Goal: Communication & Community: Answer question/provide support

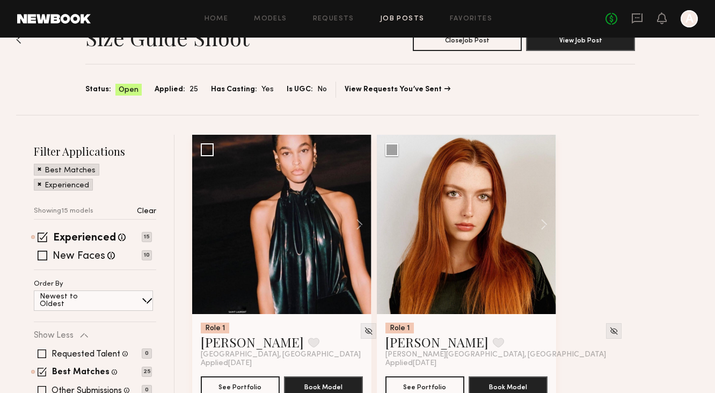
scroll to position [40, 0]
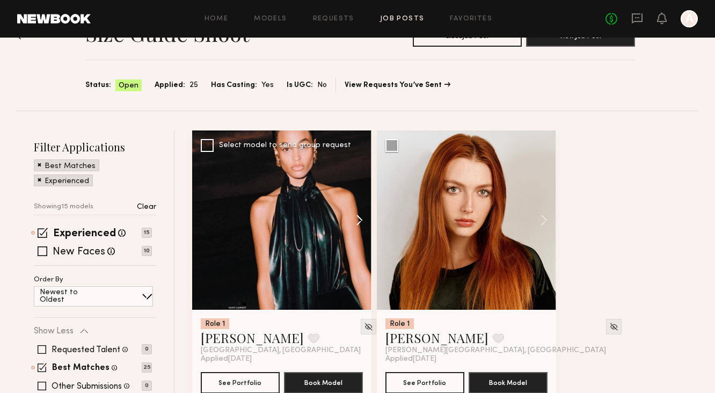
click at [358, 211] on button at bounding box center [354, 220] width 34 height 179
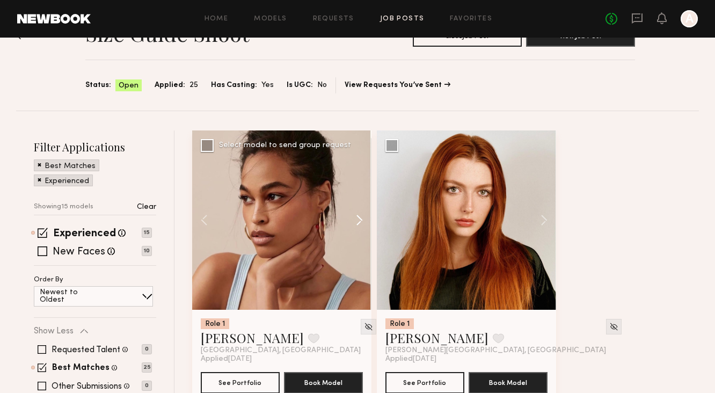
click at [358, 211] on button at bounding box center [354, 220] width 34 height 179
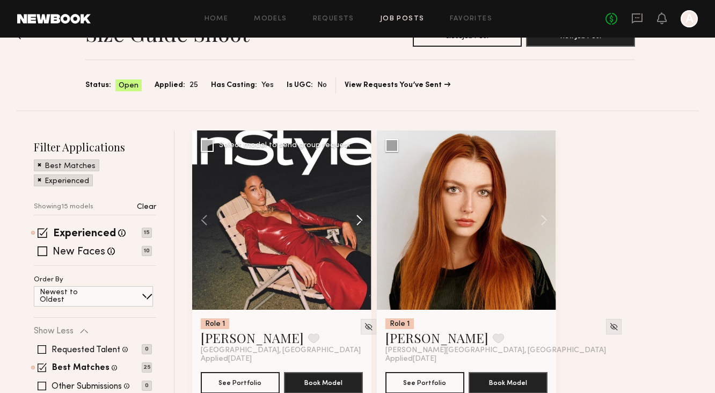
click at [358, 211] on button at bounding box center [354, 220] width 34 height 179
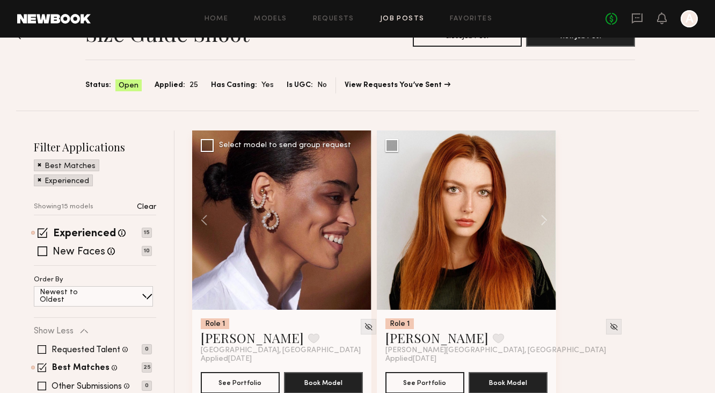
click at [358, 211] on div at bounding box center [281, 220] width 179 height 179
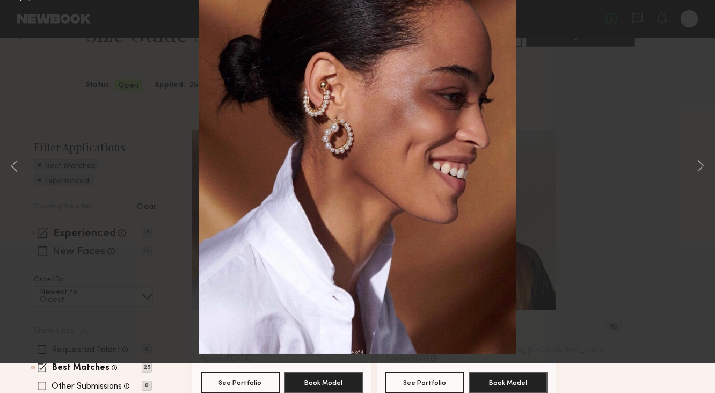
click at [34, 29] on div "4 of 4" at bounding box center [357, 196] width 715 height 393
click at [20, 28] on button at bounding box center [24, 25] width 17 height 19
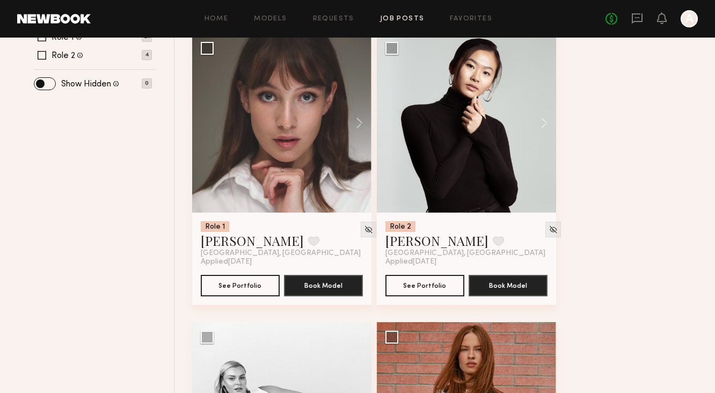
scroll to position [660, 0]
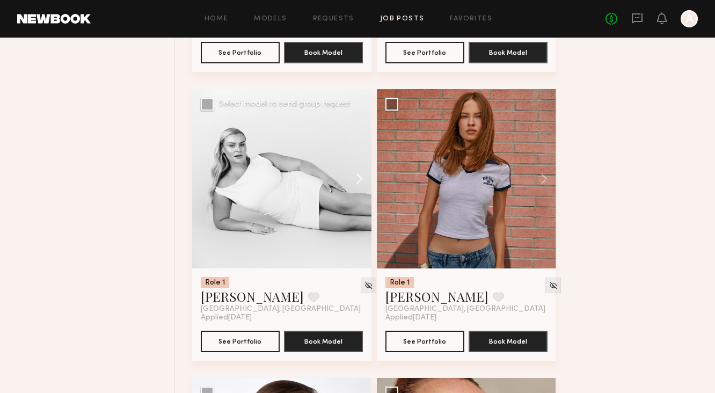
click at [358, 182] on button at bounding box center [354, 178] width 34 height 179
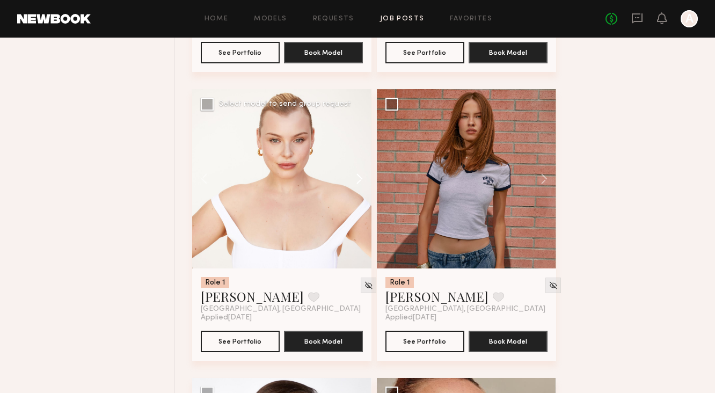
click at [358, 182] on button at bounding box center [354, 178] width 34 height 179
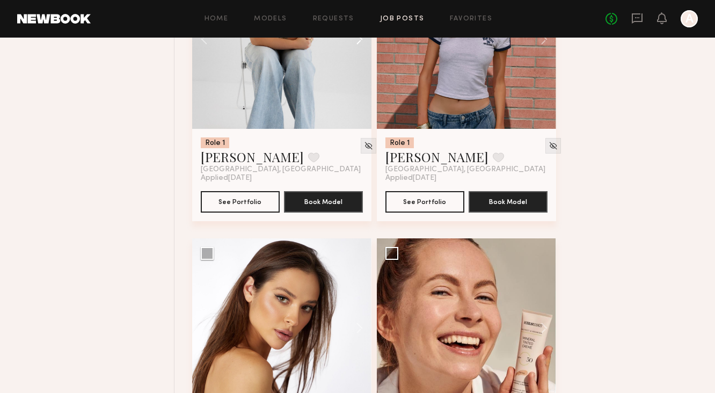
scroll to position [953, 0]
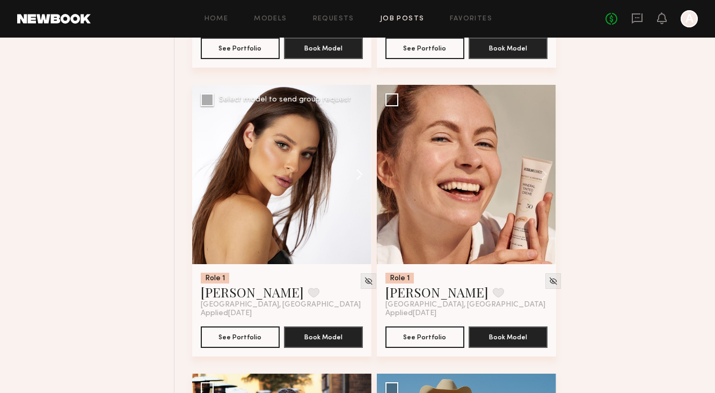
click at [358, 172] on button at bounding box center [354, 174] width 34 height 179
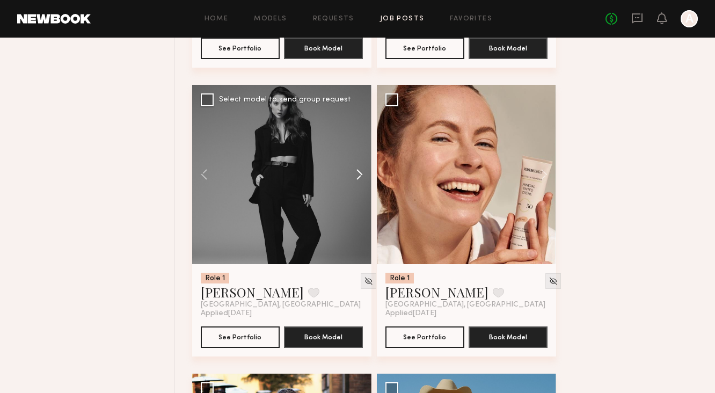
click at [358, 172] on button at bounding box center [354, 174] width 34 height 179
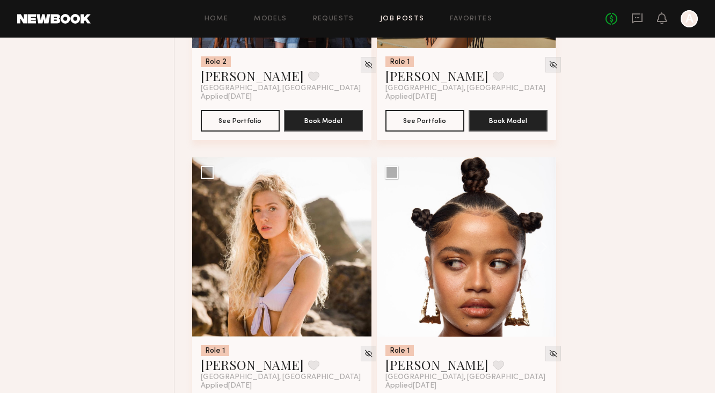
scroll to position [1503, 0]
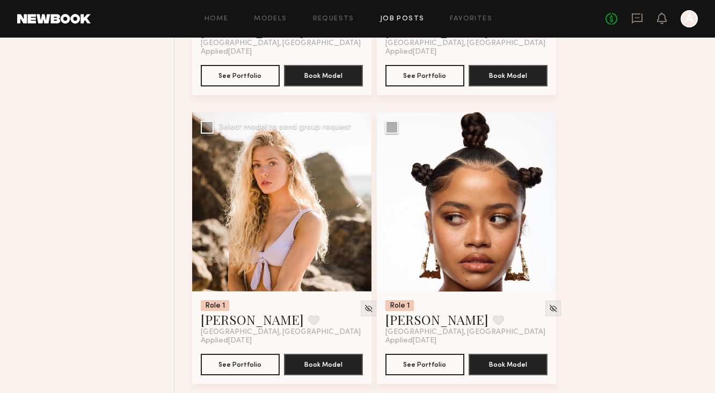
click at [359, 202] on button at bounding box center [354, 201] width 34 height 179
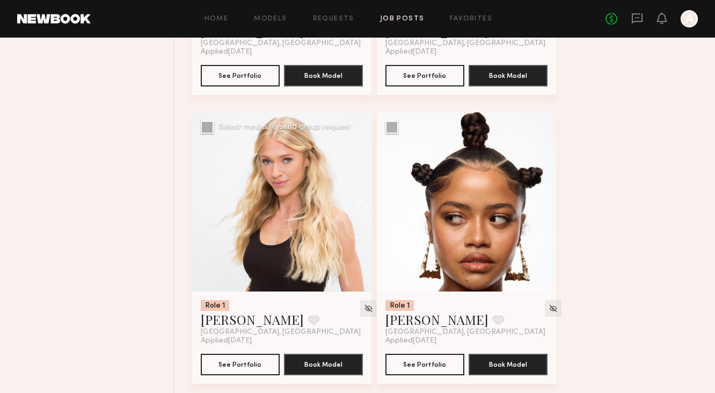
click at [359, 202] on button at bounding box center [354, 201] width 34 height 179
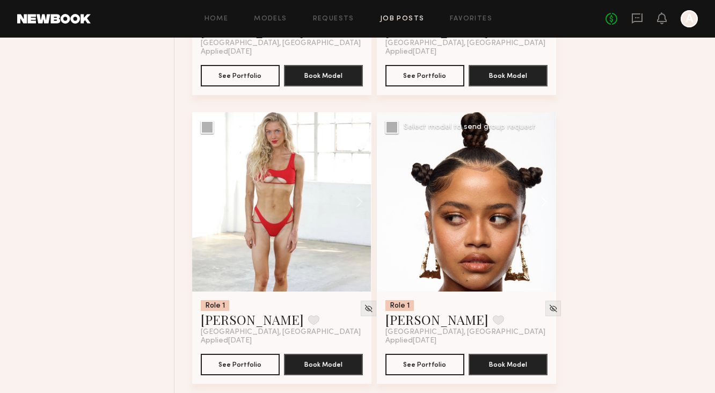
click at [537, 202] on button at bounding box center [539, 201] width 34 height 179
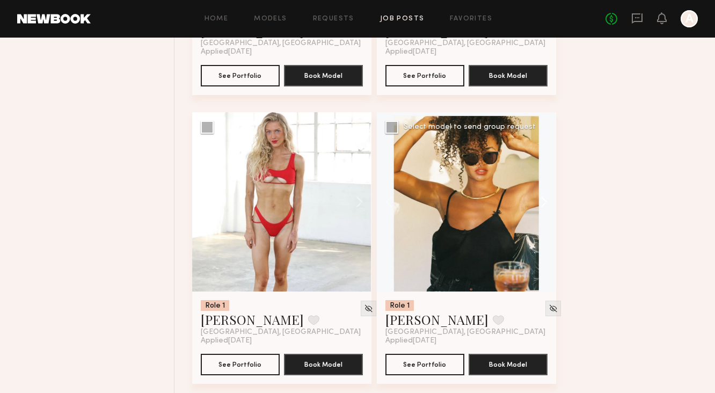
click at [537, 202] on button at bounding box center [539, 201] width 34 height 179
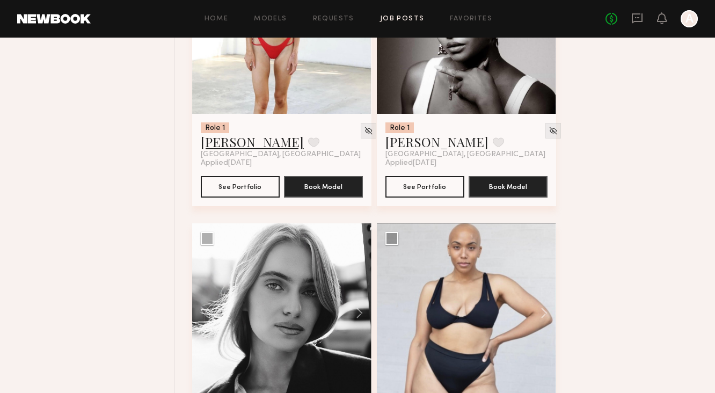
scroll to position [1791, 0]
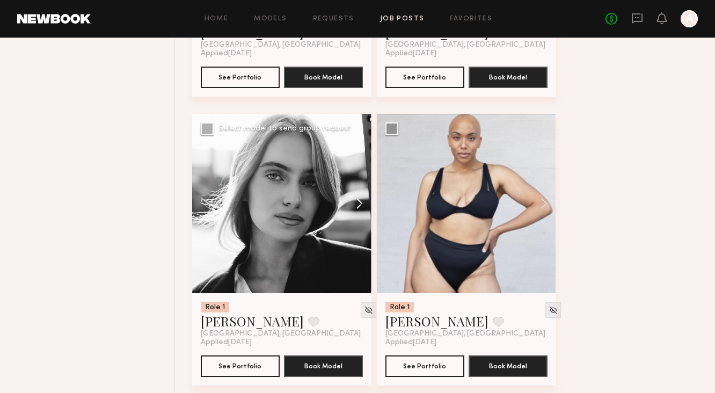
click at [363, 203] on button at bounding box center [354, 203] width 34 height 179
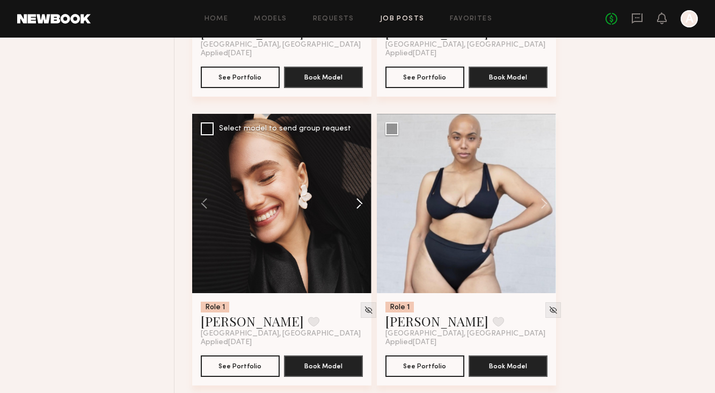
click at [360, 203] on button at bounding box center [354, 203] width 34 height 179
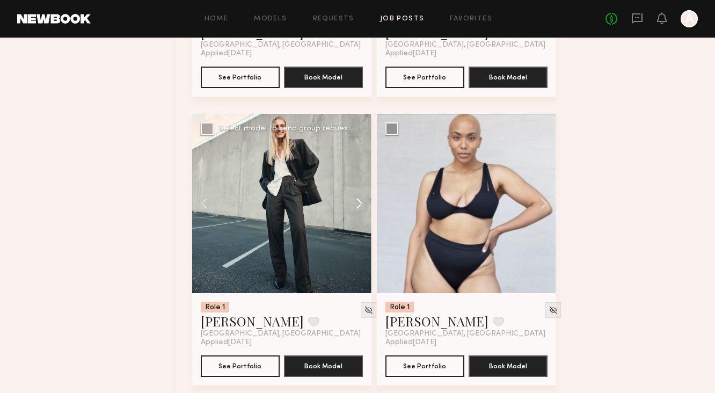
click at [360, 203] on button at bounding box center [354, 203] width 34 height 179
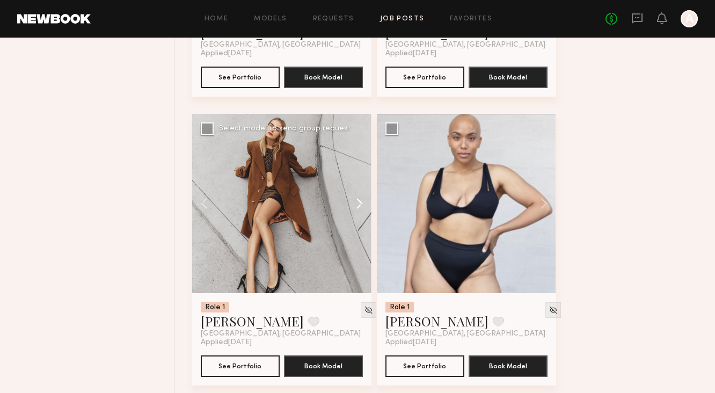
click at [360, 203] on button at bounding box center [354, 203] width 34 height 179
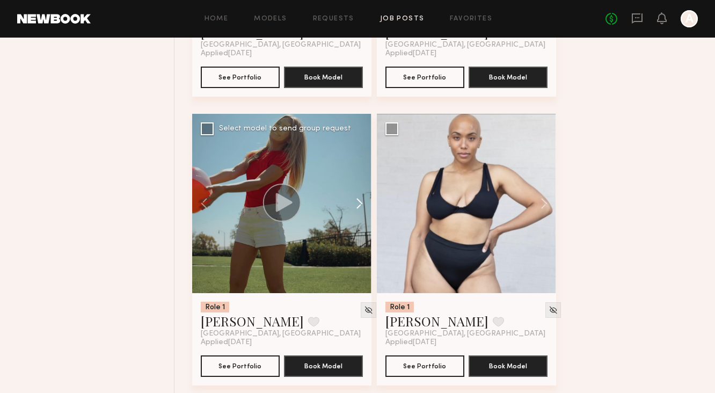
click at [360, 203] on button at bounding box center [354, 203] width 34 height 179
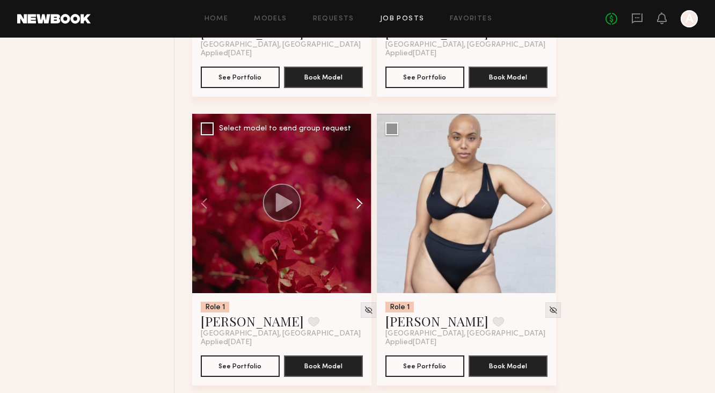
click at [360, 203] on button at bounding box center [354, 203] width 34 height 179
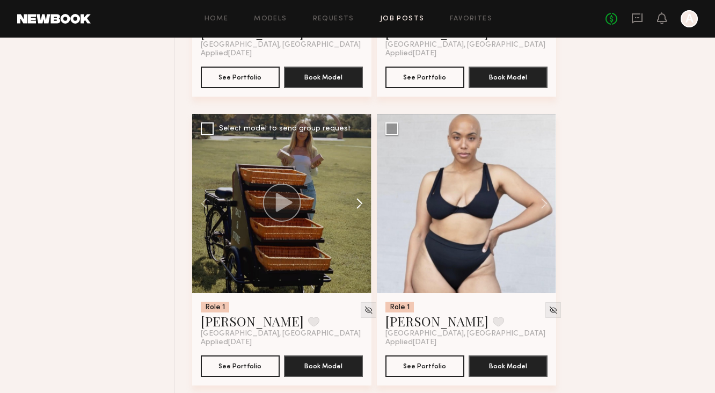
click at [360, 203] on button at bounding box center [354, 203] width 34 height 179
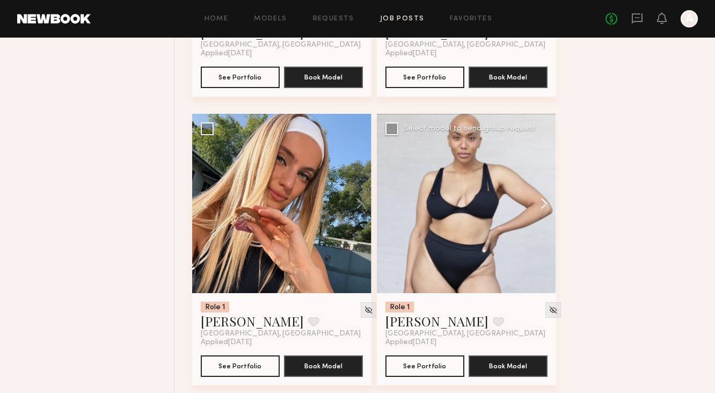
click at [546, 201] on button at bounding box center [539, 203] width 34 height 179
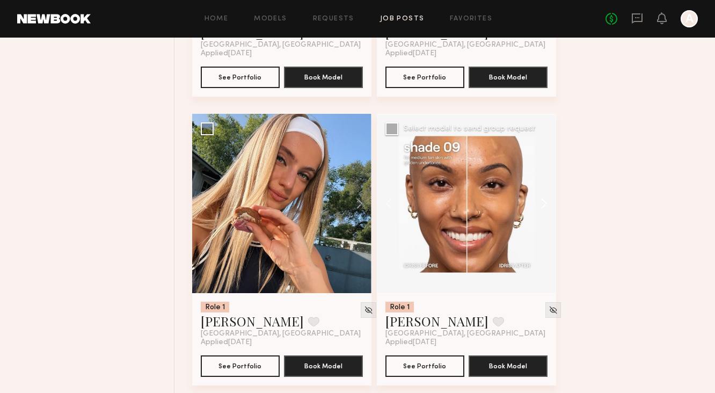
click at [546, 201] on button at bounding box center [539, 203] width 34 height 179
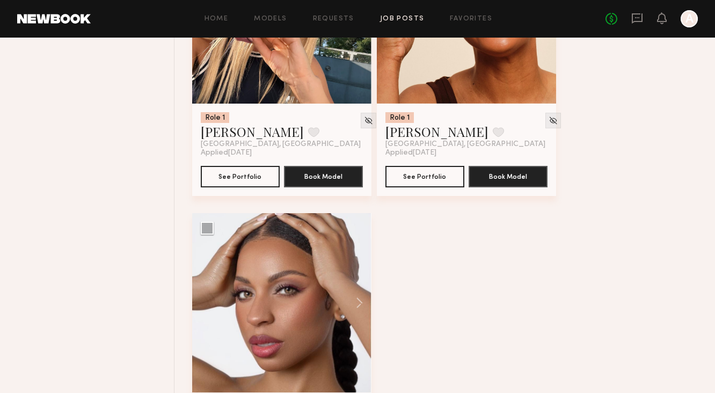
scroll to position [2091, 0]
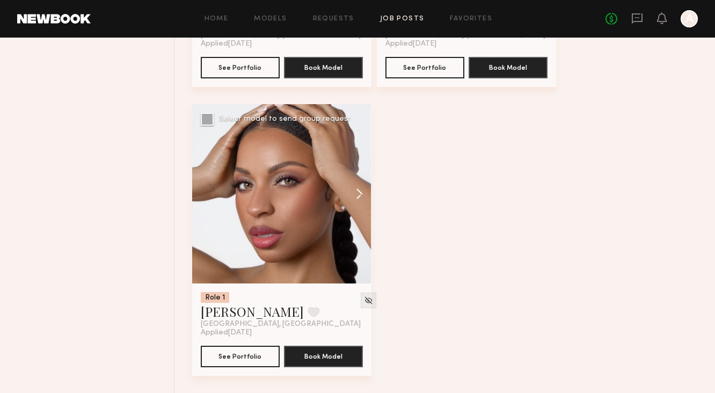
click at [361, 192] on button at bounding box center [354, 193] width 34 height 179
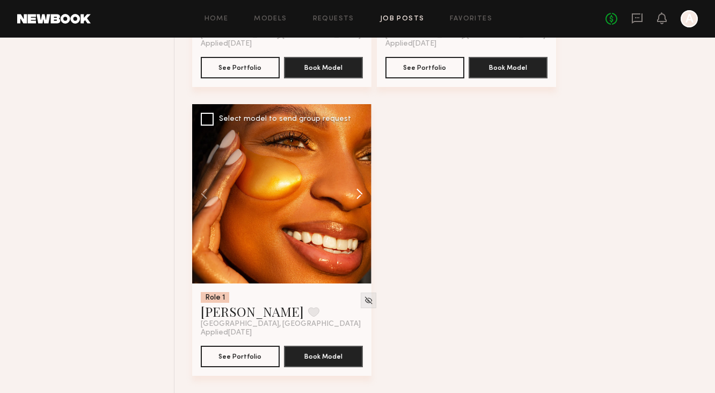
click at [361, 192] on button at bounding box center [354, 193] width 34 height 179
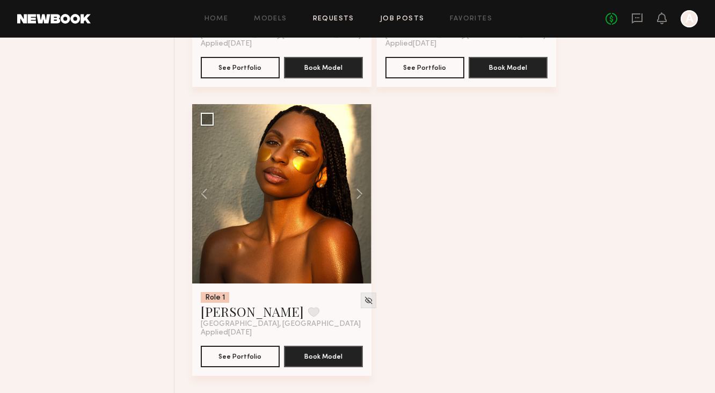
click at [325, 16] on link "Requests" at bounding box center [333, 19] width 41 height 7
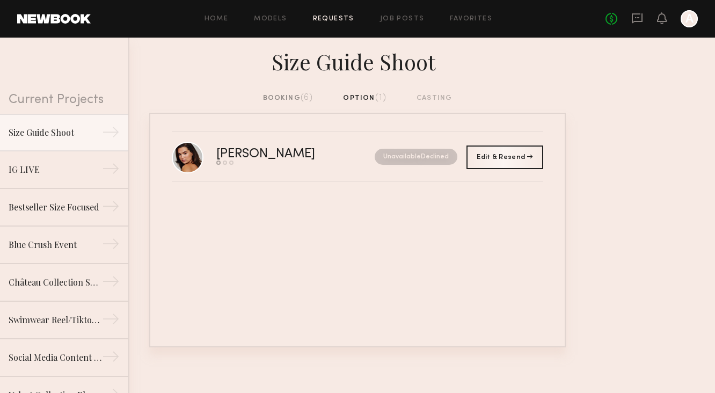
click at [301, 97] on div "booking (6)" at bounding box center [288, 98] width 50 height 12
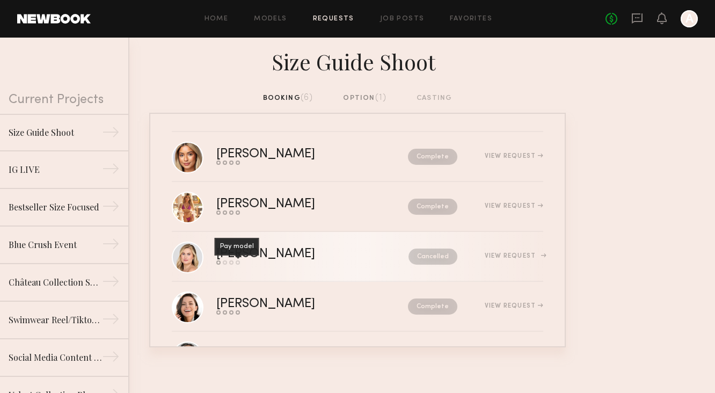
click at [244, 247] on div "Pay model" at bounding box center [237, 247] width 45 height 18
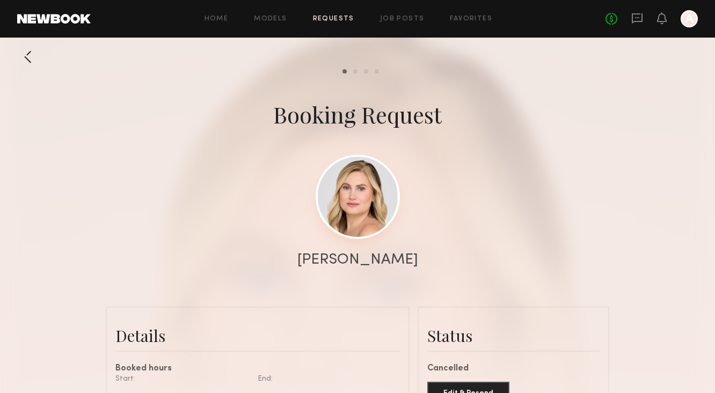
scroll to position [669, 0]
click at [367, 223] on link at bounding box center [358, 197] width 84 height 84
click at [277, 8] on header "Home Models Requests Job Posts Favorites Sign Out No fees up to $5,000 A" at bounding box center [357, 19] width 715 height 38
click at [277, 16] on link "Models" at bounding box center [270, 19] width 33 height 7
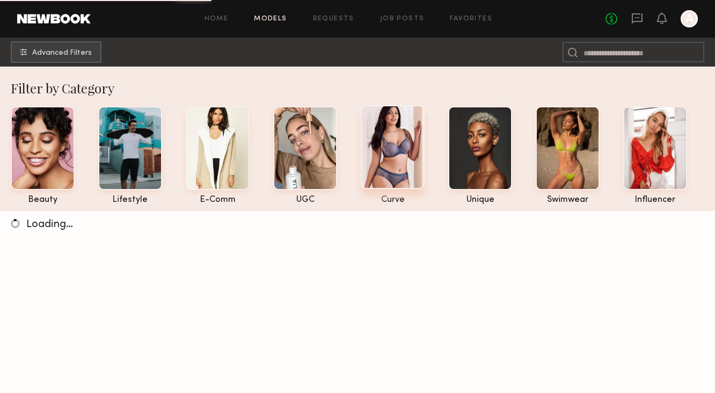
click at [394, 146] on div at bounding box center [393, 147] width 64 height 84
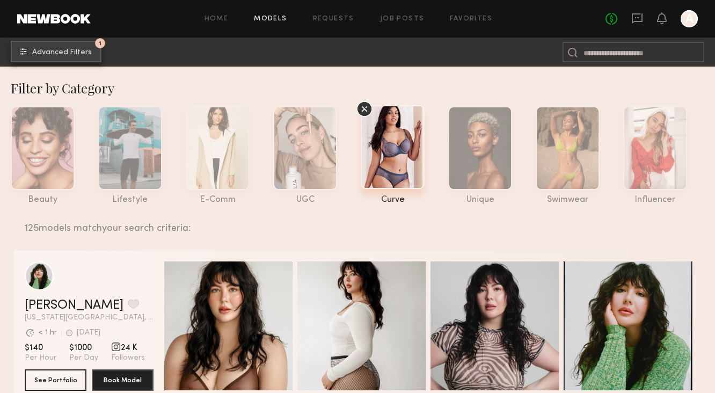
click at [75, 61] on button "1 Advanced Filters" at bounding box center [56, 51] width 91 height 21
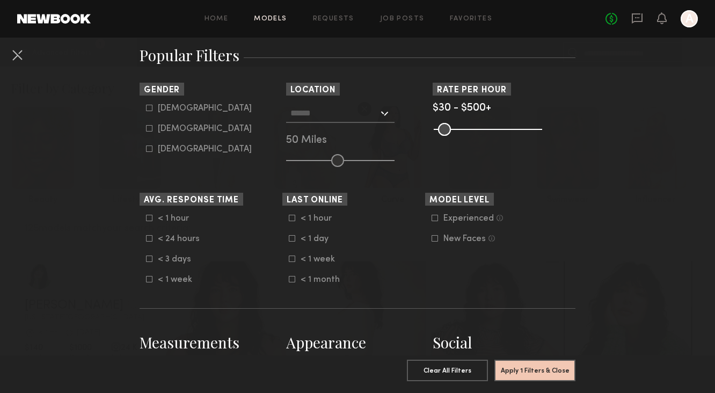
scroll to position [186, 0]
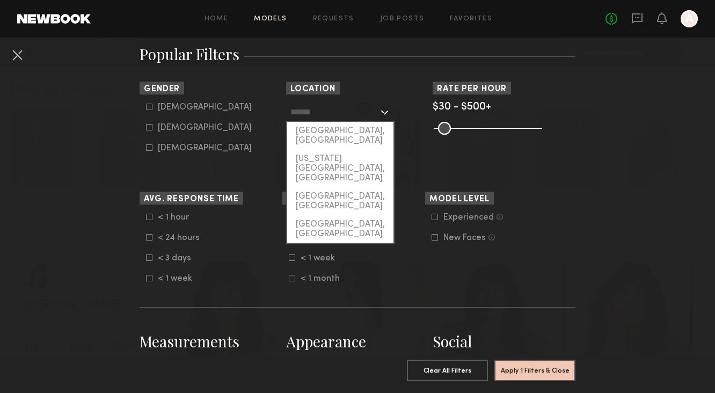
click at [292, 111] on input "text" at bounding box center [335, 112] width 88 height 18
click at [303, 133] on div "Los Angeles, CA" at bounding box center [340, 136] width 106 height 28
type input "**********"
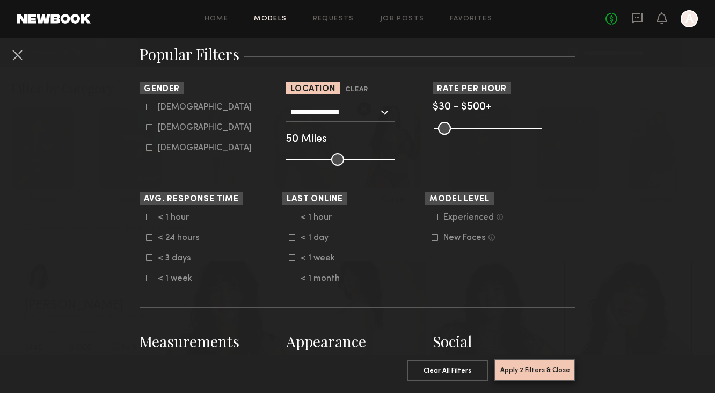
click at [521, 361] on button "Apply 2 Filters & Close" at bounding box center [535, 369] width 81 height 21
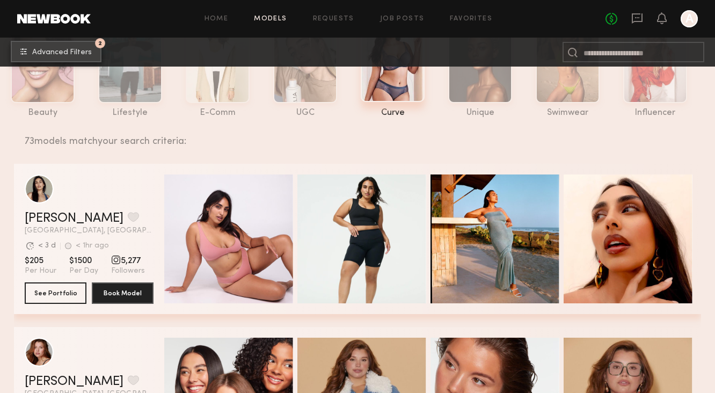
scroll to position [101, 0]
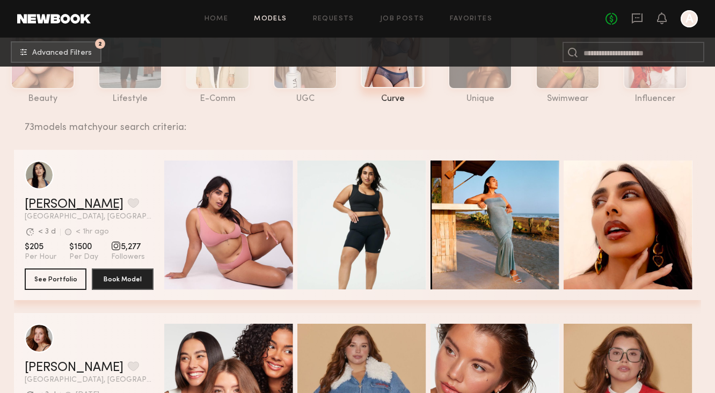
click at [53, 205] on link "Sharon C." at bounding box center [74, 204] width 99 height 13
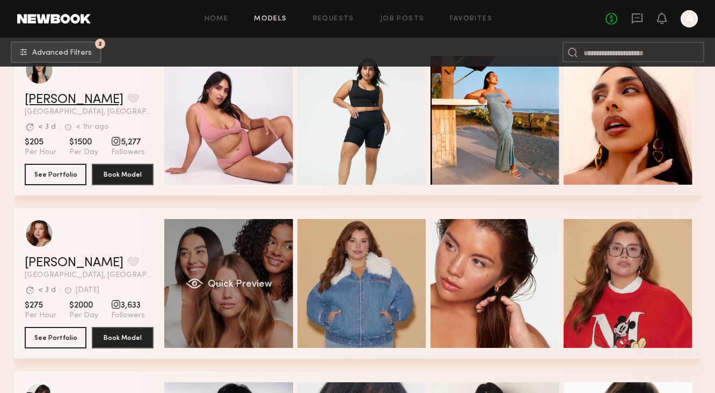
scroll to position [223, 0]
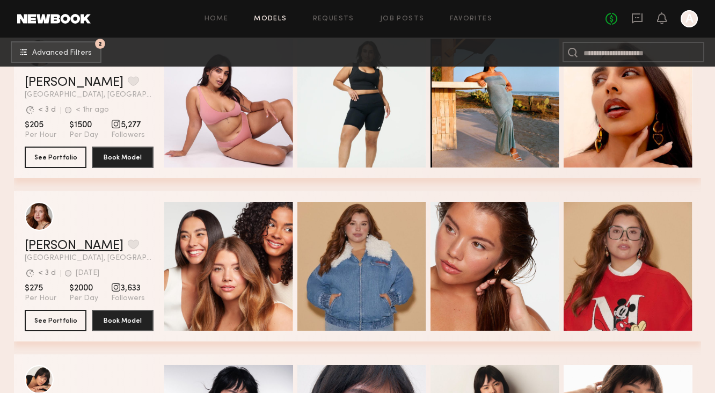
click at [53, 245] on link "Eleena M." at bounding box center [74, 246] width 99 height 13
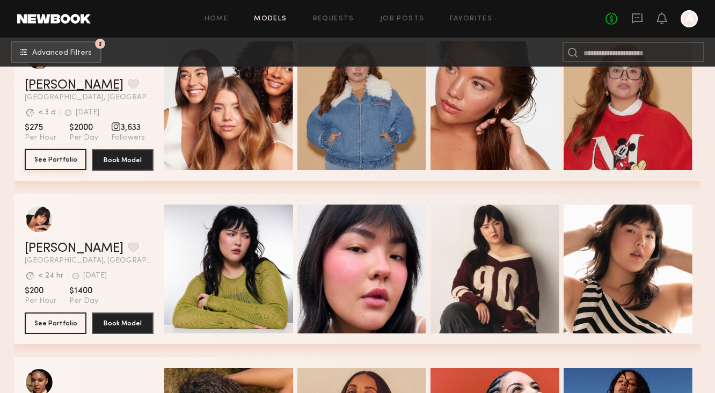
scroll to position [385, 0]
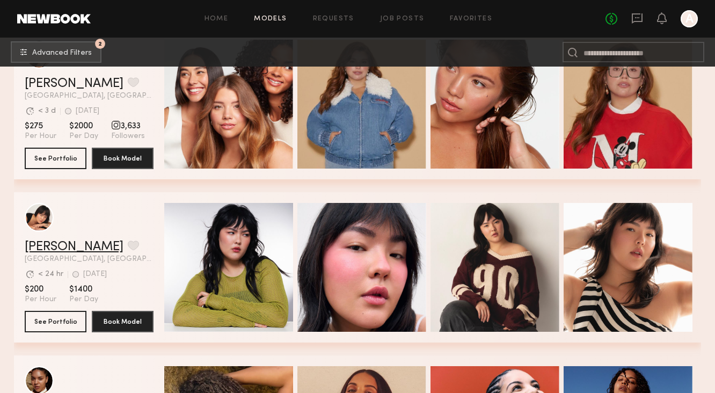
click at [64, 253] on link "Annika S." at bounding box center [74, 247] width 99 height 13
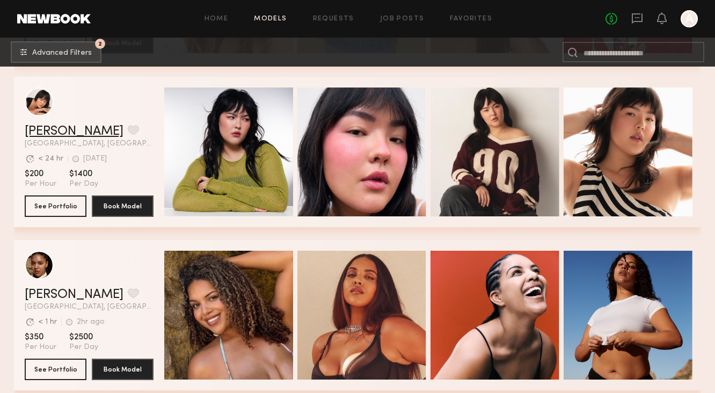
scroll to position [505, 0]
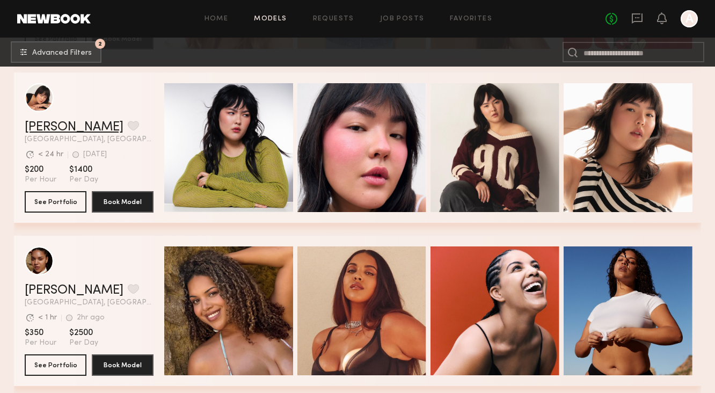
click at [43, 128] on link "Annika S." at bounding box center [74, 127] width 99 height 13
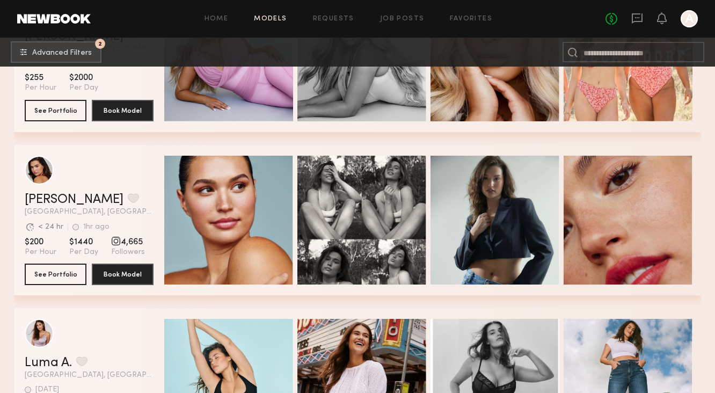
scroll to position [2973, 0]
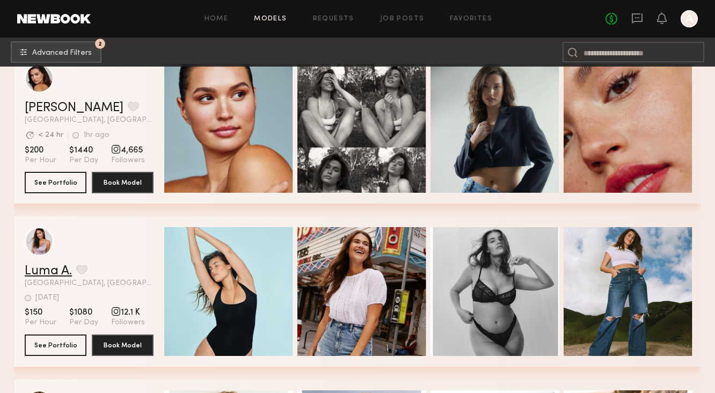
click at [48, 271] on link "Luma A." at bounding box center [48, 271] width 47 height 13
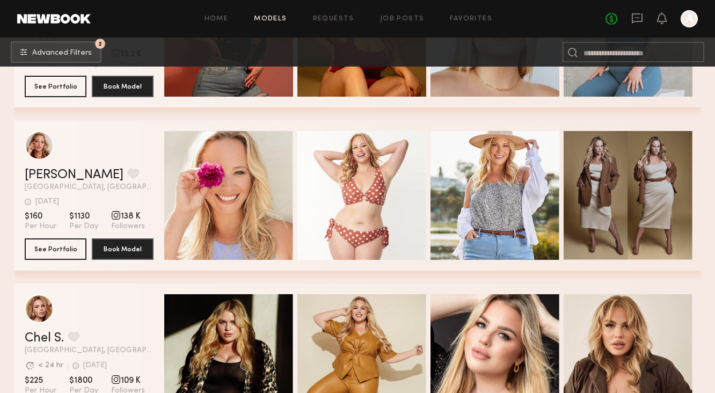
scroll to position [4699, 0]
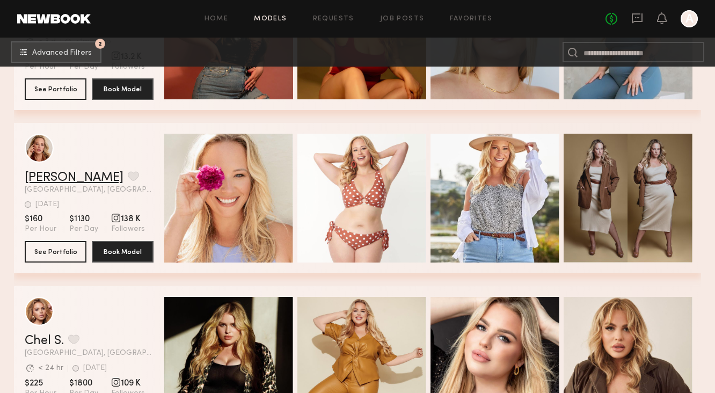
click at [56, 180] on link "Alyssa A." at bounding box center [74, 177] width 99 height 13
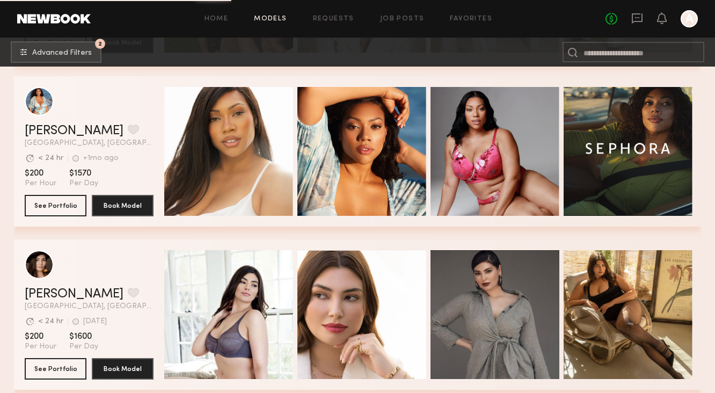
scroll to position [5555, 0]
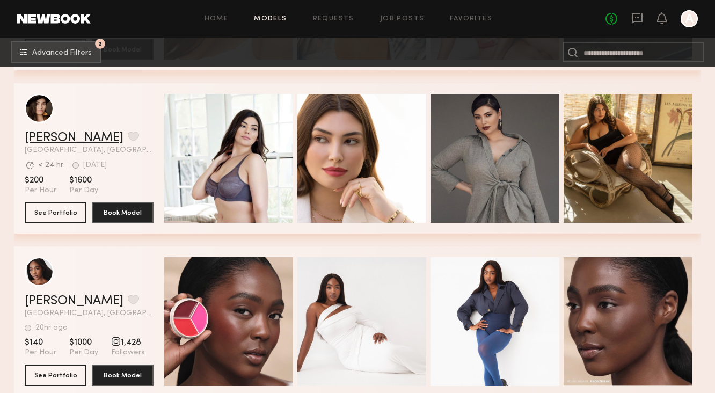
click at [41, 141] on link "Elisa K." at bounding box center [74, 138] width 99 height 13
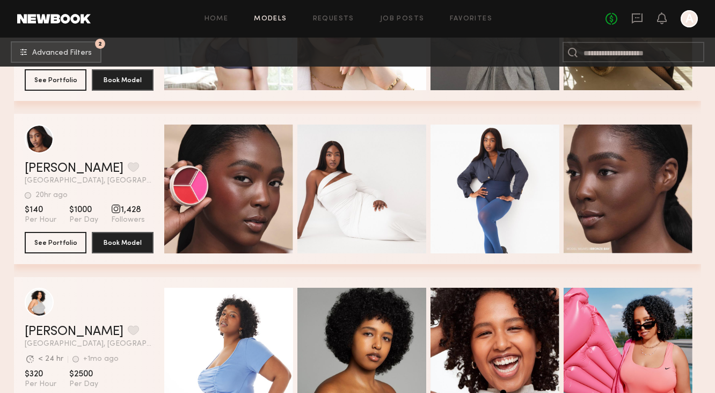
scroll to position [5692, 0]
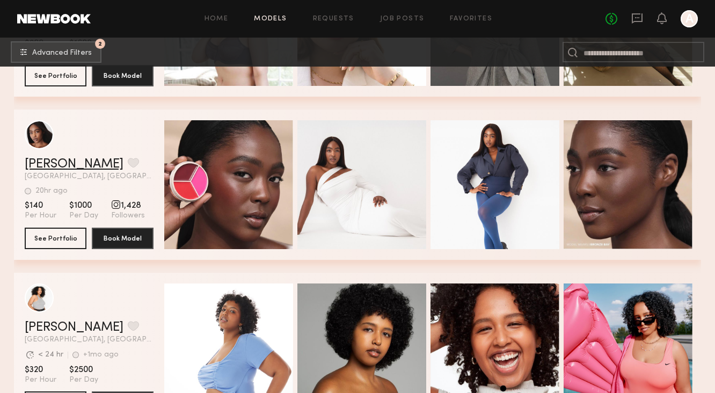
click at [50, 164] on link "[PERSON_NAME]" at bounding box center [74, 164] width 99 height 13
click at [644, 20] on div "No fees up to $5,000 A" at bounding box center [652, 18] width 92 height 17
click at [642, 21] on icon at bounding box center [637, 18] width 11 height 10
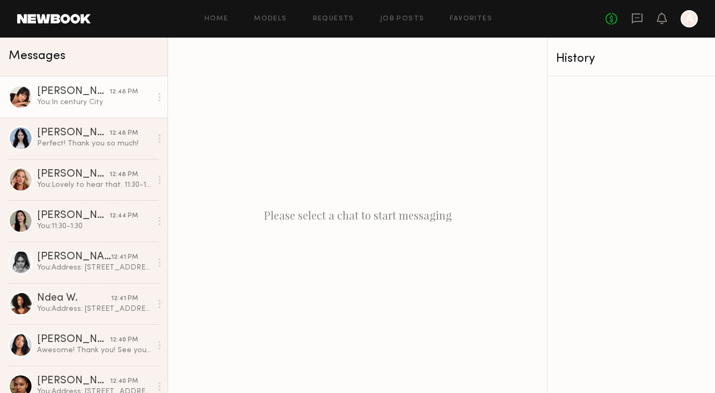
click at [73, 91] on div "[PERSON_NAME]" at bounding box center [73, 91] width 73 height 11
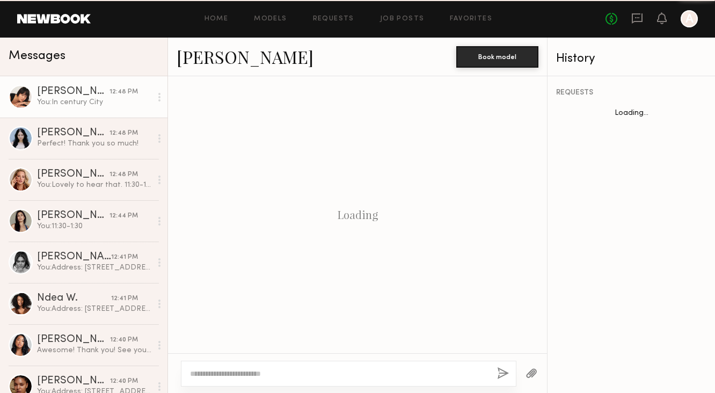
scroll to position [419, 0]
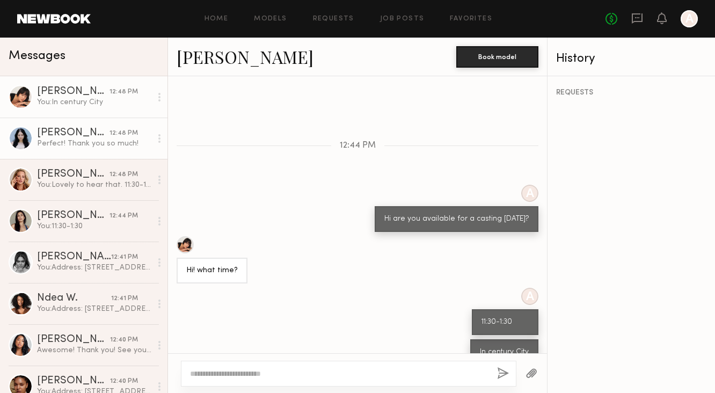
click at [74, 140] on div "Perfect! Thank you so much!" at bounding box center [94, 144] width 114 height 10
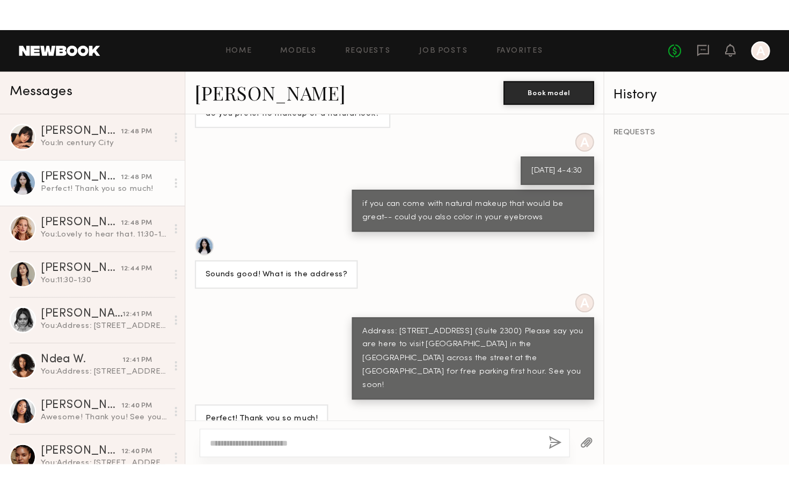
scroll to position [547, 0]
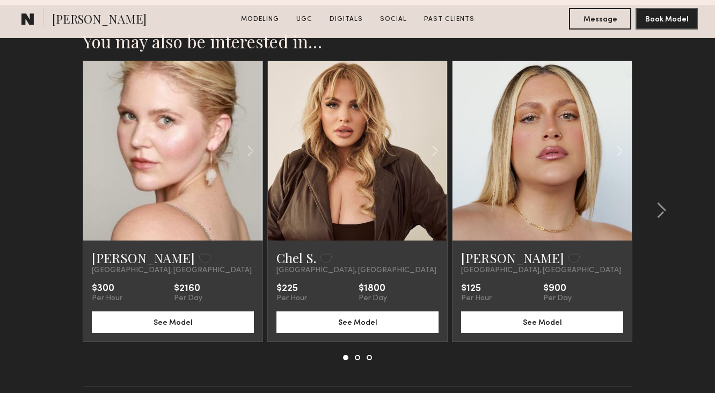
scroll to position [2484, 0]
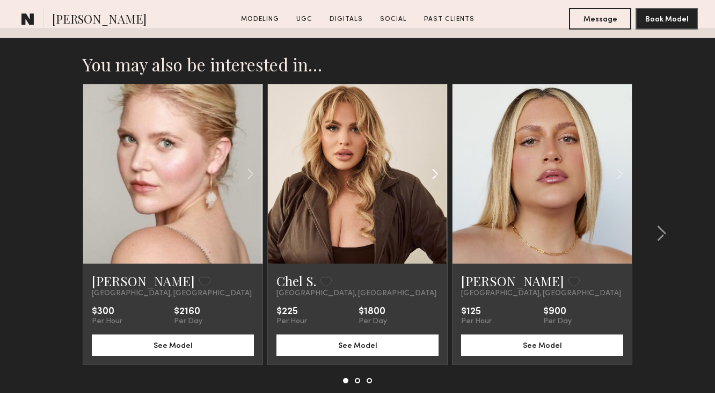
click at [436, 173] on common-icon at bounding box center [435, 174] width 16 height 20
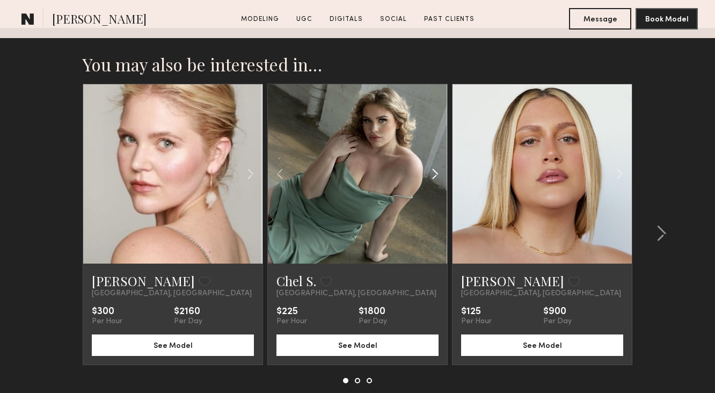
click at [436, 174] on common-icon at bounding box center [435, 174] width 16 height 20
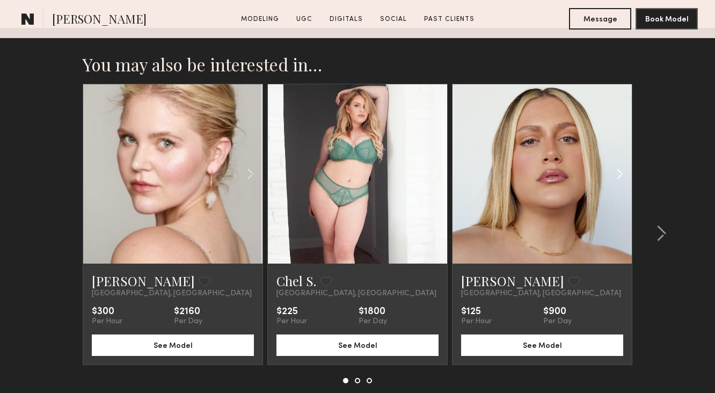
click at [620, 166] on common-icon at bounding box center [620, 174] width 16 height 20
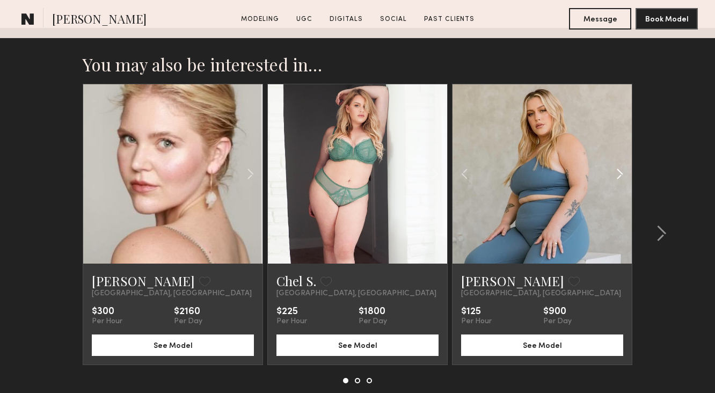
click at [620, 166] on common-icon at bounding box center [620, 174] width 16 height 20
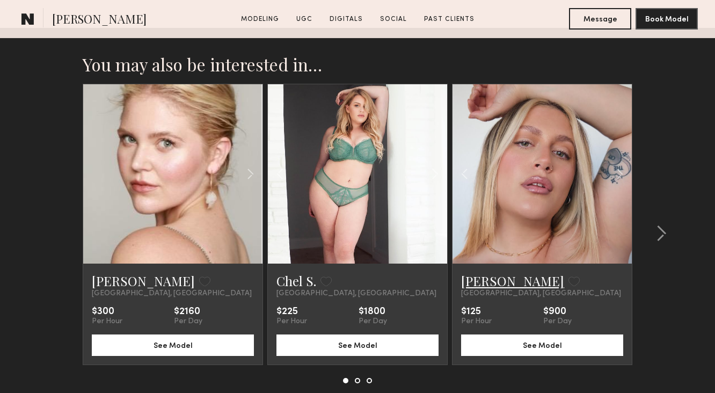
click at [499, 277] on link "[PERSON_NAME]" at bounding box center [512, 280] width 103 height 17
click at [664, 226] on common-icon at bounding box center [661, 233] width 11 height 17
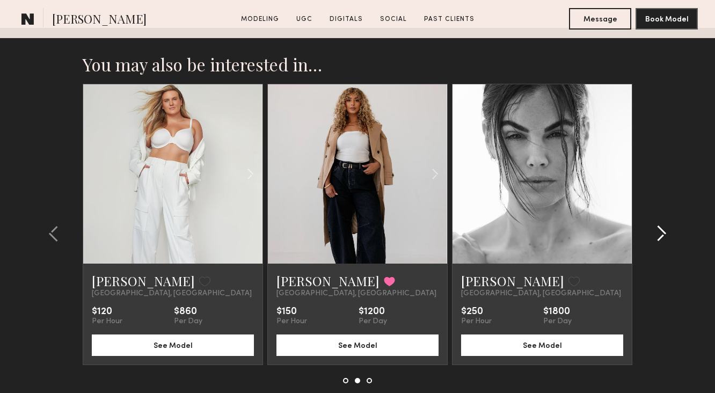
click at [659, 231] on common-icon at bounding box center [661, 233] width 11 height 17
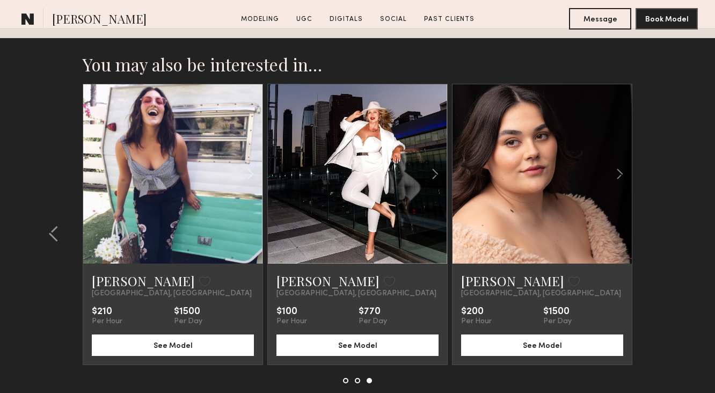
click at [660, 231] on section "You may also be interested in… Kelsey K. Favorite Los Angeles, CA $300 Per Hour…" at bounding box center [357, 245] width 715 height 434
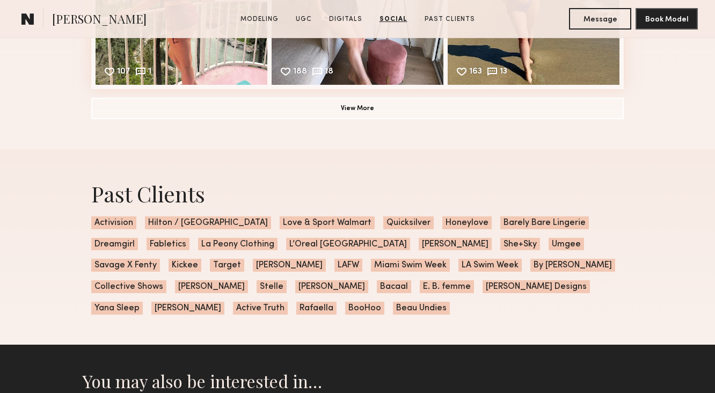
scroll to position [2488, 0]
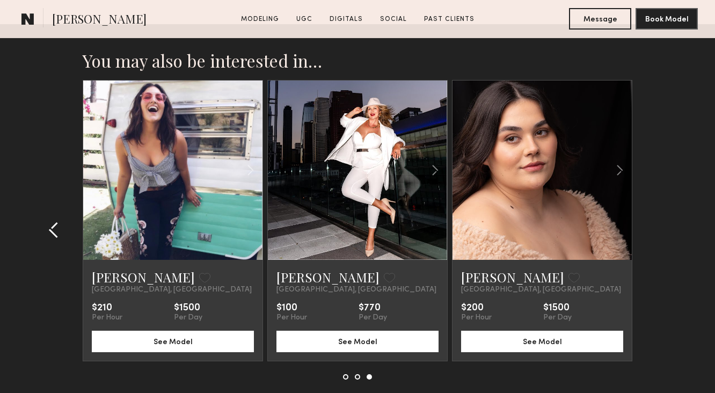
click at [48, 230] on common-icon at bounding box center [53, 229] width 11 height 17
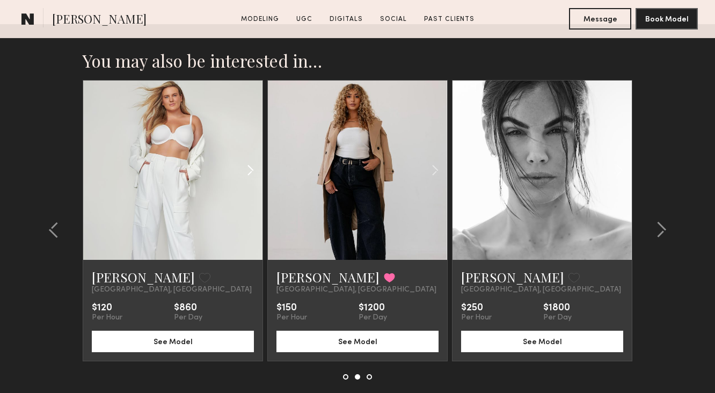
click at [249, 220] on div at bounding box center [233, 170] width 59 height 179
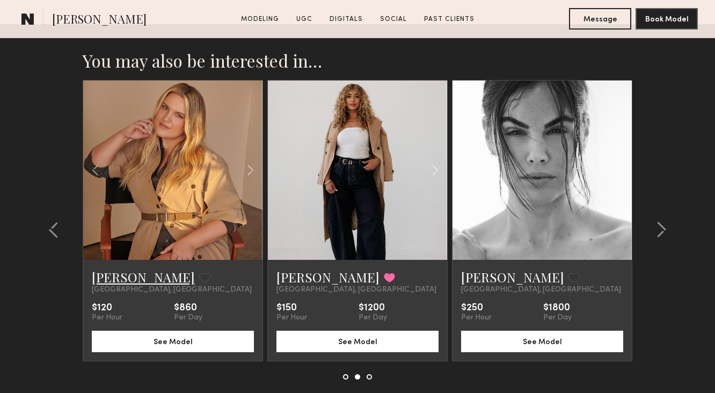
click at [118, 281] on link "Steph W." at bounding box center [143, 277] width 103 height 17
click at [666, 230] on common-icon at bounding box center [661, 229] width 11 height 17
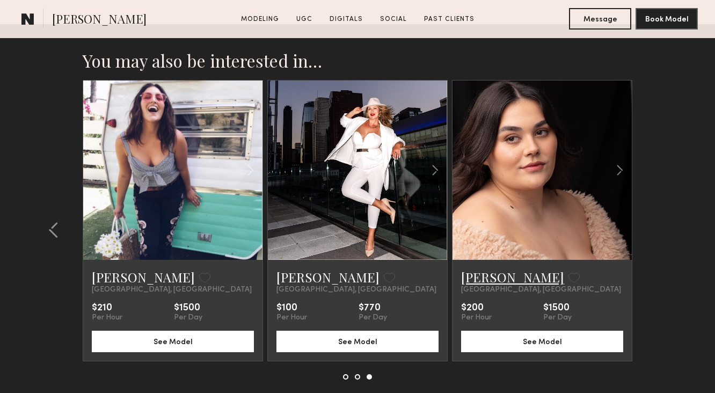
click at [507, 281] on link "Arianna R." at bounding box center [512, 277] width 103 height 17
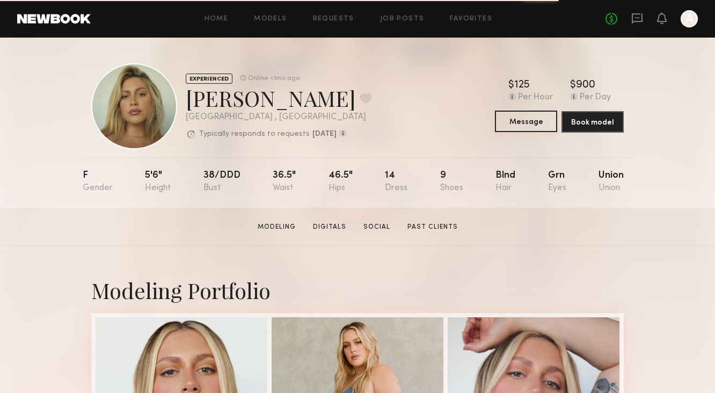
click at [505, 117] on button "Message" at bounding box center [526, 121] width 62 height 21
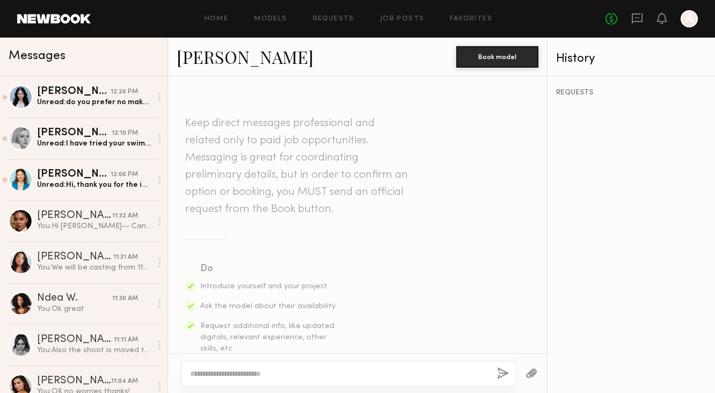
click at [285, 369] on textarea at bounding box center [339, 373] width 299 height 11
type textarea "**********"
click at [501, 371] on button "button" at bounding box center [503, 373] width 12 height 13
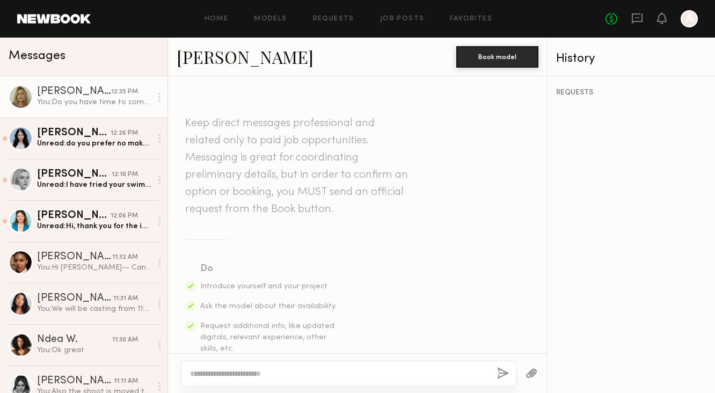
scroll to position [298, 0]
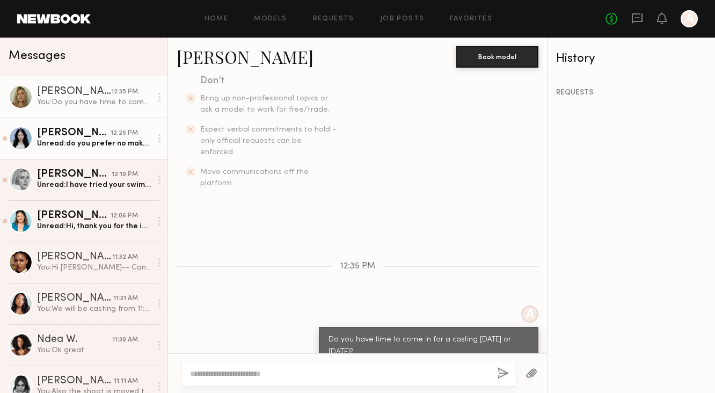
click at [97, 132] on div "[PERSON_NAME]" at bounding box center [74, 133] width 74 height 11
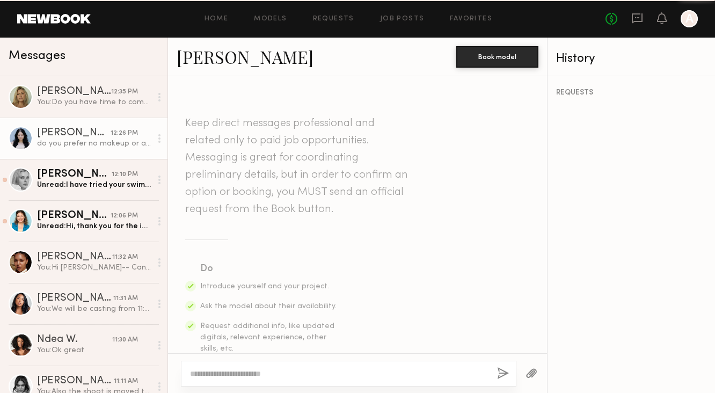
scroll to position [495, 0]
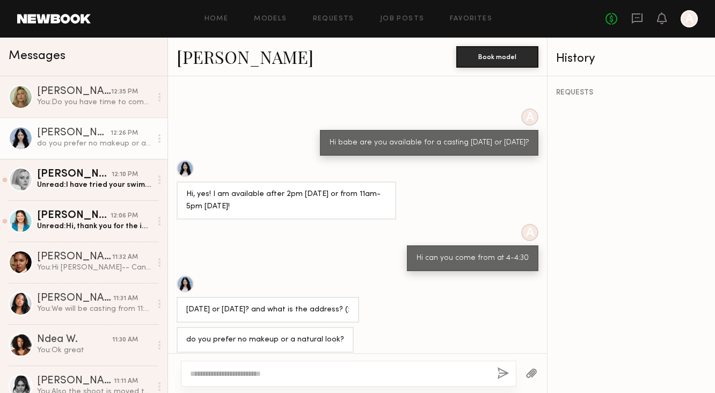
click at [349, 368] on textarea at bounding box center [339, 373] width 299 height 11
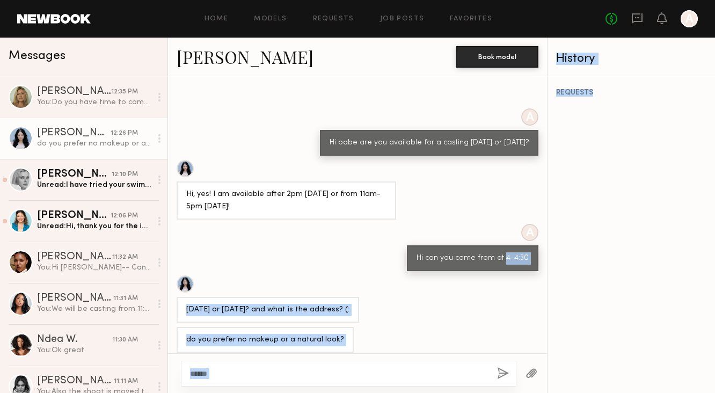
drag, startPoint x: 508, startPoint y: 249, endPoint x: 567, endPoint y: 248, distance: 59.1
click at [567, 248] on div "Messages Glenna G. 12:35 PM You: Do you have time to come in for a casting toda…" at bounding box center [357, 216] width 715 height 356
copy div "4-4:30 Today or tomorrow? and what is the address? (: do you prefer no makeup o…"
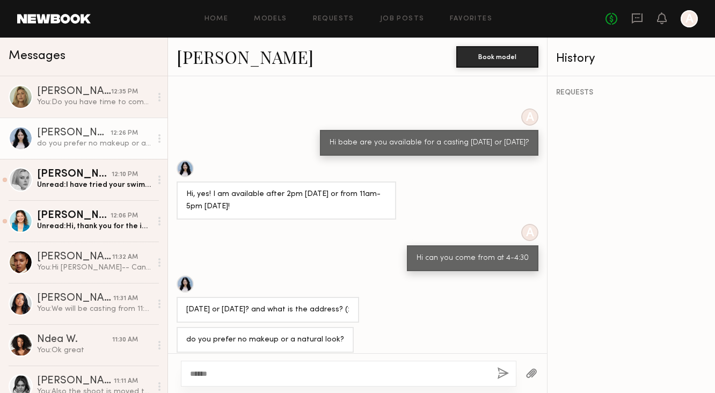
click at [497, 253] on div "Hi can you come from at 4-4:30" at bounding box center [473, 258] width 112 height 12
copy div "4-4:30"
drag, startPoint x: 506, startPoint y: 249, endPoint x: 533, endPoint y: 246, distance: 27.0
click at [533, 246] on div "Hi can you come from at 4-4:30" at bounding box center [473, 258] width 132 height 26
click at [277, 380] on div "*****" at bounding box center [349, 374] width 336 height 26
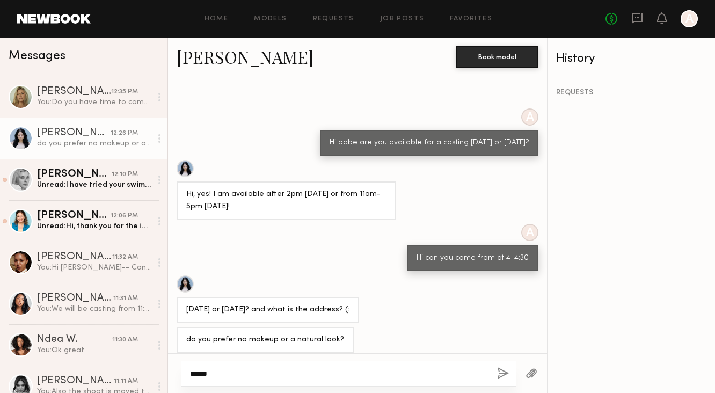
click at [277, 369] on textarea "*****" at bounding box center [339, 373] width 299 height 11
paste textarea "*******"
click at [193, 375] on textarea "**********" at bounding box center [339, 373] width 299 height 11
type textarea "**********"
click at [501, 375] on button "button" at bounding box center [503, 373] width 12 height 13
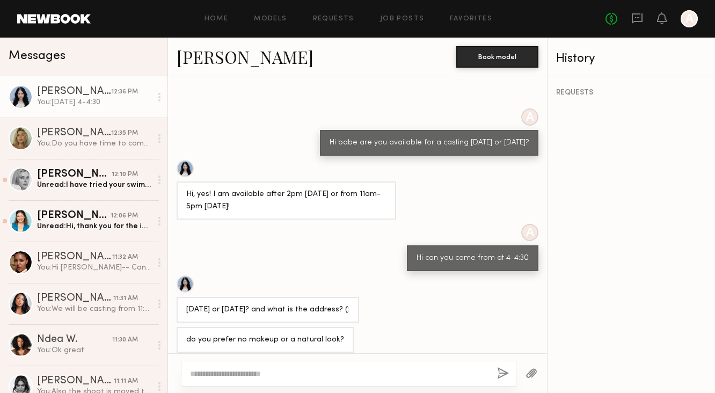
scroll to position [607, 0]
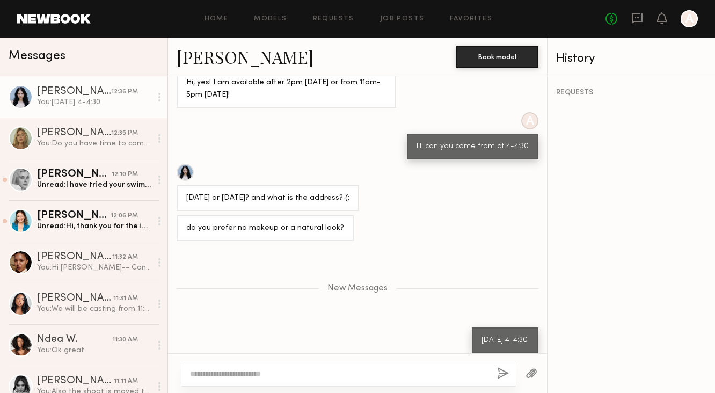
click at [186, 166] on div at bounding box center [185, 172] width 17 height 17
click at [346, 374] on textarea at bounding box center [339, 373] width 299 height 11
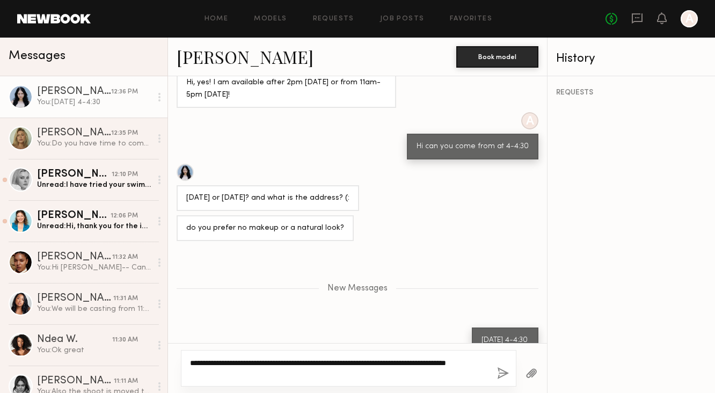
type textarea "**********"
click at [505, 376] on button "button" at bounding box center [503, 373] width 12 height 13
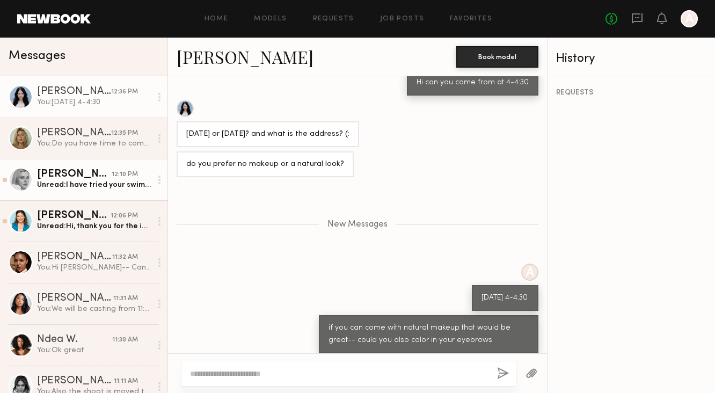
click at [104, 190] on link "MACKENZIE E. 12:10 PM Unread: I have tried your swim before they fit me nice" at bounding box center [84, 179] width 168 height 41
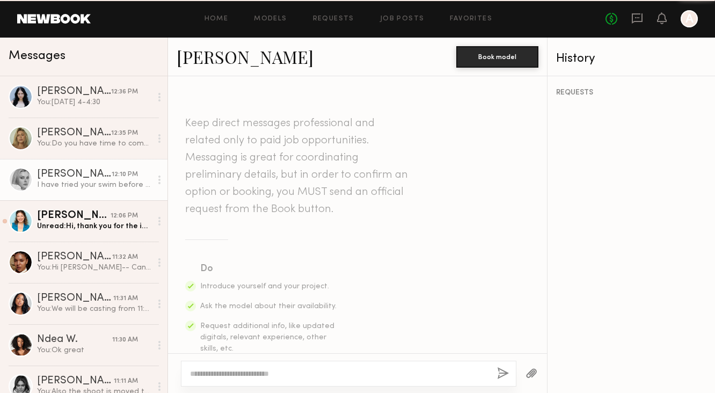
scroll to position [668, 0]
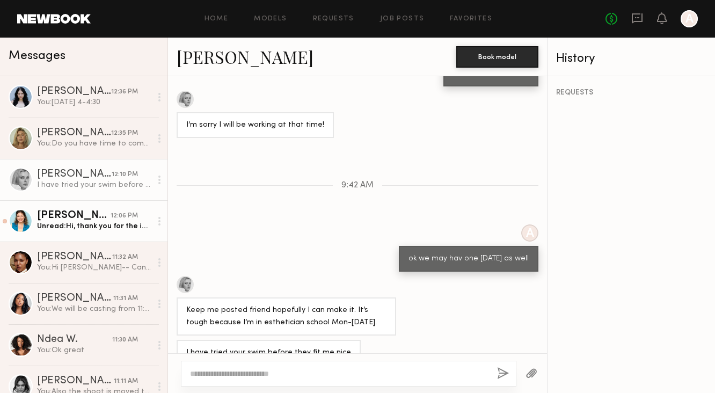
click at [131, 231] on div "Unread: Hi, thank you for the info, for 150 I would be happy to do one hour on …" at bounding box center [94, 226] width 114 height 10
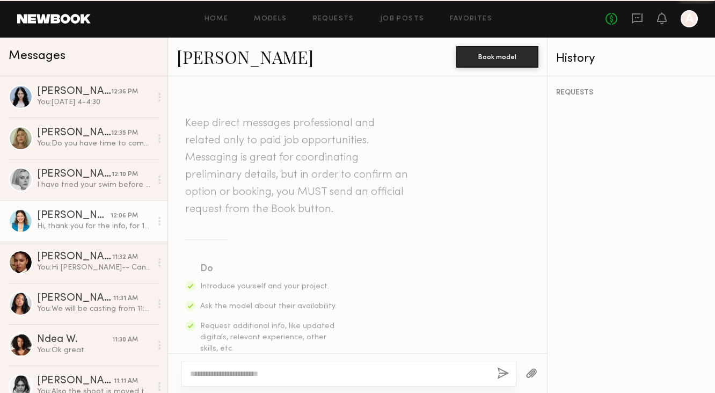
scroll to position [847, 0]
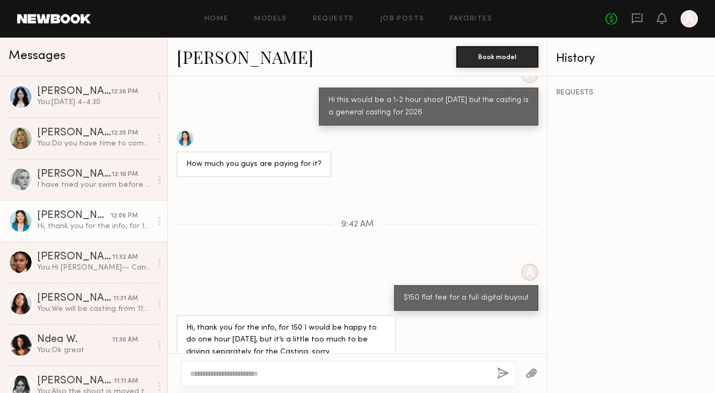
click at [229, 369] on textarea at bounding box center [339, 373] width 299 height 11
type textarea "*"
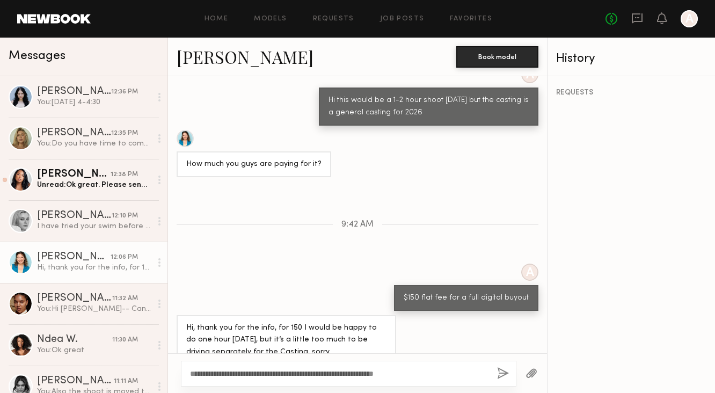
drag, startPoint x: 504, startPoint y: 379, endPoint x: 495, endPoint y: 393, distance: 16.2
click at [497, 388] on div "**********" at bounding box center [357, 373] width 379 height 40
click at [434, 354] on div "**********" at bounding box center [357, 373] width 379 height 40
click at [429, 373] on textarea "**********" at bounding box center [339, 373] width 299 height 11
drag, startPoint x: 430, startPoint y: 375, endPoint x: 315, endPoint y: 375, distance: 114.9
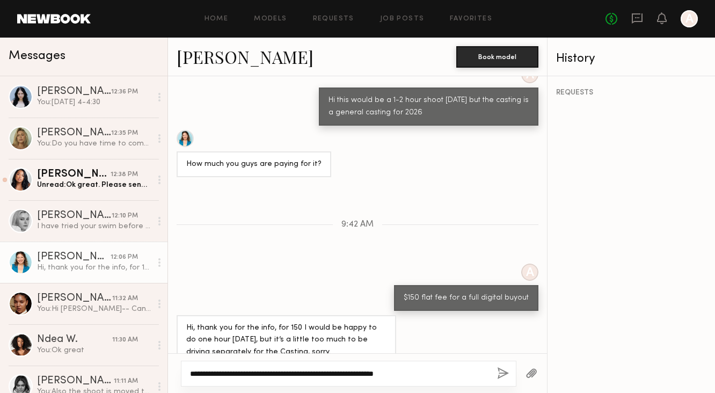
click at [315, 375] on textarea "**********" at bounding box center [339, 373] width 299 height 11
type textarea "**********"
click at [506, 373] on button "button" at bounding box center [503, 373] width 12 height 13
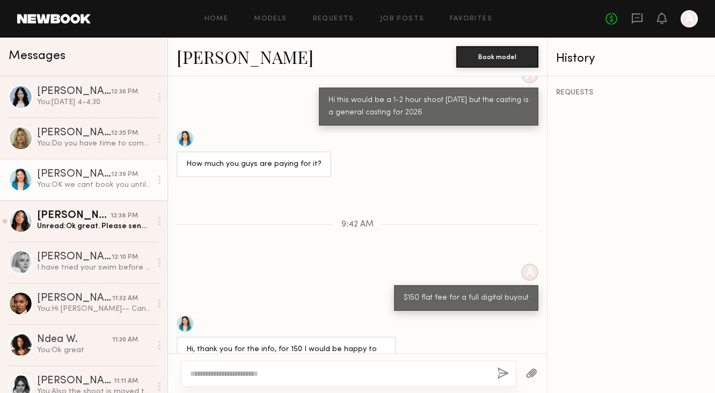
scroll to position [980, 0]
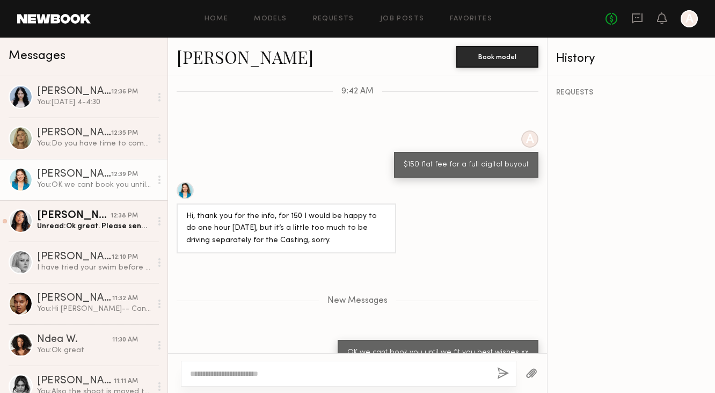
click at [46, 193] on link "Genia D. 12:39 PM You: OK we cant book you until we fit you best wishes xx" at bounding box center [84, 179] width 168 height 41
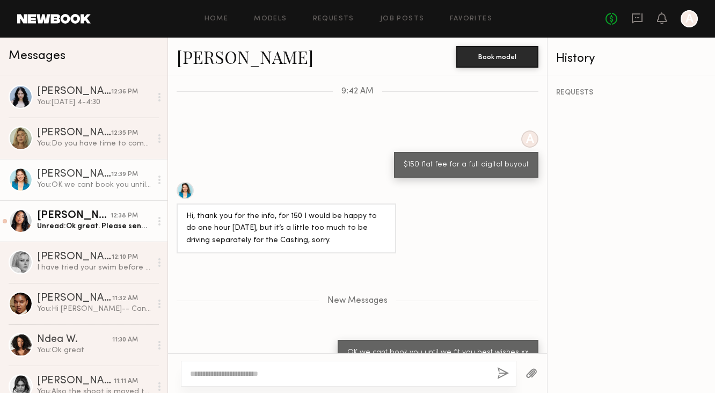
click at [48, 228] on div "Unread: Ok great. Please send the casting address when you get a chance." at bounding box center [94, 226] width 114 height 10
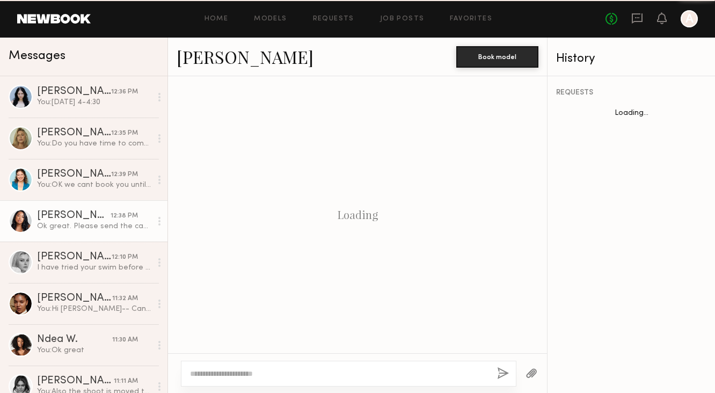
scroll to position [683, 0]
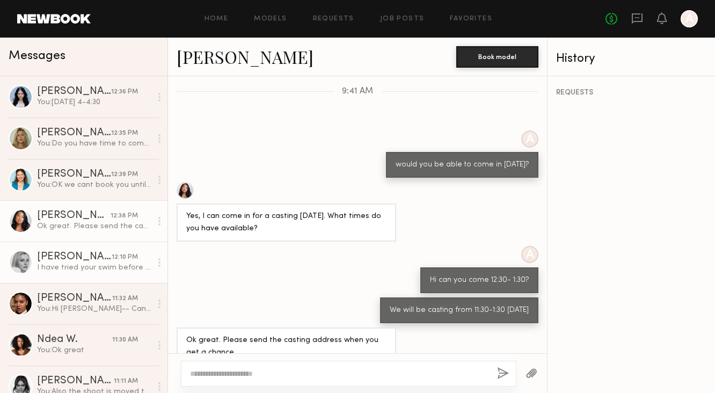
click at [53, 272] on div "I have tried your swim before they fit me nice" at bounding box center [94, 268] width 114 height 10
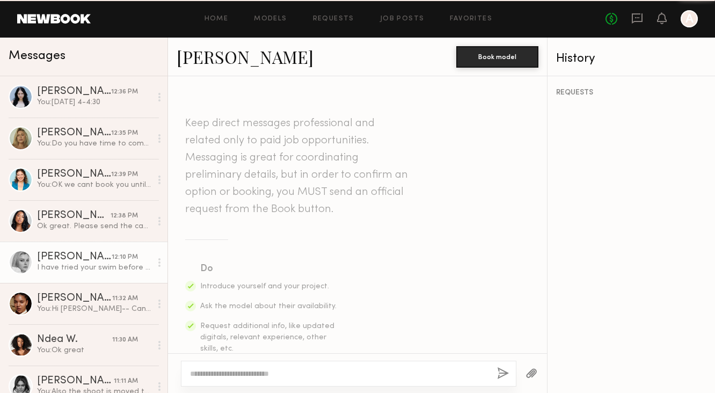
scroll to position [668, 0]
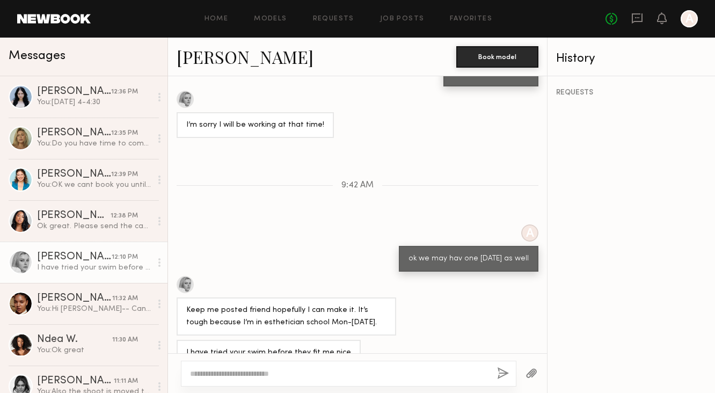
click at [96, 282] on link "MACKENZIE E. 12:10 PM I have tried your swim before they fit me nice" at bounding box center [84, 262] width 168 height 41
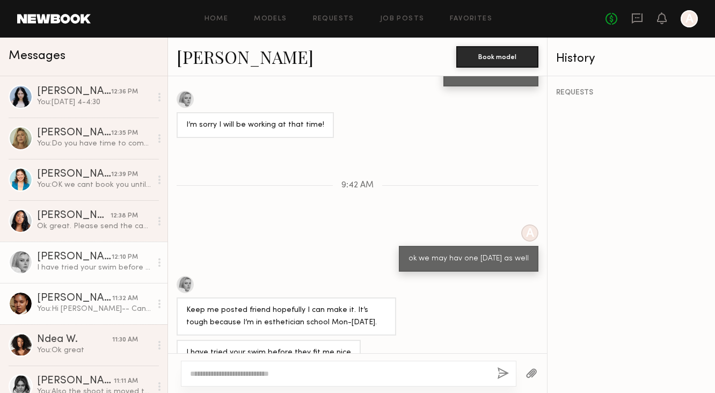
click at [79, 315] on link "Drew S. 11:32 AM You: Hi drew-- Can you come from 11:30-1:30 tomorrow?" at bounding box center [84, 303] width 168 height 41
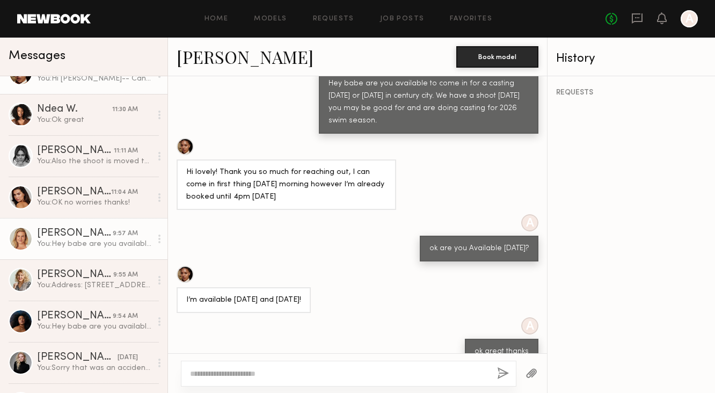
scroll to position [231, 0]
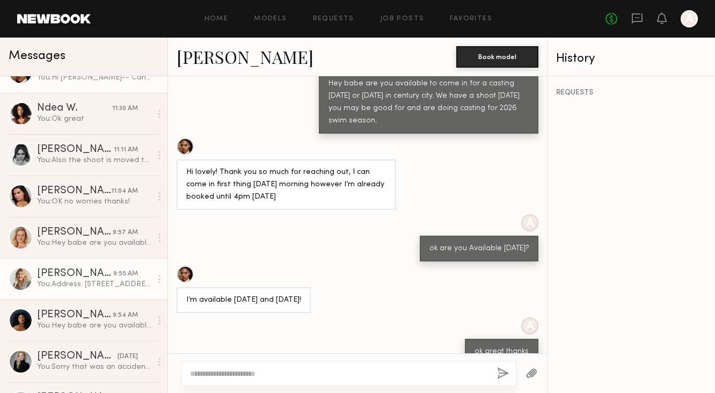
click at [115, 270] on div "9:55 AM" at bounding box center [125, 274] width 25 height 10
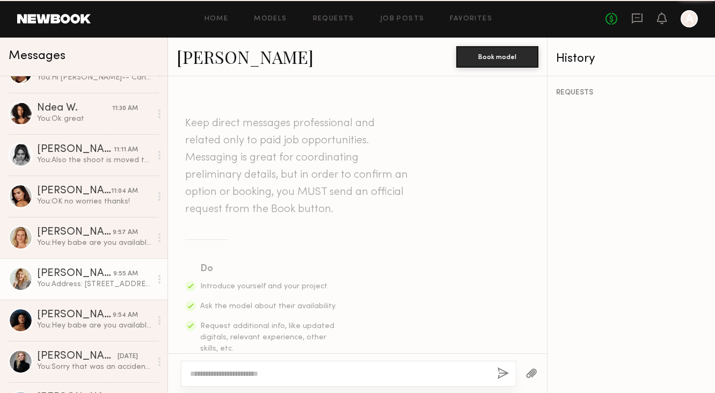
scroll to position [759, 0]
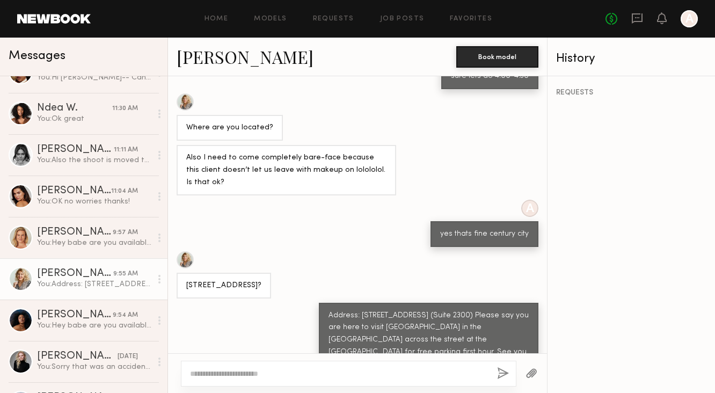
drag, startPoint x: 331, startPoint y: 295, endPoint x: 439, endPoint y: 335, distance: 114.8
click at [440, 335] on div "Address: 10250 Constellation Blvd, Los Angeles, CA 90067 (Suite 2300) Please sa…" at bounding box center [429, 341] width 200 height 62
click at [439, 335] on div "Address: 10250 Constellation Blvd, Los Angeles, CA 90067 (Suite 2300) Please sa…" at bounding box center [429, 341] width 200 height 62
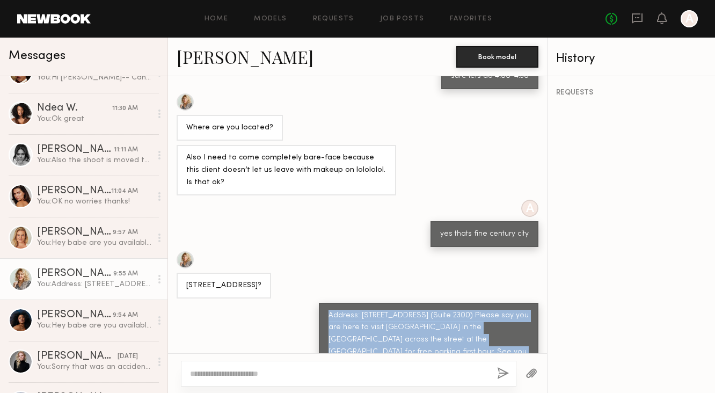
drag, startPoint x: 439, startPoint y: 335, endPoint x: 328, endPoint y: 294, distance: 117.7
click at [329, 310] on div "Address: 10250 Constellation Blvd, Los Angeles, CA 90067 (Suite 2300) Please sa…" at bounding box center [429, 341] width 200 height 62
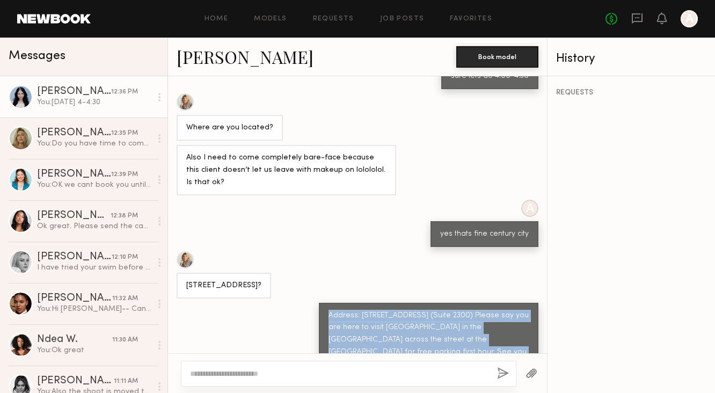
scroll to position [1, 0]
click at [53, 93] on div "Sophie L." at bounding box center [74, 91] width 74 height 11
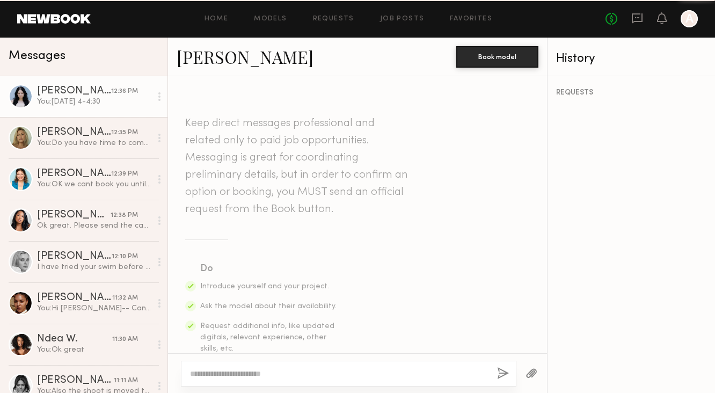
scroll to position [589, 0]
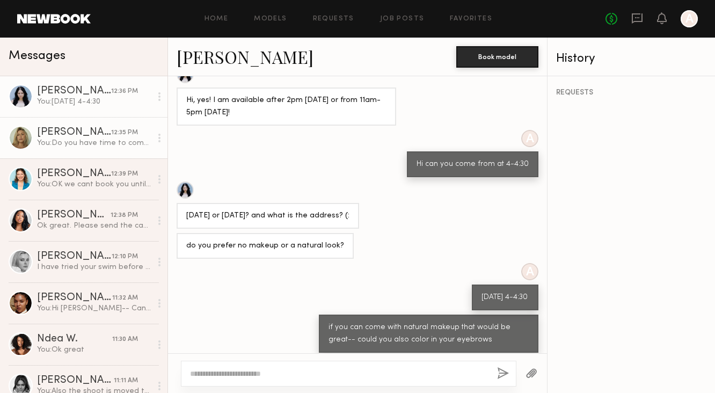
click at [71, 146] on div "You: Do you have time to come in for a casting today or tomorrow?" at bounding box center [94, 143] width 114 height 10
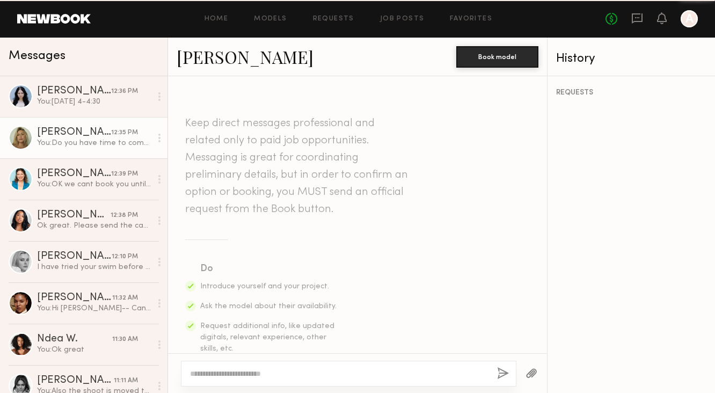
scroll to position [298, 0]
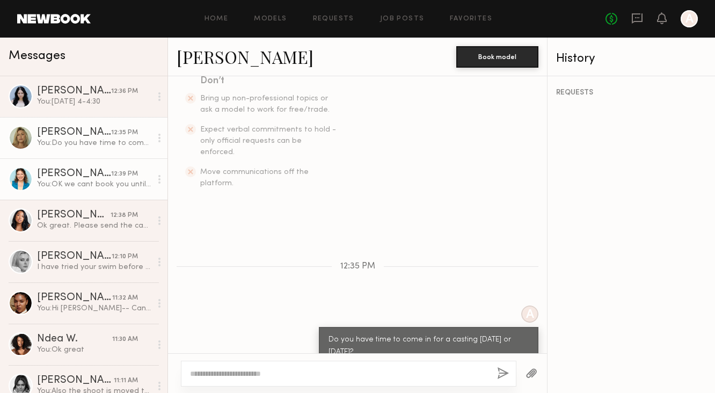
click at [75, 183] on div "You: OK we cant book you until we fit you best wishes xx" at bounding box center [94, 184] width 114 height 10
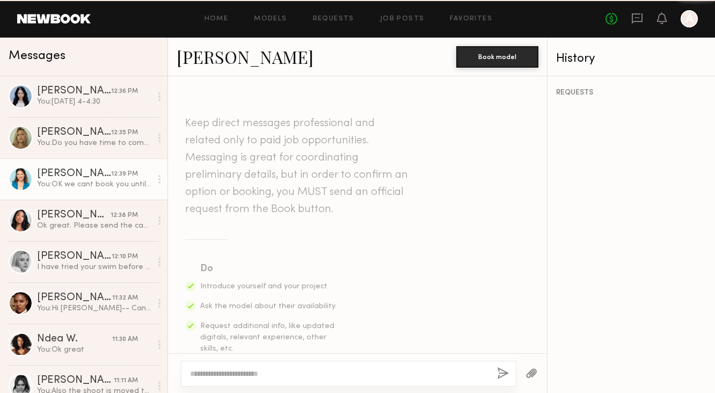
scroll to position [898, 0]
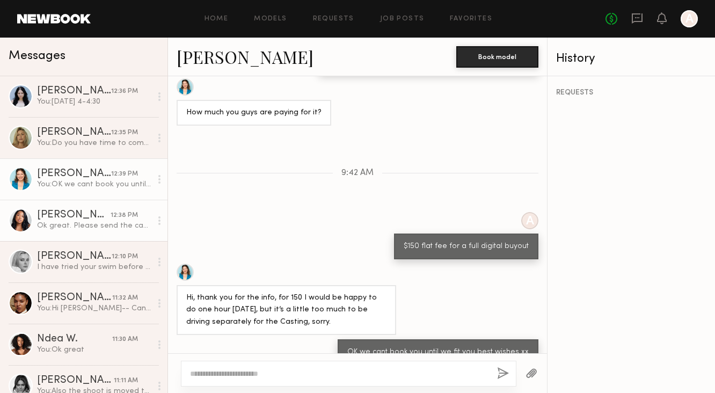
click at [71, 220] on div "Kia B." at bounding box center [74, 215] width 74 height 11
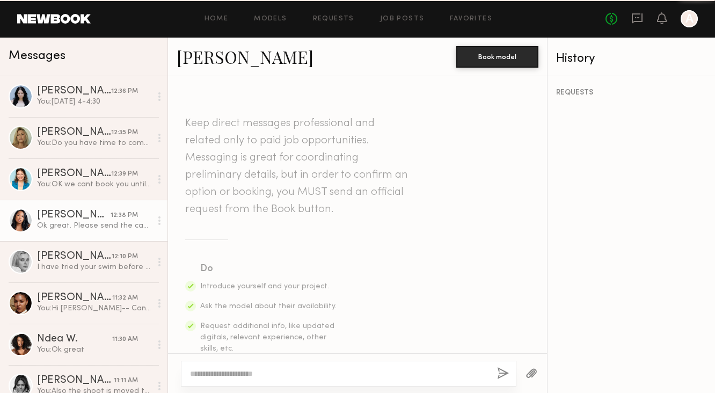
scroll to position [683, 0]
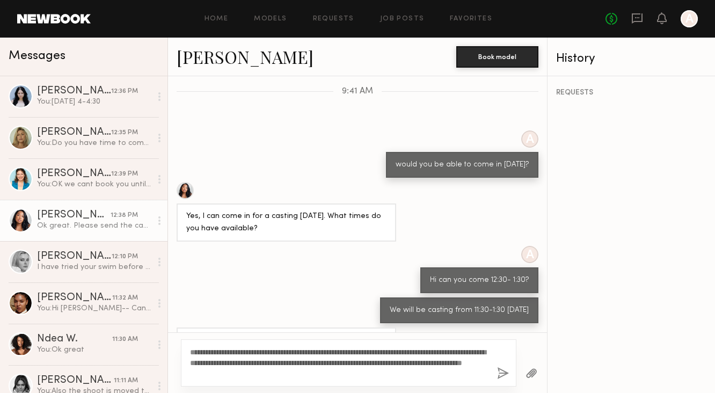
type textarea "**********"
click at [504, 372] on button "button" at bounding box center [503, 373] width 12 height 13
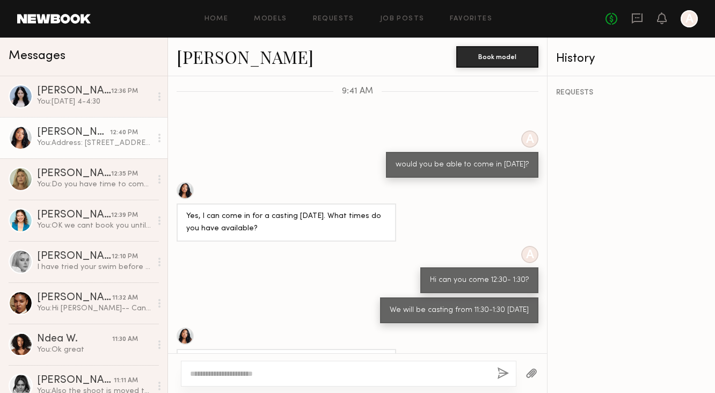
scroll to position [853, 0]
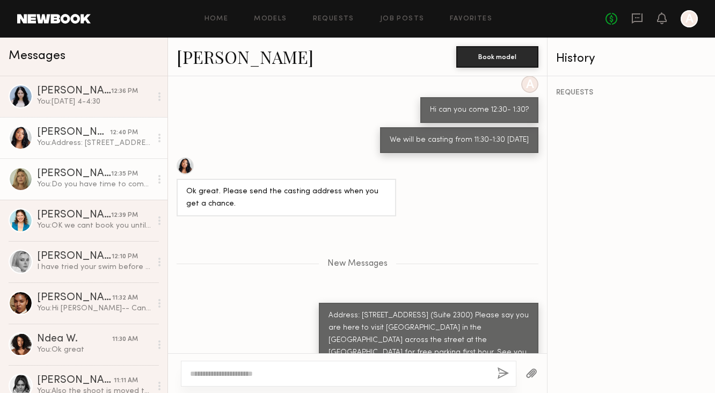
click at [127, 183] on div "You: Do you have time to come in for a casting today or tomorrow?" at bounding box center [94, 184] width 114 height 10
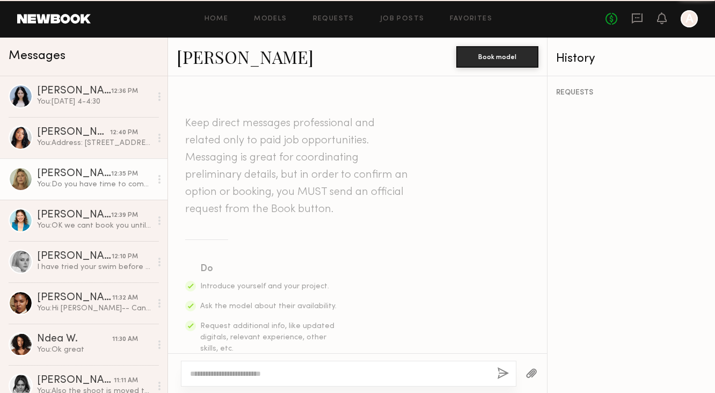
scroll to position [298, 0]
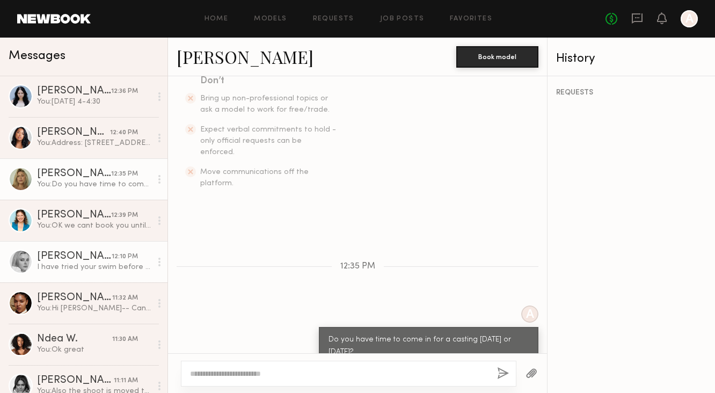
click at [106, 247] on link "MACKENZIE E. 12:10 PM I have tried your swim before they fit me nice" at bounding box center [84, 261] width 168 height 41
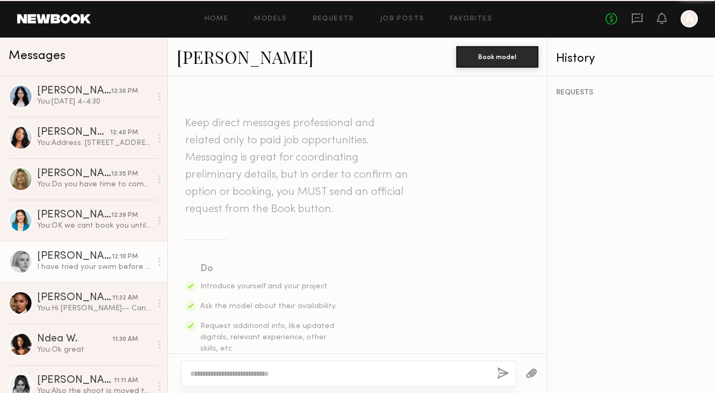
scroll to position [668, 0]
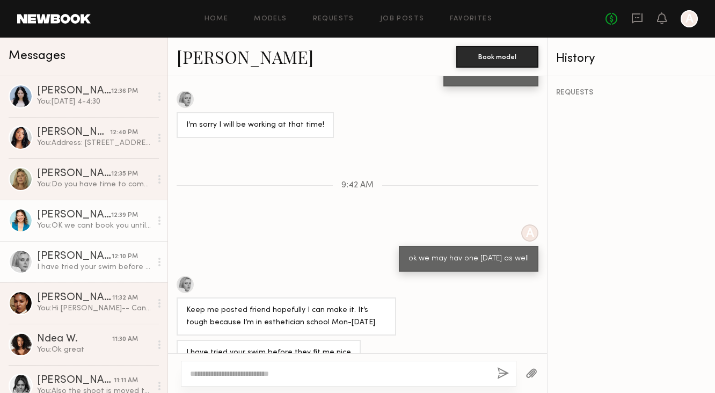
click at [105, 227] on div "You: OK we cant book you until we fit you best wishes xx" at bounding box center [94, 226] width 114 height 10
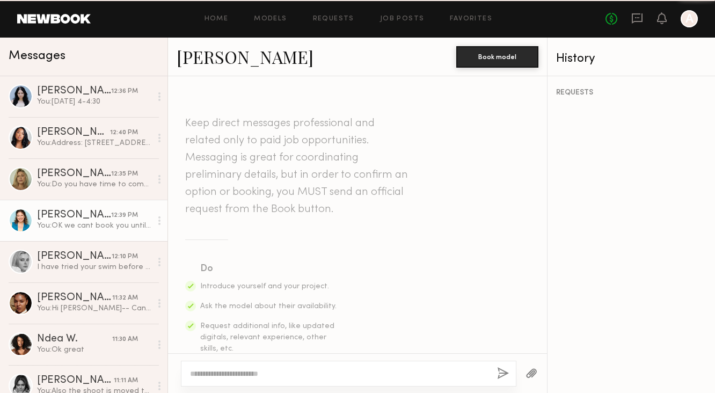
scroll to position [898, 0]
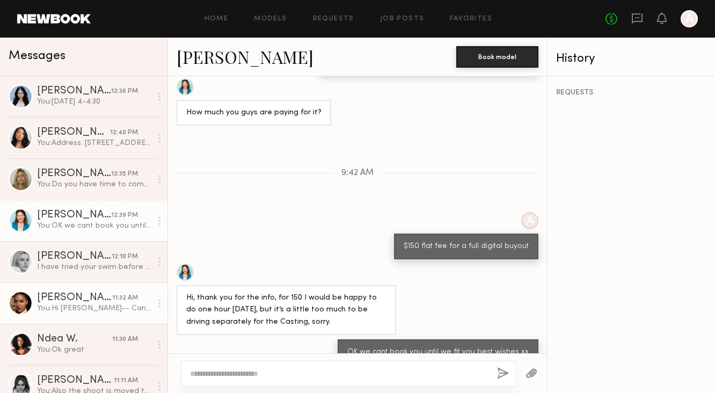
click at [79, 301] on div "Drew S." at bounding box center [74, 298] width 75 height 11
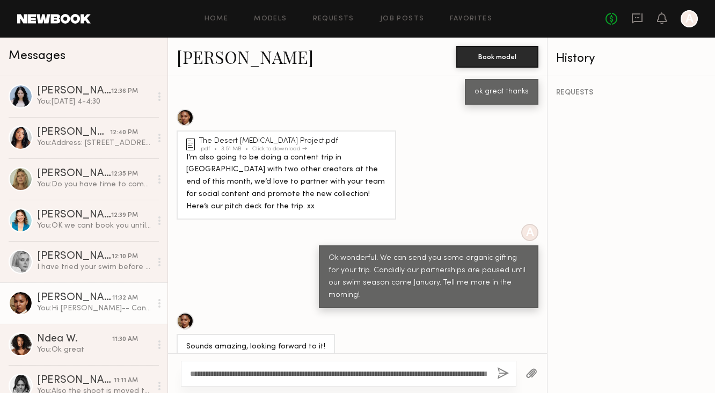
scroll to position [818, 0]
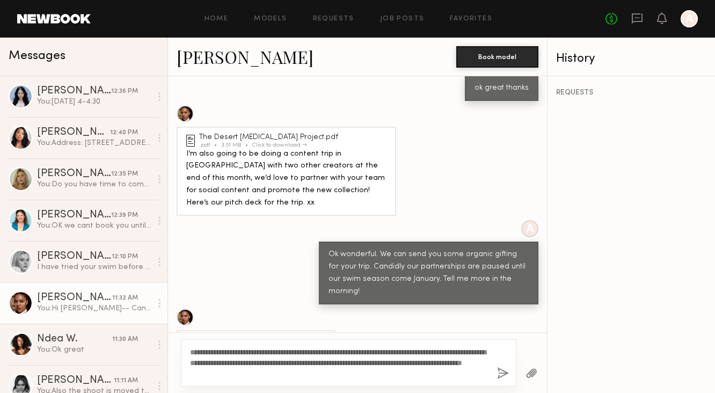
type textarea "**********"
click at [503, 374] on button "button" at bounding box center [503, 373] width 12 height 13
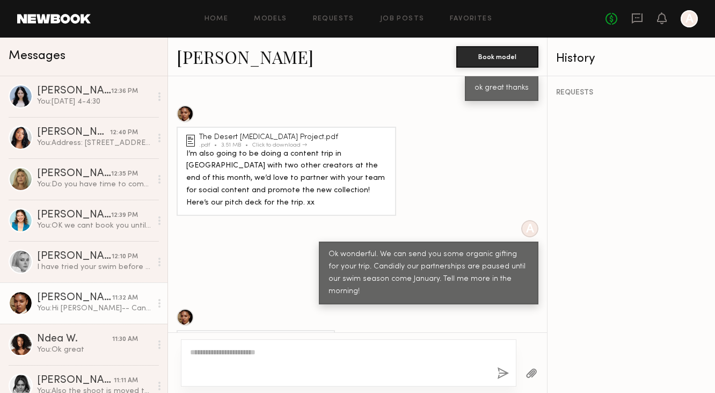
scroll to position [984, 0]
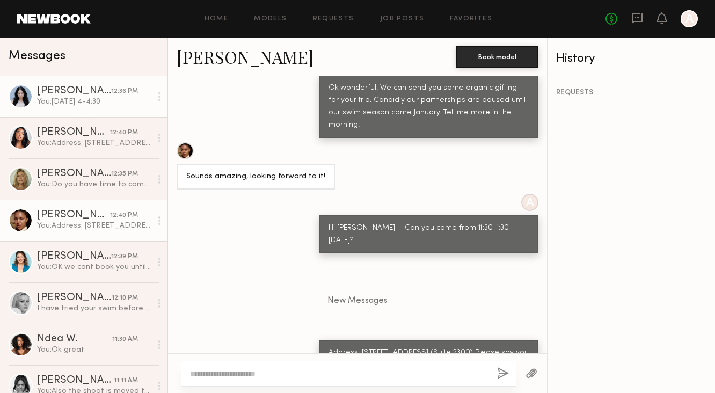
click at [122, 94] on div "12:36 PM" at bounding box center [124, 91] width 27 height 10
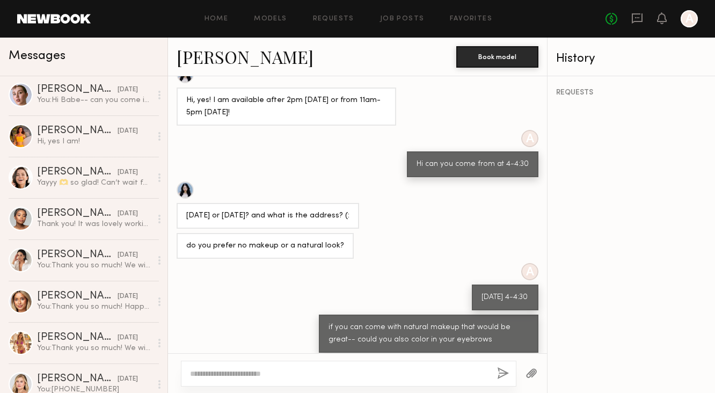
scroll to position [595, 0]
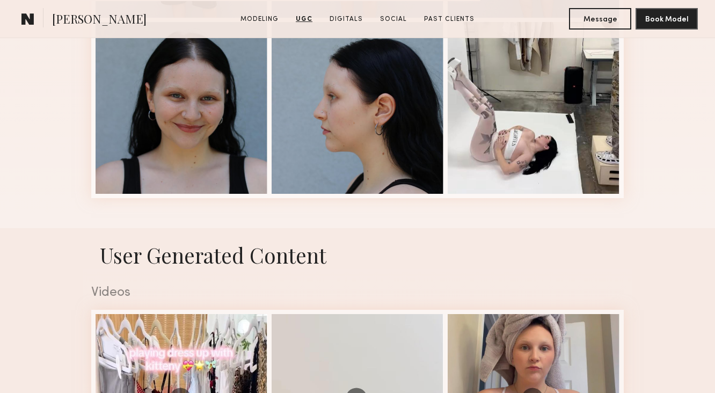
scroll to position [282, 0]
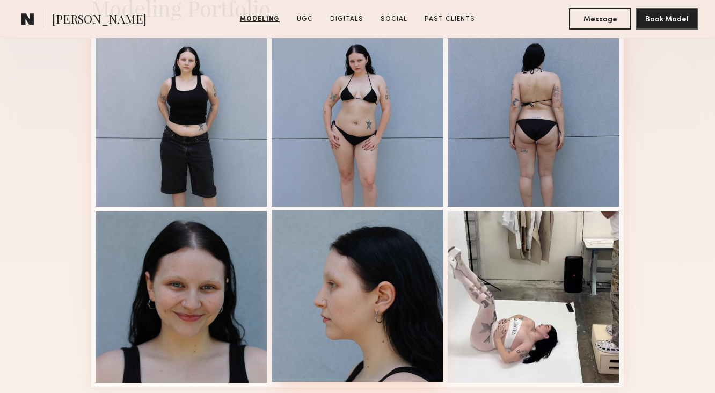
click at [413, 311] on div at bounding box center [358, 296] width 172 height 172
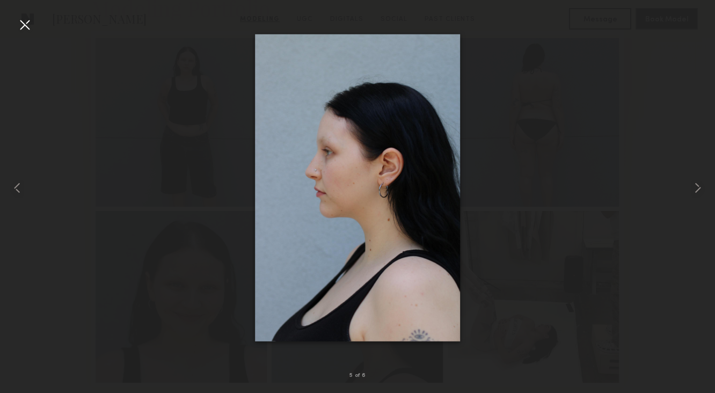
click at [556, 116] on div at bounding box center [357, 188] width 715 height 342
click at [28, 26] on div at bounding box center [24, 24] width 17 height 17
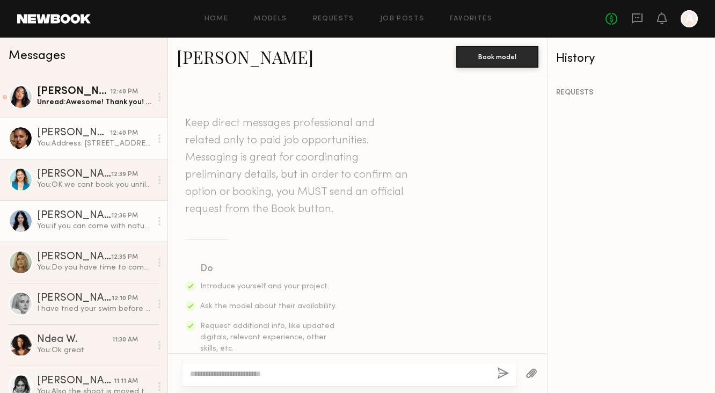
scroll to position [589, 0]
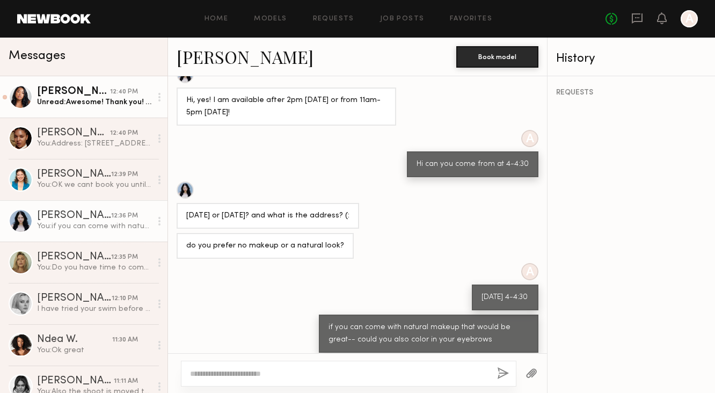
click at [92, 102] on div "Unread: Awesome! Thank you! See you soon!" at bounding box center [94, 102] width 114 height 10
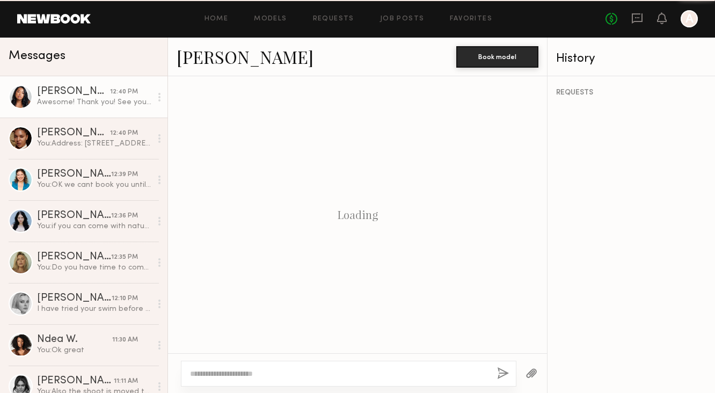
scroll to position [823, 0]
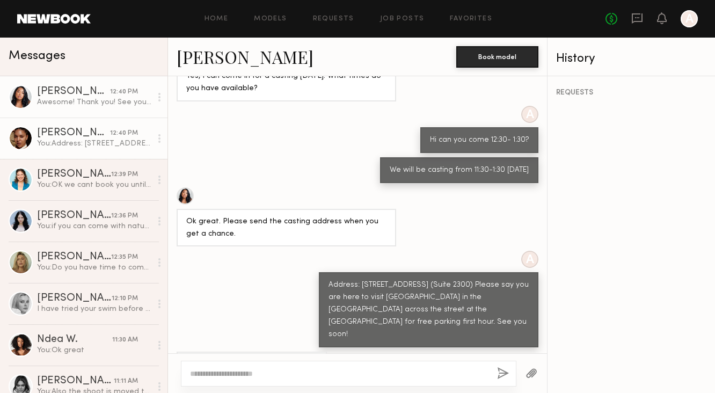
click at [97, 135] on div "[PERSON_NAME]" at bounding box center [73, 133] width 73 height 11
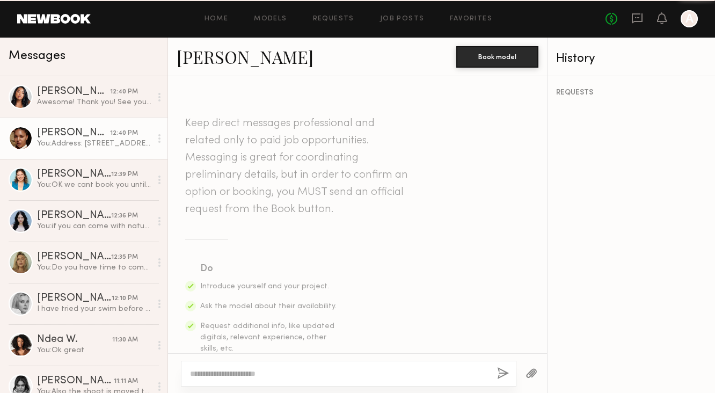
scroll to position [903, 0]
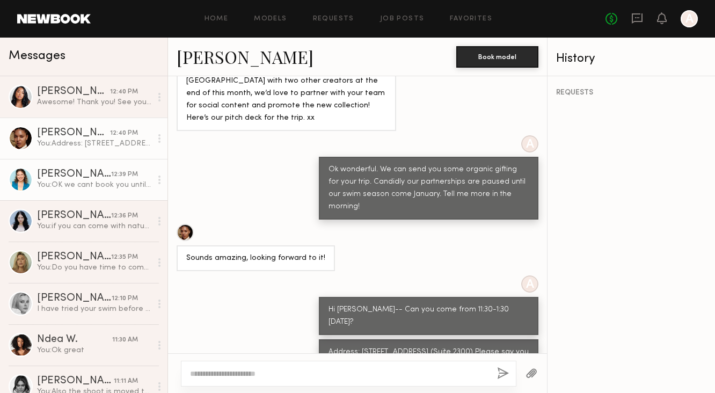
click at [98, 180] on div "You: OK we cant book you until we fit you best wishes xx" at bounding box center [94, 185] width 114 height 10
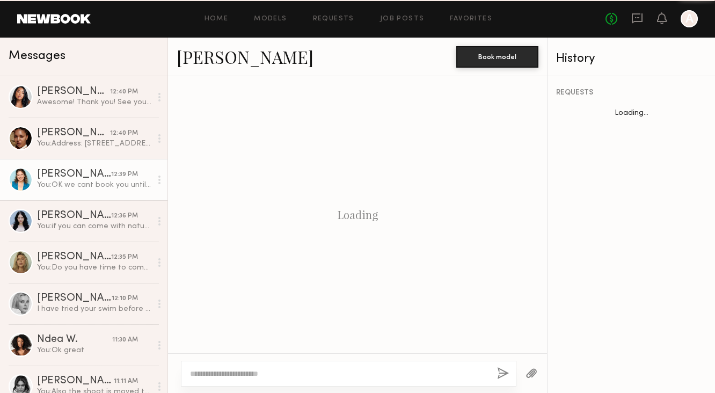
scroll to position [426, 0]
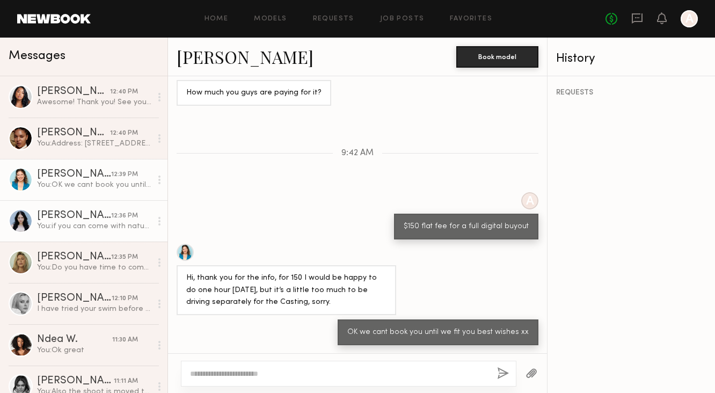
click at [99, 214] on div "[PERSON_NAME]" at bounding box center [74, 216] width 74 height 11
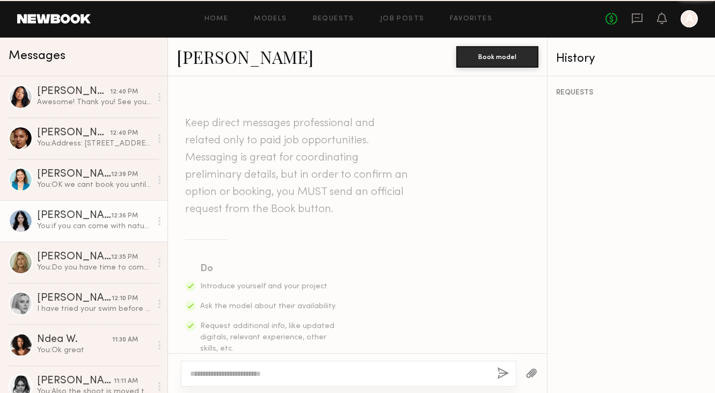
scroll to position [589, 0]
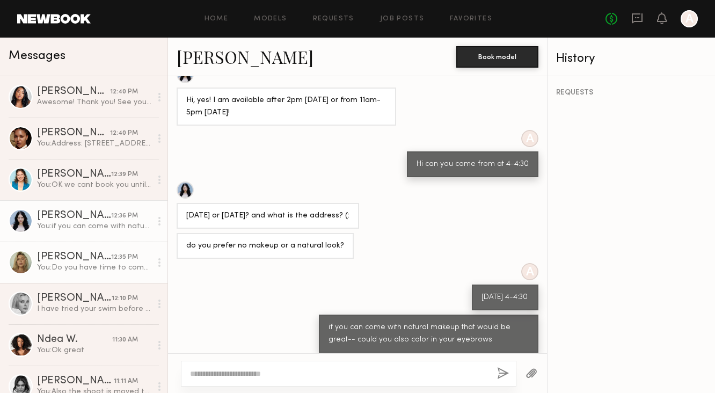
click at [100, 250] on link "[PERSON_NAME] 12:35 PM You: Do you have time to come in for a casting [DATE] or…" at bounding box center [84, 262] width 168 height 41
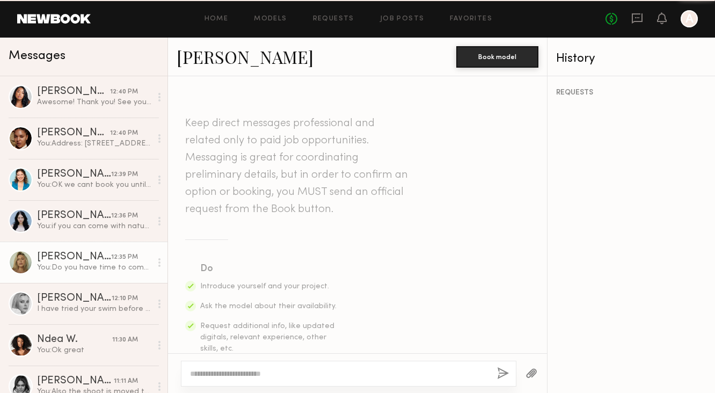
scroll to position [298, 0]
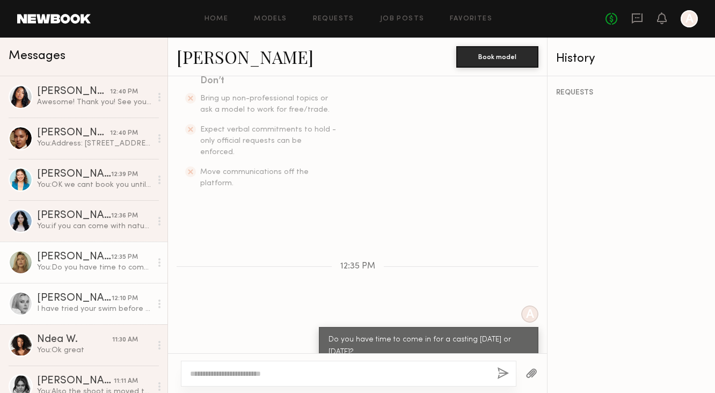
click at [98, 317] on link "[PERSON_NAME] 12:10 PM I have tried your swim before they fit me nice" at bounding box center [84, 303] width 168 height 41
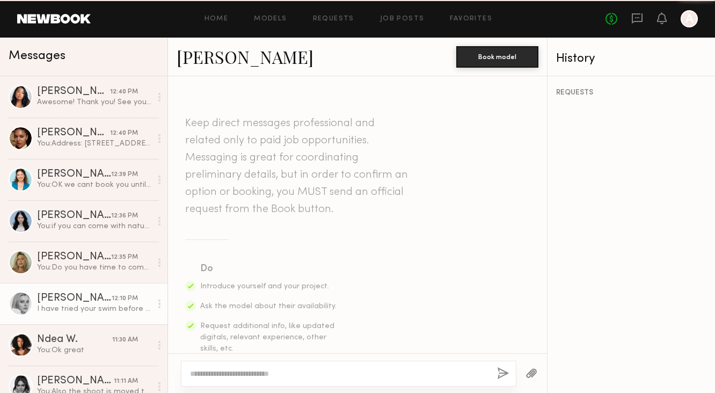
scroll to position [668, 0]
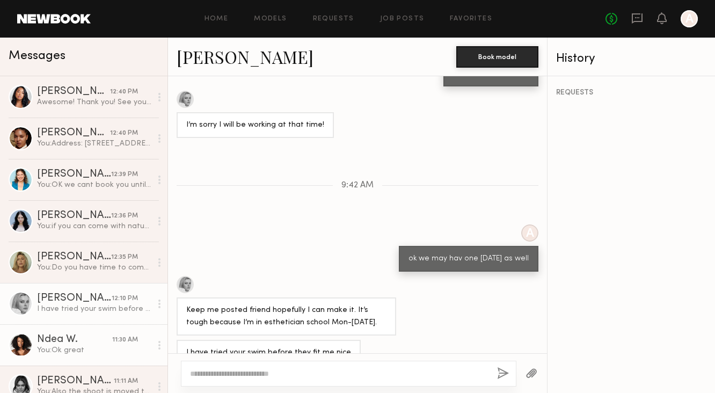
click at [100, 351] on div "You: Ok great" at bounding box center [94, 350] width 114 height 10
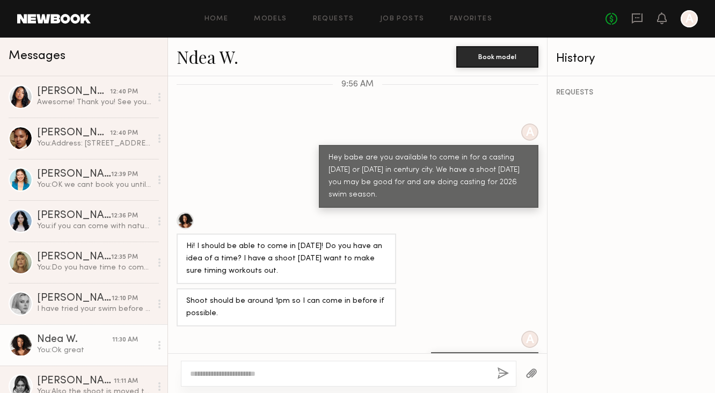
scroll to position [575, 0]
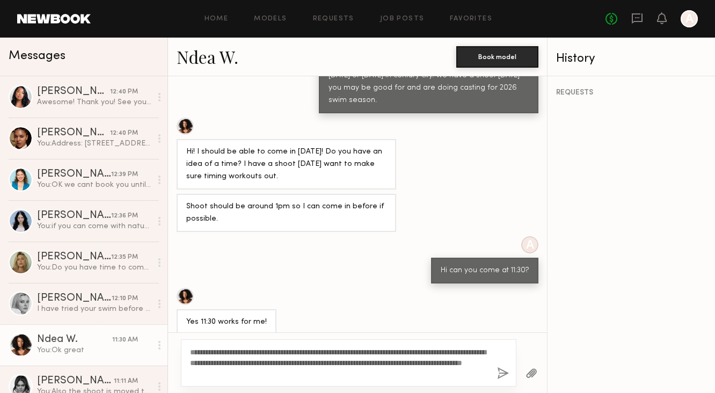
type textarea "**********"
click at [501, 374] on button "button" at bounding box center [503, 373] width 12 height 13
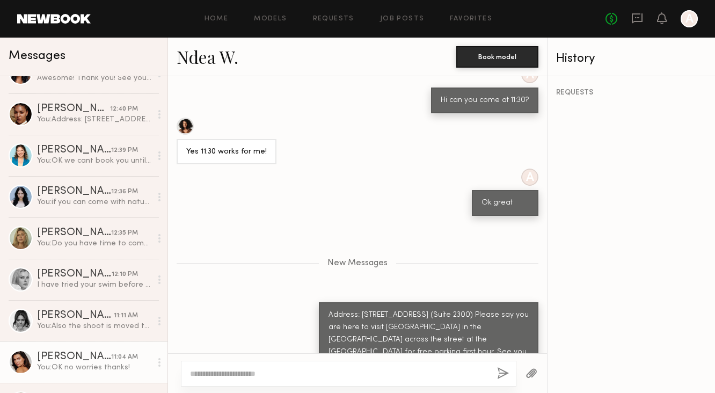
scroll to position [67, 0]
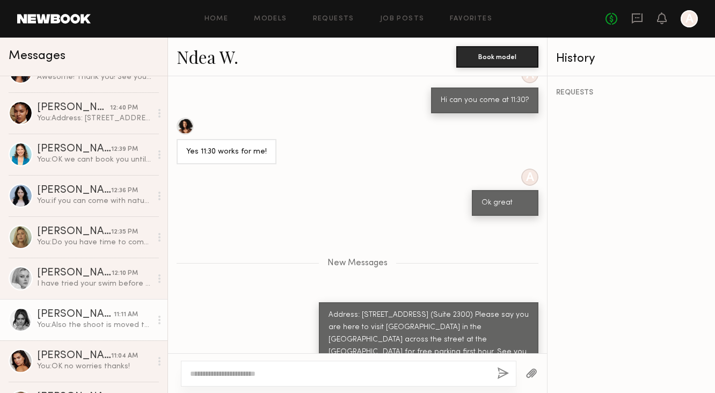
click at [105, 324] on div "You: Also the shoot is moved to next wednesday" at bounding box center [94, 325] width 114 height 10
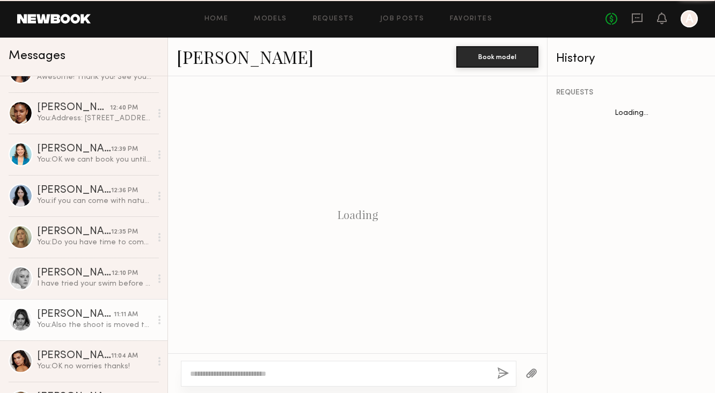
scroll to position [695, 0]
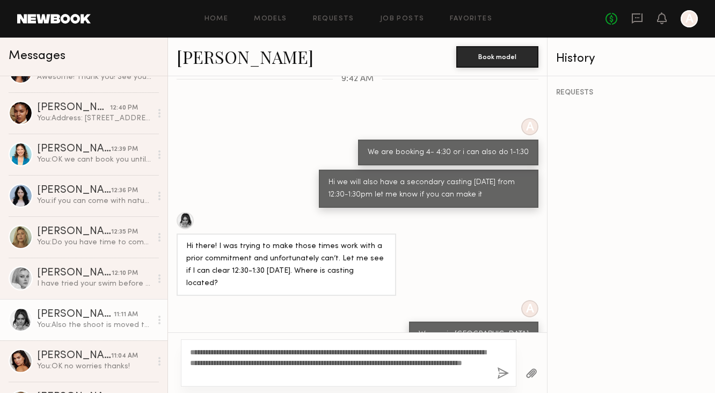
type textarea "**********"
click at [505, 369] on button "button" at bounding box center [503, 373] width 12 height 13
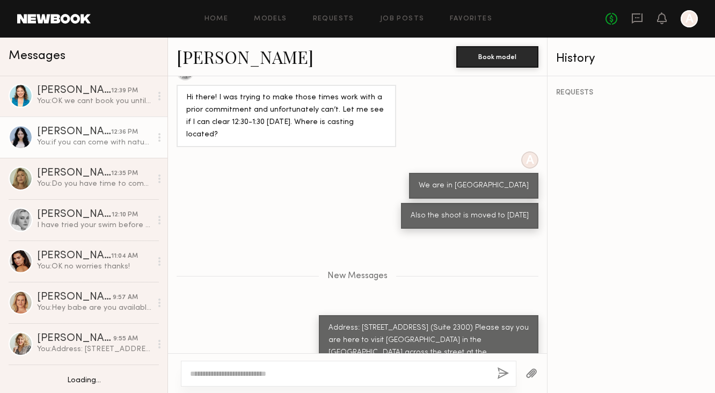
scroll to position [166, 0]
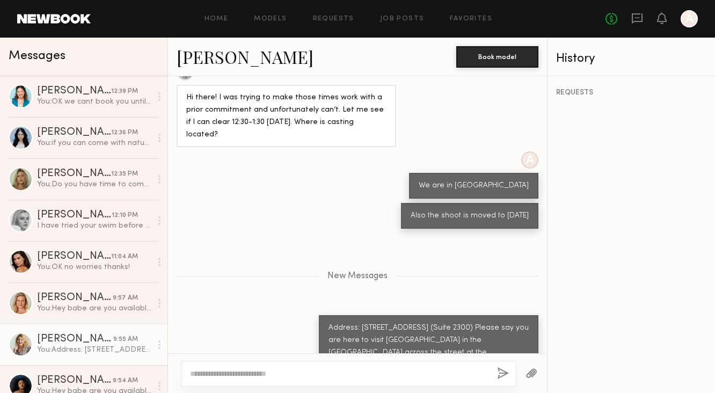
click at [107, 358] on link "[PERSON_NAME] 9:55 AM You: Address: [STREET_ADDRESS] (Suite 2300) Please say yo…" at bounding box center [84, 344] width 168 height 41
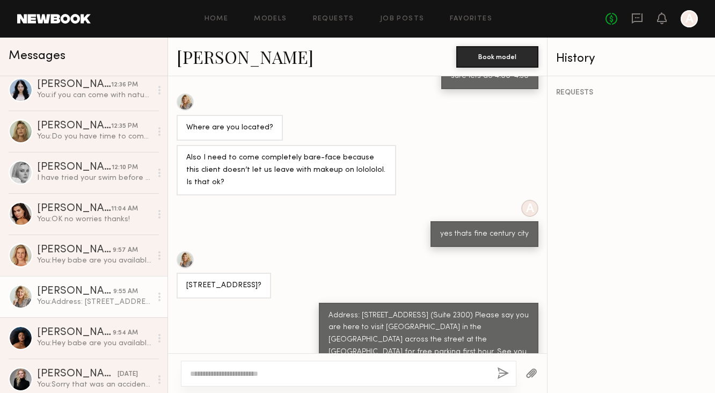
scroll to position [237, 0]
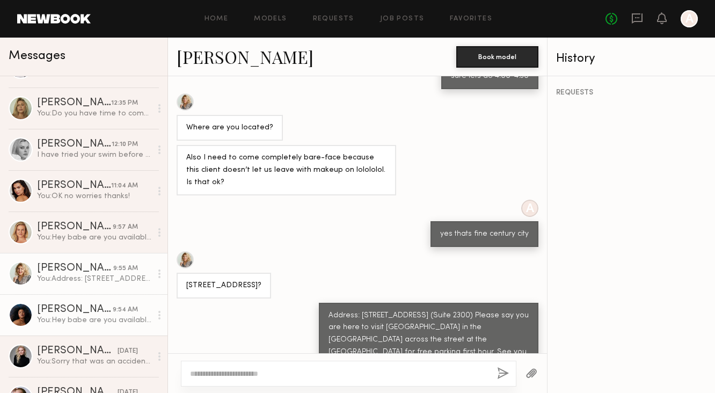
click at [102, 314] on div "[PERSON_NAME]" at bounding box center [75, 310] width 76 height 11
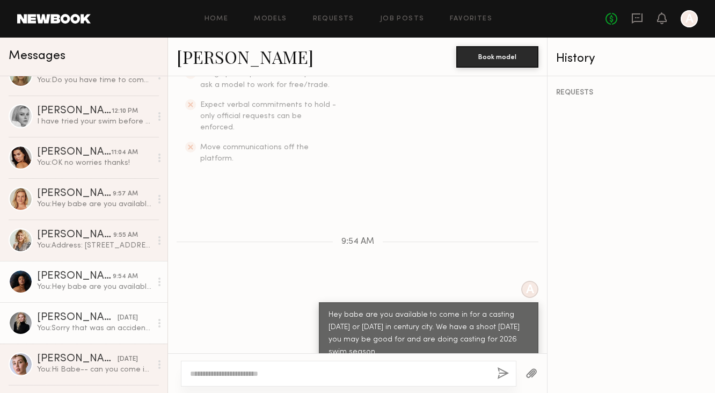
scroll to position [275, 0]
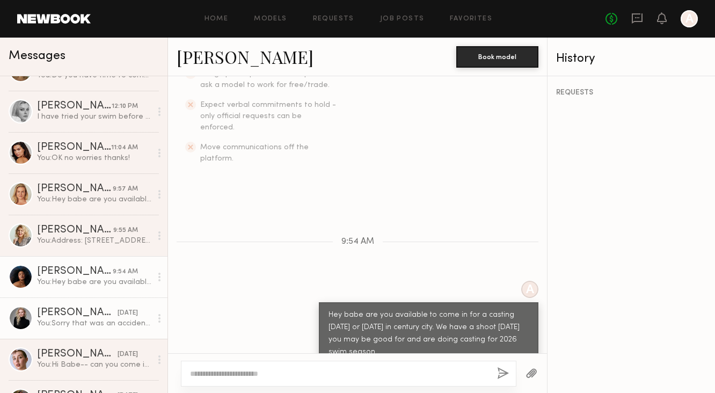
click at [114, 322] on div "You: Sorry that was an accident-- when are you back in town" at bounding box center [94, 323] width 114 height 10
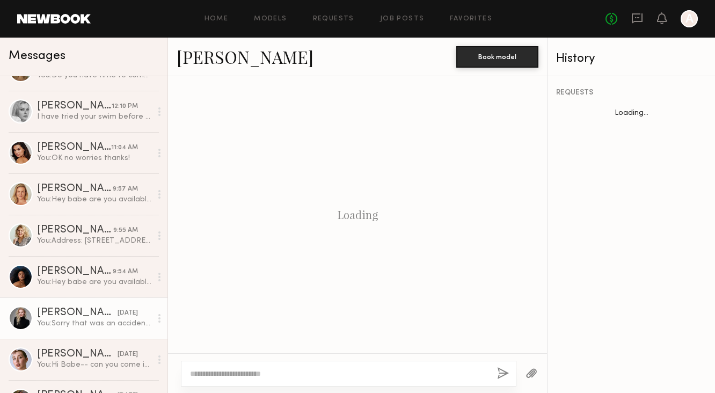
scroll to position [1404, 0]
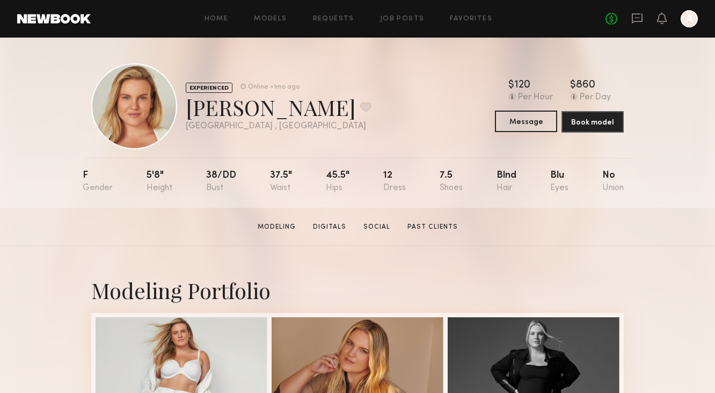
click at [521, 117] on button "Message" at bounding box center [526, 121] width 62 height 21
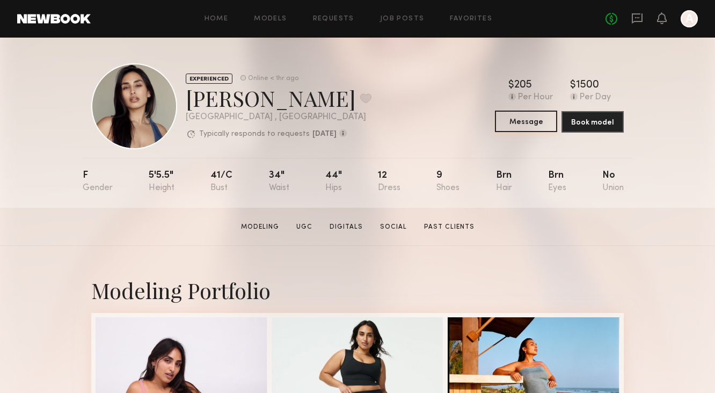
click at [508, 125] on button "Message" at bounding box center [526, 121] width 62 height 21
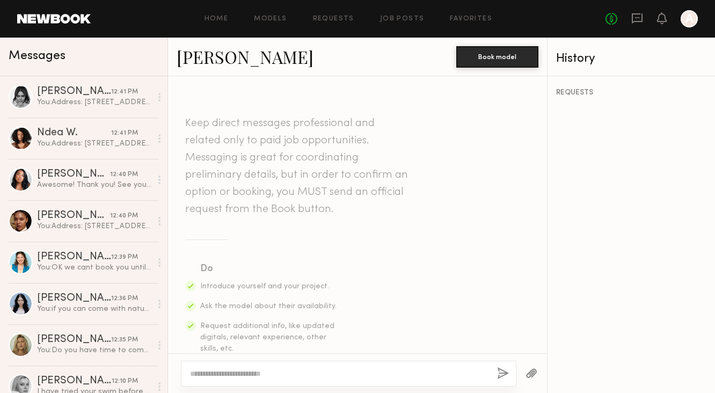
scroll to position [153, 0]
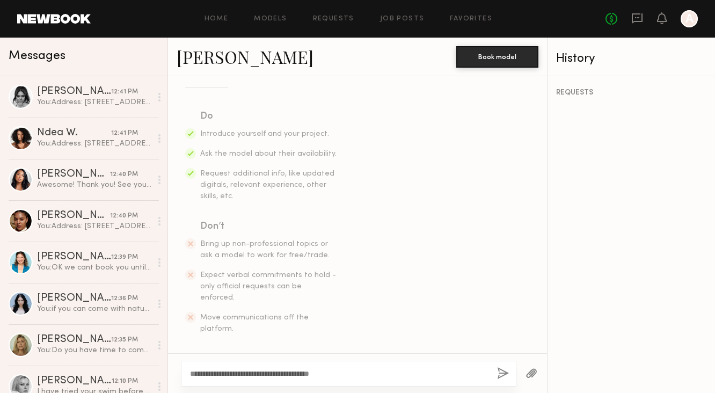
type textarea "**********"
click at [504, 372] on button "button" at bounding box center [503, 373] width 12 height 13
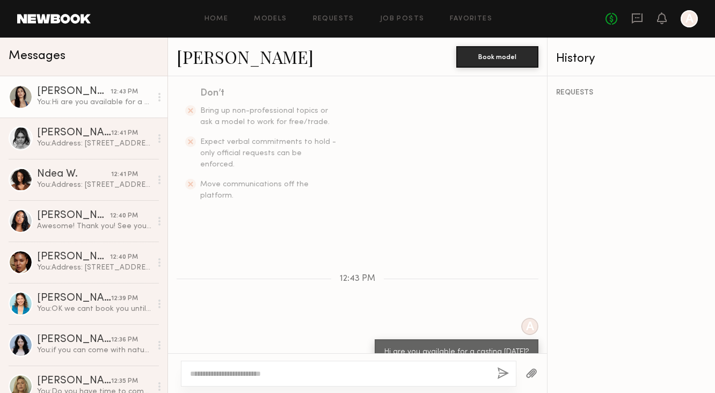
scroll to position [456, 0]
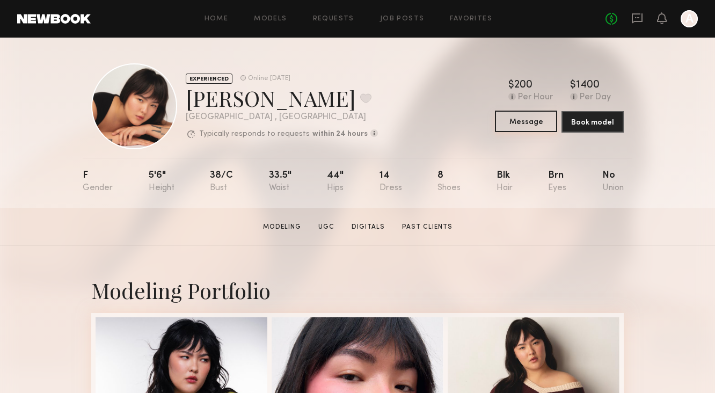
click at [517, 128] on button "Message" at bounding box center [526, 121] width 62 height 21
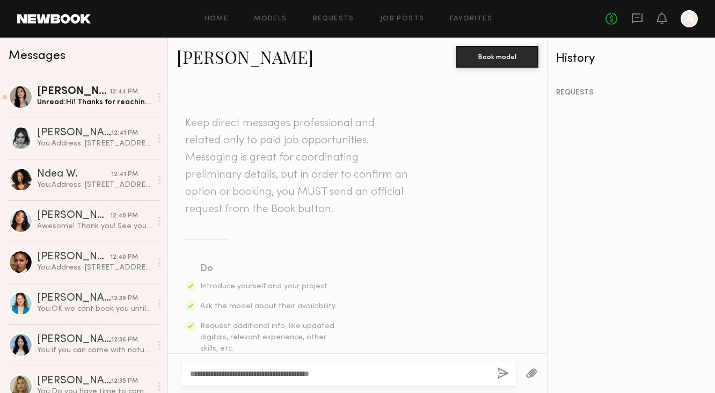
type textarea "**********"
click at [502, 371] on button "button" at bounding box center [503, 373] width 12 height 13
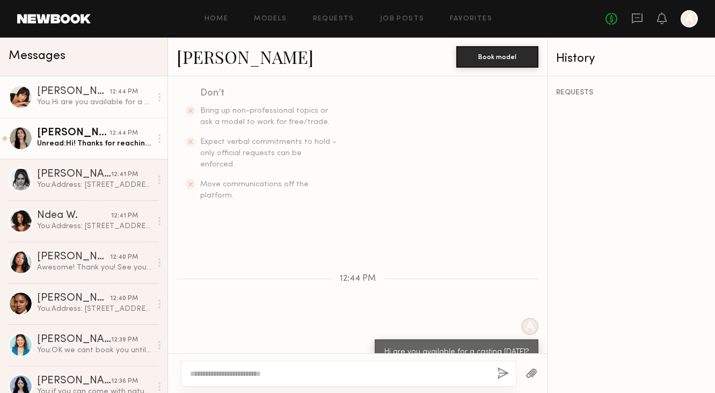
click at [126, 125] on link "Sharon C. 12:44 PM Unread: Hi! Thanks for reaching out, I am." at bounding box center [84, 138] width 168 height 41
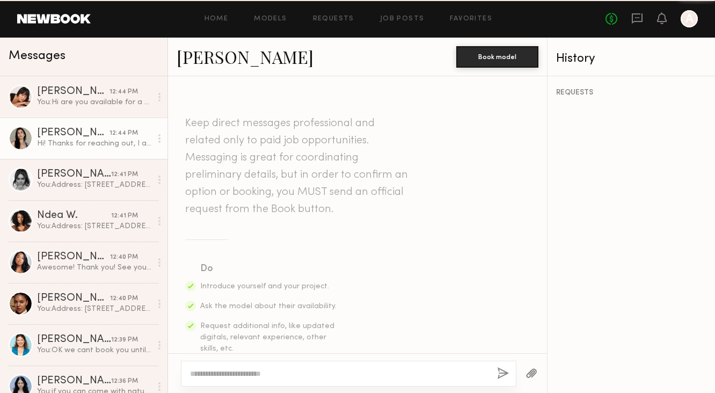
scroll to position [316, 0]
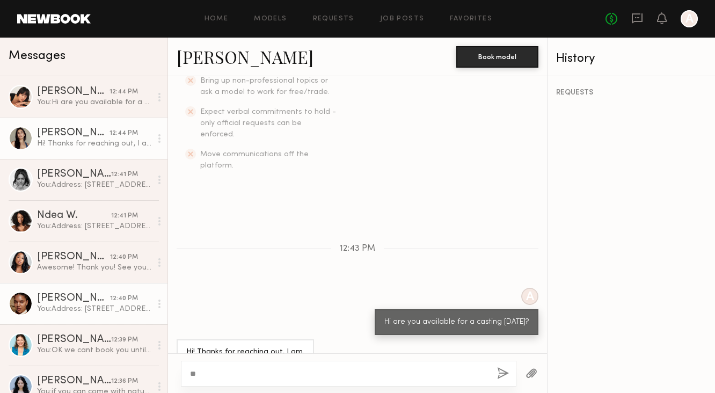
type textarea "*"
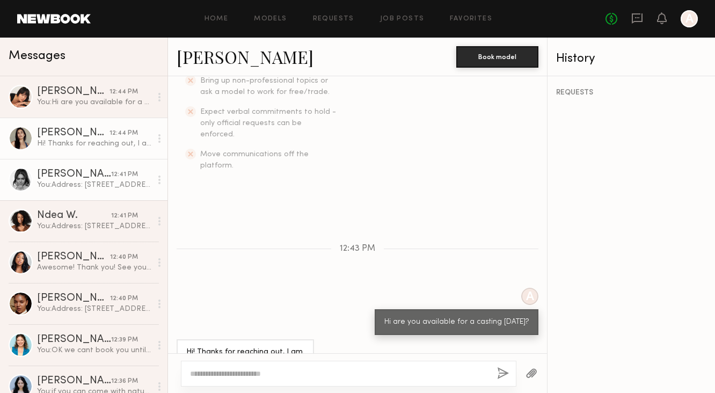
click at [83, 185] on div "You: Address: 10250 Constellation Blvd, Los Angeles, CA 90067 (Suite 2300) Plea…" at bounding box center [94, 185] width 114 height 10
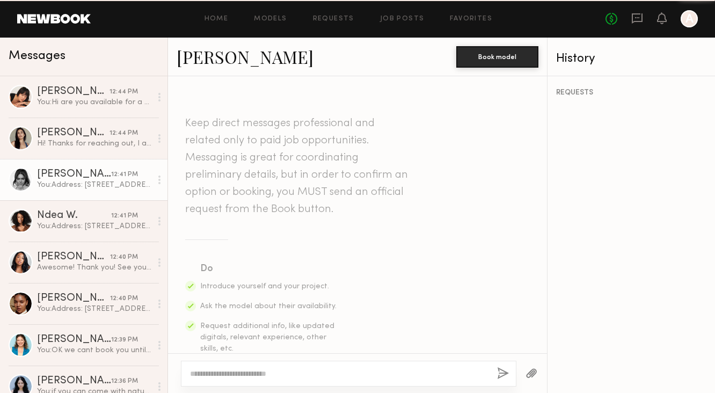
scroll to position [763, 0]
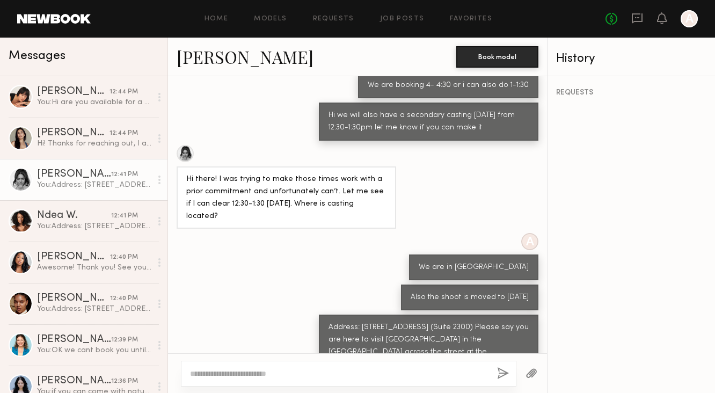
drag, startPoint x: 331, startPoint y: 294, endPoint x: 461, endPoint y: 339, distance: 137.6
click at [461, 339] on div "Address: [STREET_ADDRESS] (Suite 2300) Please say you are here to visit [GEOGRA…" at bounding box center [429, 352] width 220 height 75
copy div "Address: [STREET_ADDRESS] (Suite 2300) Please say you are here to visit [GEOGRA…"
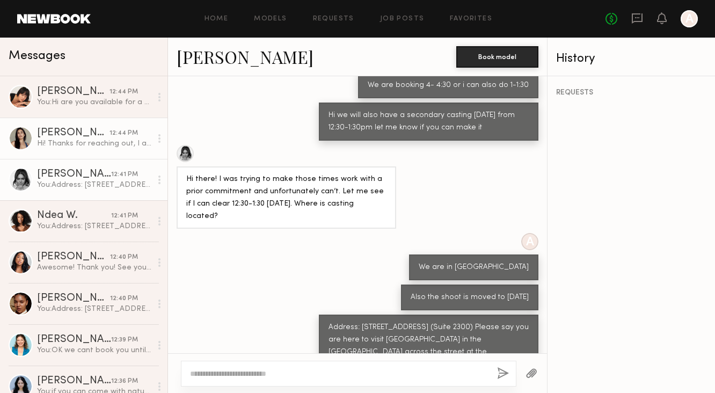
click at [89, 147] on div "Hi! Thanks for reaching out, I am." at bounding box center [94, 144] width 114 height 10
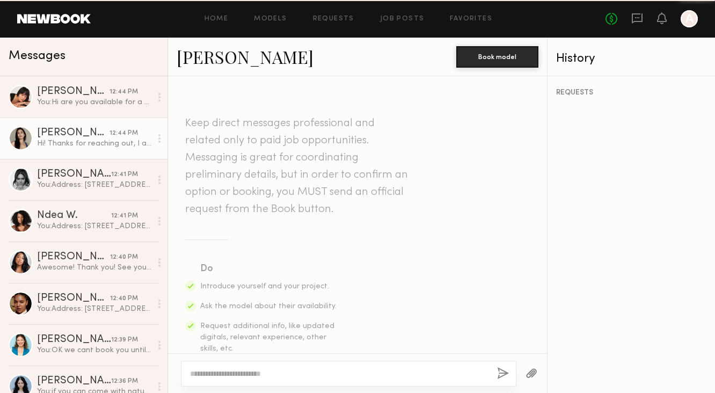
scroll to position [316, 0]
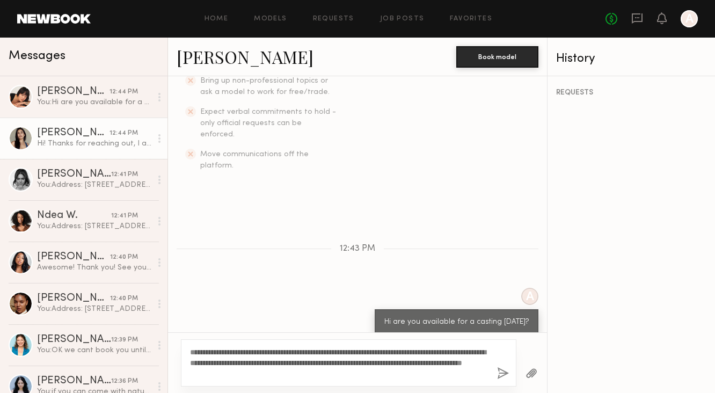
type textarea "**********"
click at [504, 375] on button "button" at bounding box center [503, 373] width 12 height 13
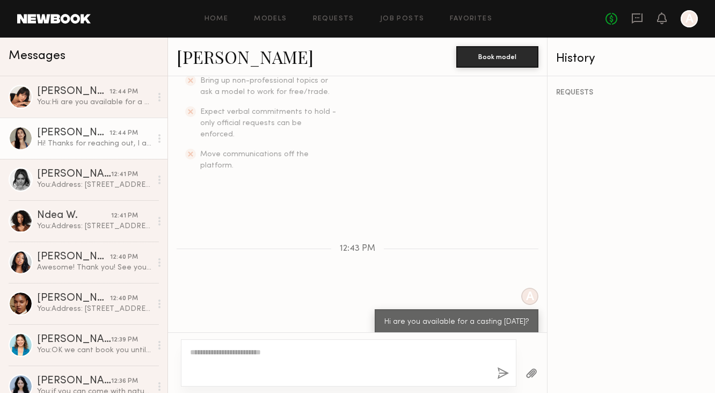
scroll to position [486, 0]
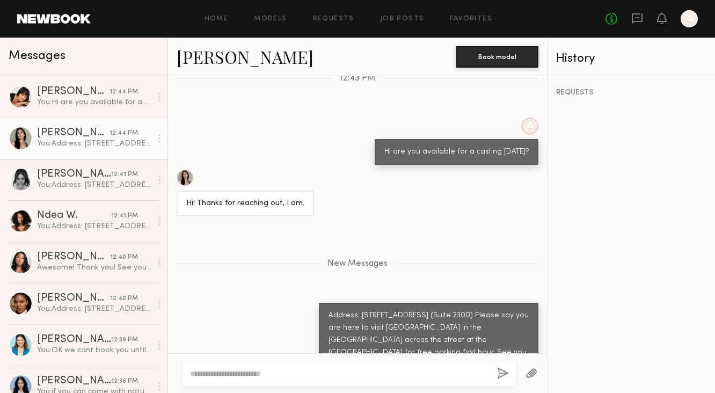
click at [442, 374] on textarea at bounding box center [339, 373] width 299 height 11
type textarea "**********"
click at [508, 375] on button "button" at bounding box center [503, 373] width 12 height 13
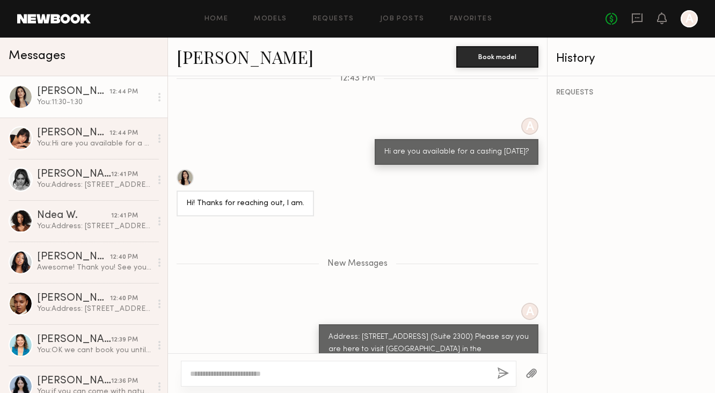
scroll to position [538, 0]
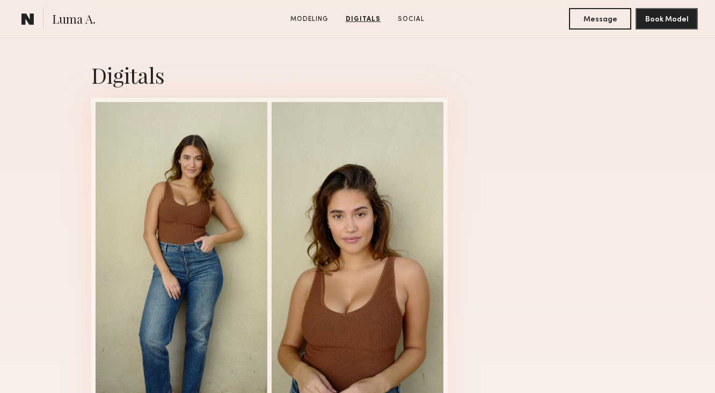
scroll to position [761, 0]
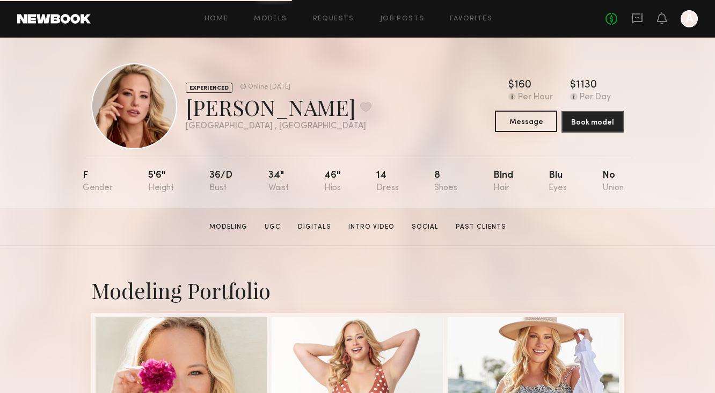
click at [512, 121] on button "Message" at bounding box center [526, 121] width 62 height 21
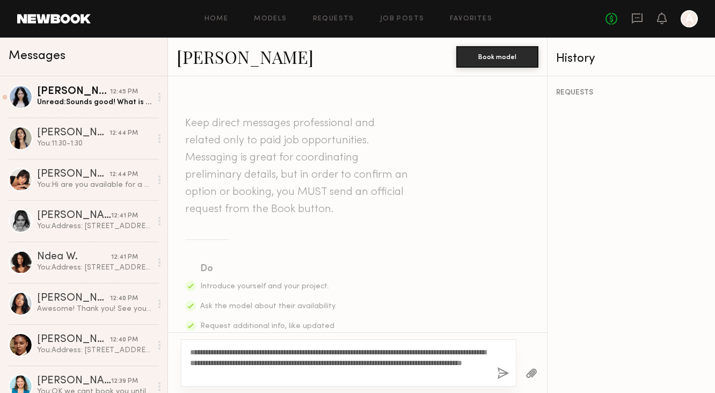
drag, startPoint x: 395, startPoint y: 379, endPoint x: 278, endPoint y: 300, distance: 141.7
click at [277, 300] on div "**********" at bounding box center [357, 234] width 379 height 317
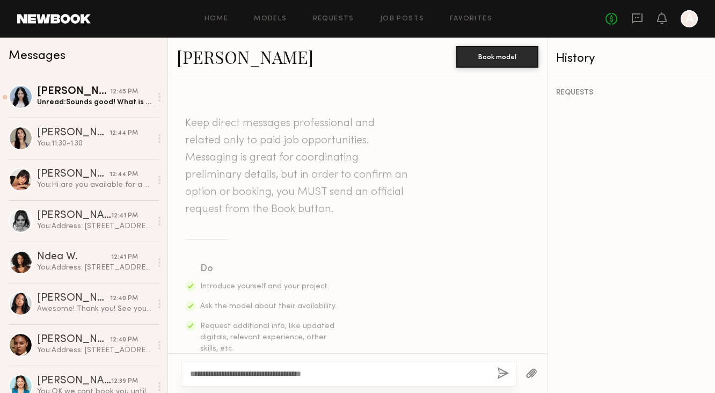
type textarea "**********"
click at [495, 376] on div "**********" at bounding box center [349, 374] width 336 height 26
click at [502, 376] on button "button" at bounding box center [503, 373] width 12 height 13
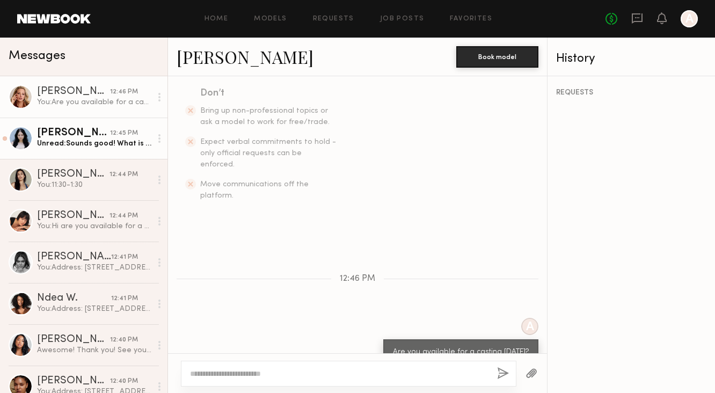
click at [115, 154] on link "[PERSON_NAME] 12:45 PM Unread: Sounds good! What is the address?" at bounding box center [84, 138] width 168 height 41
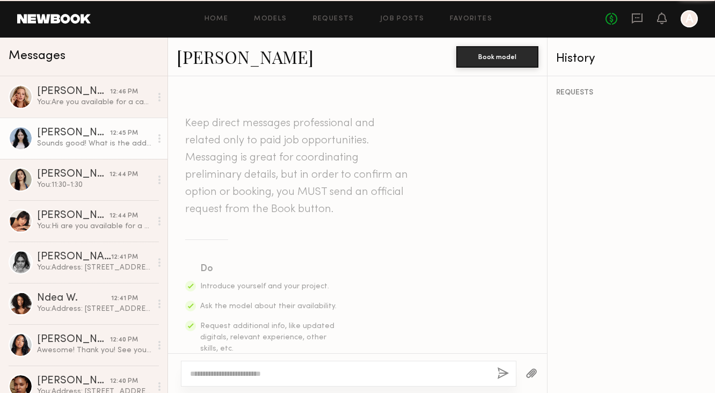
scroll to position [619, 0]
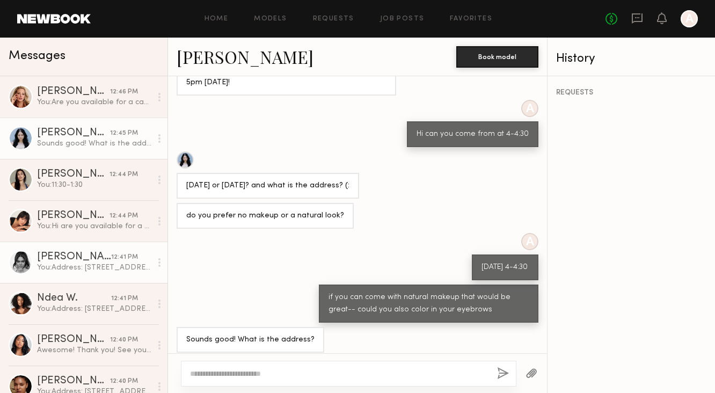
click at [95, 274] on link "[PERSON_NAME] 12:41 PM You: Address: [STREET_ADDRESS] (Suite 2300) Please say y…" at bounding box center [84, 262] width 168 height 41
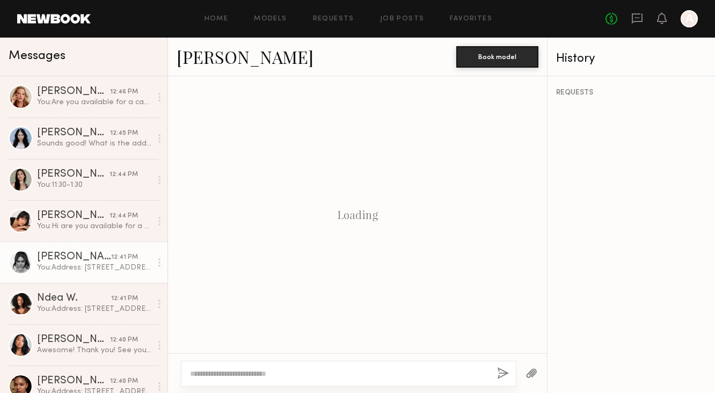
scroll to position [763, 0]
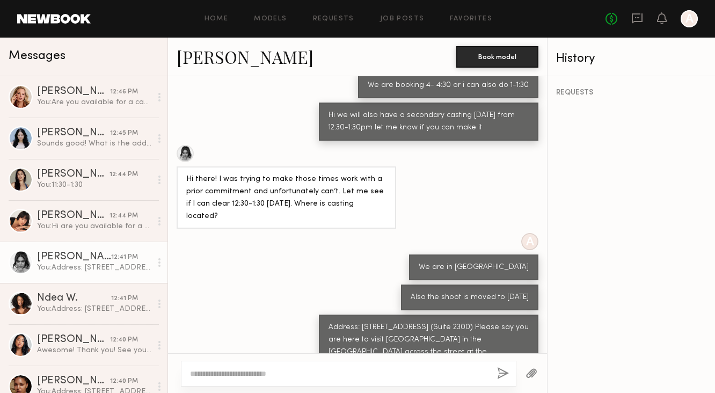
drag, startPoint x: 330, startPoint y: 293, endPoint x: 497, endPoint y: 343, distance: 175.0
click at [497, 343] on div "Address: [STREET_ADDRESS] (Suite 2300) Please say you are here to visit [GEOGRA…" at bounding box center [429, 352] width 220 height 75
copy div "Address: [STREET_ADDRESS] (Suite 2300) Please say you are here to visit [GEOGRA…"
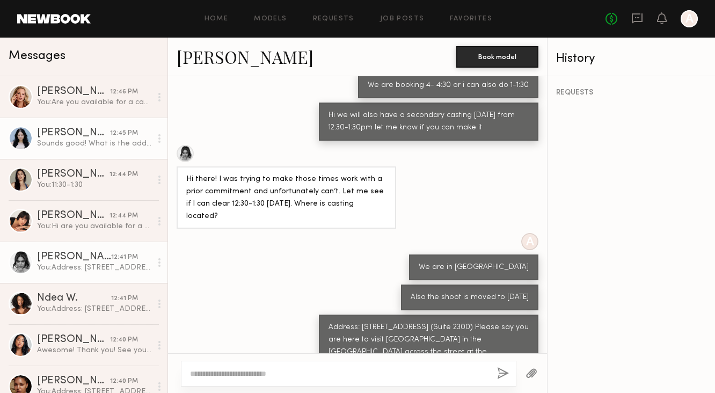
click at [70, 138] on div "[PERSON_NAME]" at bounding box center [73, 133] width 73 height 11
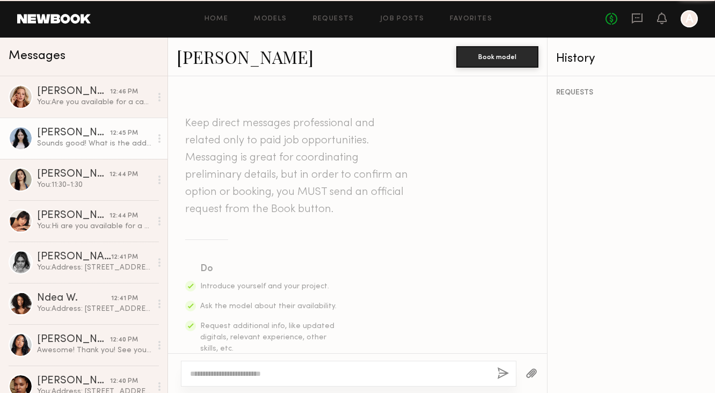
scroll to position [619, 0]
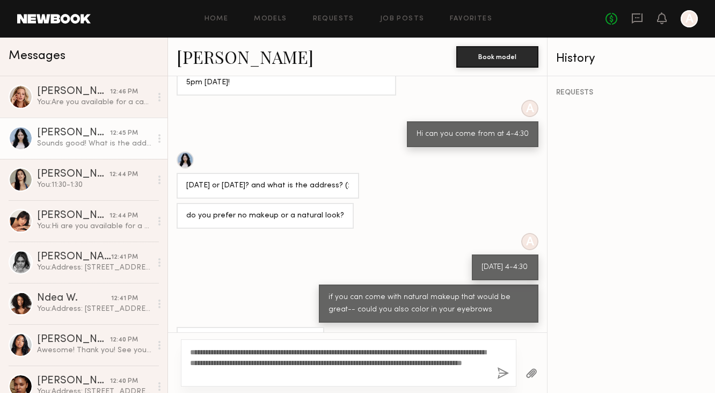
type textarea "**********"
click at [502, 370] on button "button" at bounding box center [503, 373] width 12 height 13
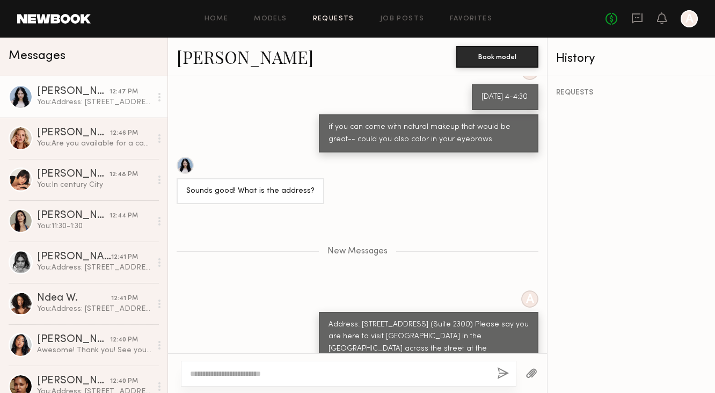
scroll to position [810, 0]
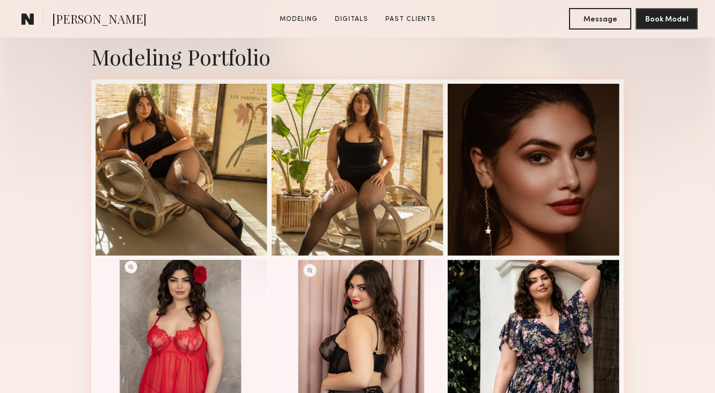
scroll to position [235, 0]
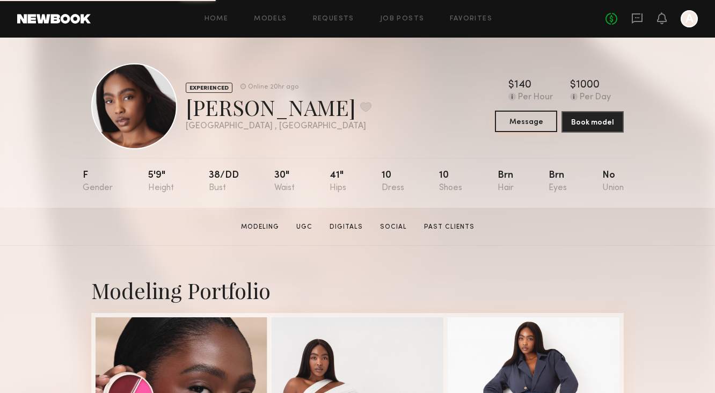
click at [528, 127] on button "Message" at bounding box center [526, 121] width 62 height 21
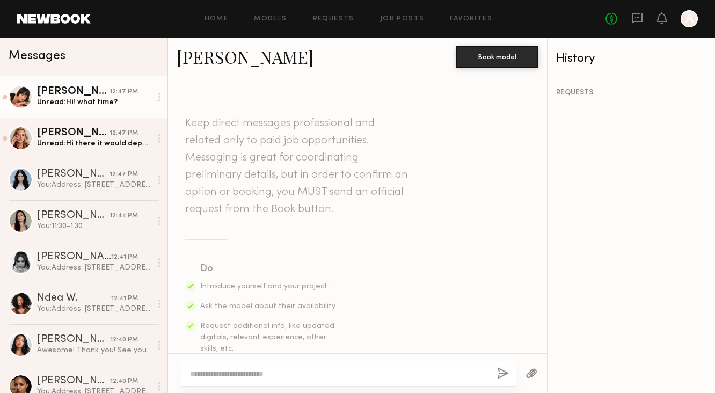
click at [110, 111] on link "Annika S. 12:47 PM Unread: Hi! what time?" at bounding box center [84, 96] width 168 height 41
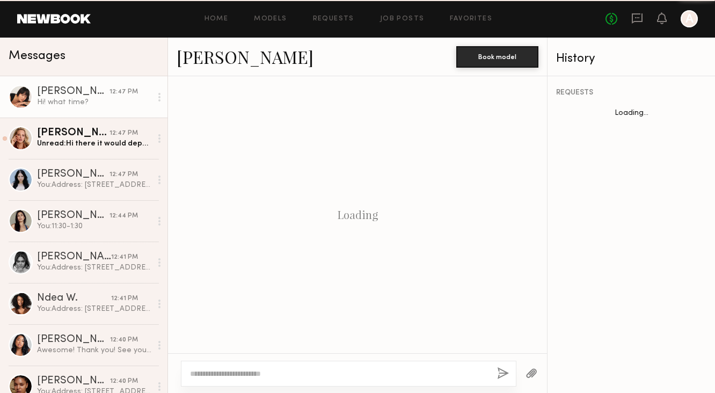
scroll to position [316, 0]
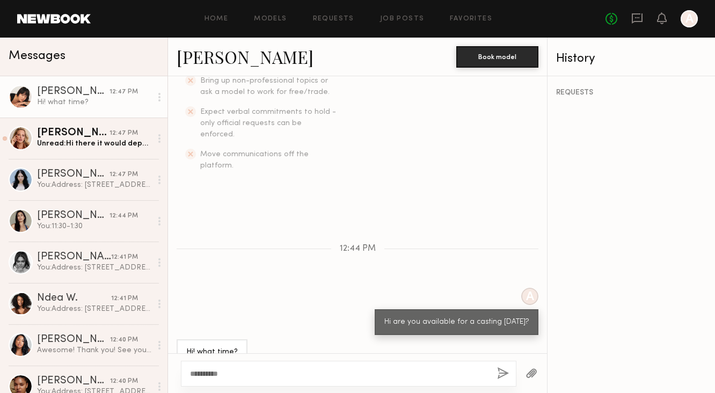
type textarea "**********"
click at [509, 369] on div "**********" at bounding box center [349, 374] width 336 height 26
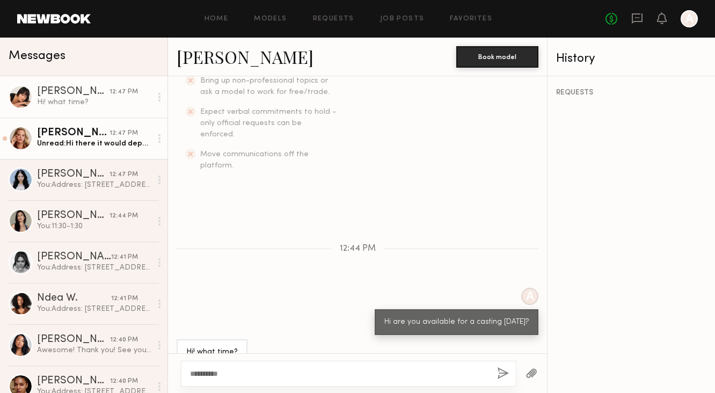
click at [111, 141] on div "Unread: Hi there it would depend on where and when!" at bounding box center [94, 144] width 114 height 10
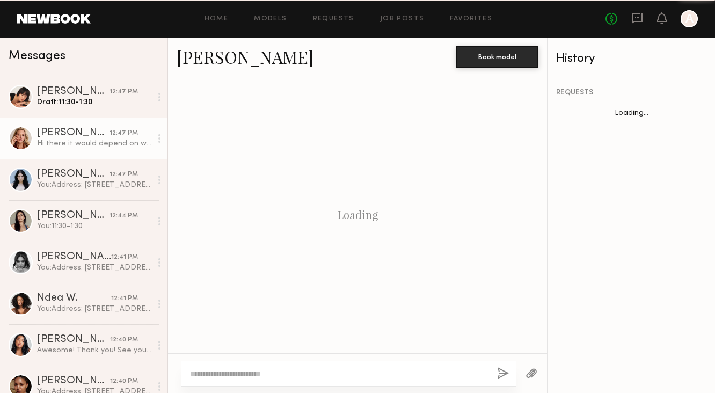
scroll to position [316, 0]
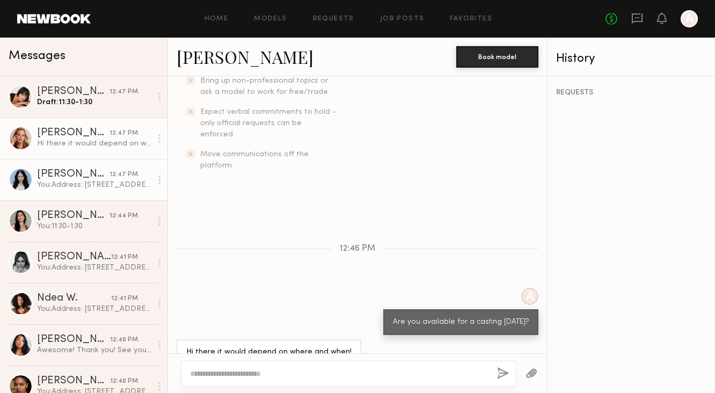
click at [112, 175] on div "12:47 PM" at bounding box center [124, 175] width 28 height 10
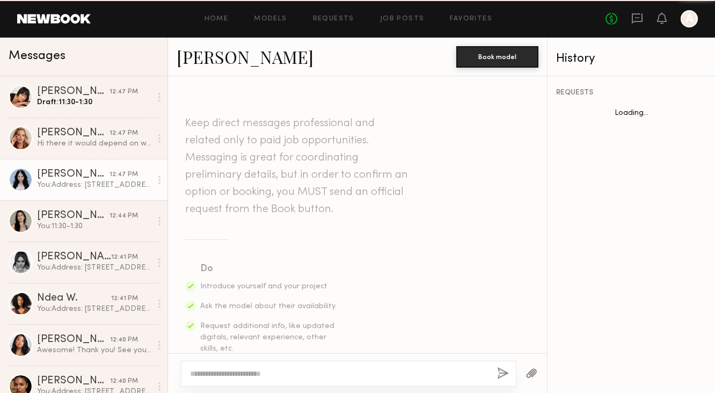
scroll to position [708, 0]
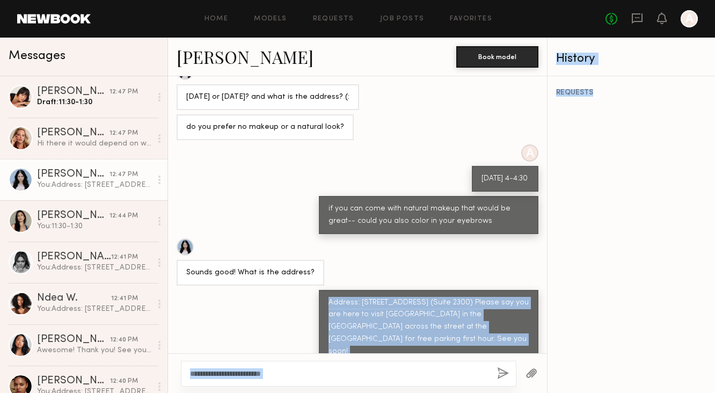
drag, startPoint x: 330, startPoint y: 295, endPoint x: 602, endPoint y: 344, distance: 276.2
click at [602, 344] on div "Messages Annika S. 12:47 PM Draft: 11:30-1:30 Alyssa A. 12:47 PM Hi there it wo…" at bounding box center [357, 216] width 715 height 356
click at [477, 337] on div "Address: 10250 Constellation Blvd, Los Angeles, CA 90067 (Suite 2300) Please sa…" at bounding box center [429, 328] width 200 height 62
drag, startPoint x: 477, startPoint y: 337, endPoint x: 330, endPoint y: 286, distance: 156.1
click at [330, 290] on div "Address: 10250 Constellation Blvd, Los Angeles, CA 90067 (Suite 2300) Please sa…" at bounding box center [429, 327] width 220 height 75
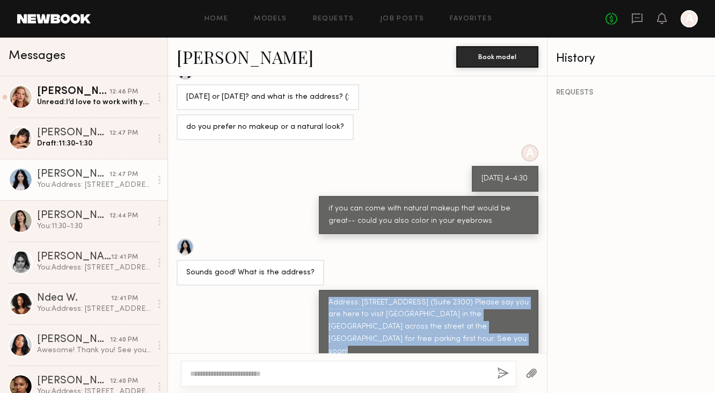
copy div "Address: 10250 Constellation Blvd, Los Angeles, CA 90067 (Suite 2300) Please sa…"
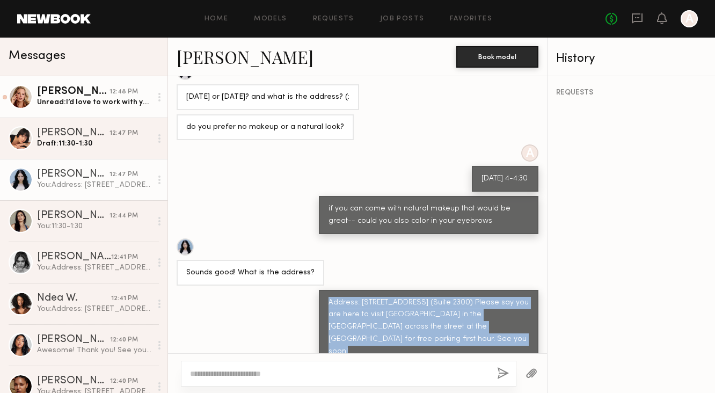
click at [85, 107] on div "Unread: I’d love to work with you! Been following Vetchy for a number of years" at bounding box center [94, 102] width 114 height 10
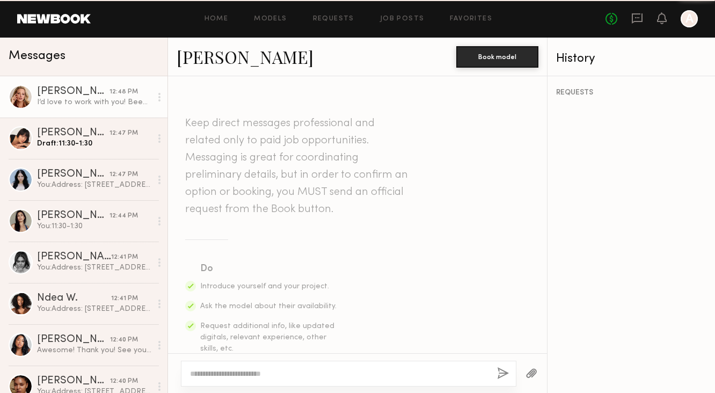
scroll to position [380, 0]
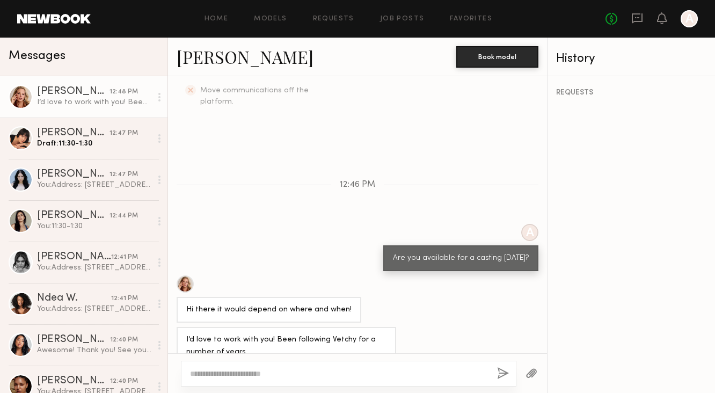
click at [222, 372] on textarea at bounding box center [339, 373] width 299 height 11
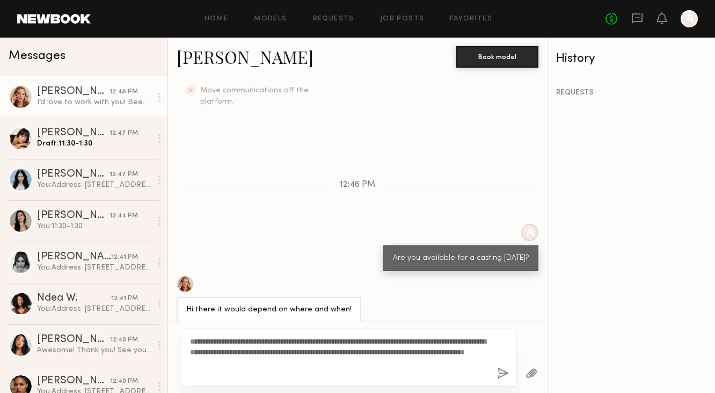
scroll to position [411, 0]
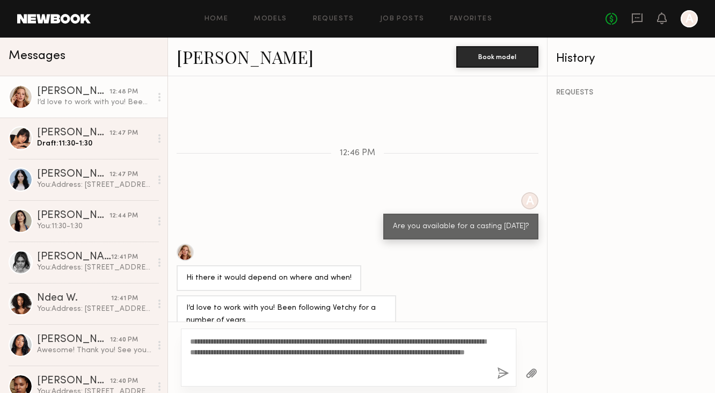
click at [189, 339] on div "**********" at bounding box center [349, 358] width 336 height 58
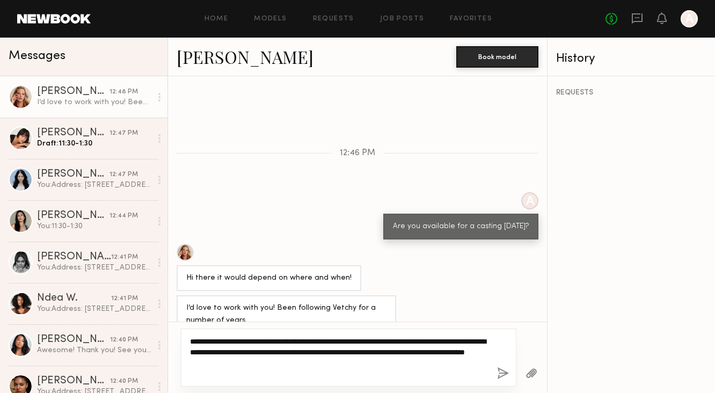
click at [194, 340] on textarea "**********" at bounding box center [339, 357] width 299 height 43
click at [313, 369] on textarea "**********" at bounding box center [339, 357] width 299 height 43
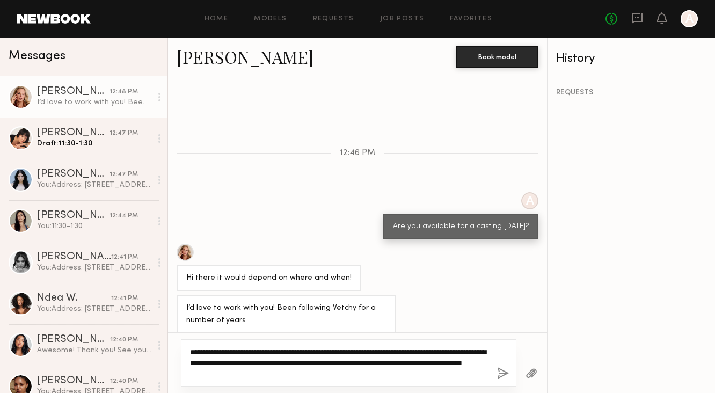
scroll to position [401, 0]
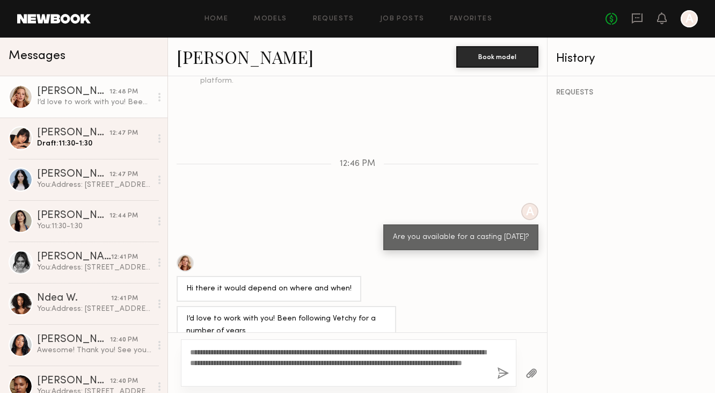
click at [189, 350] on div "**********" at bounding box center [349, 362] width 336 height 47
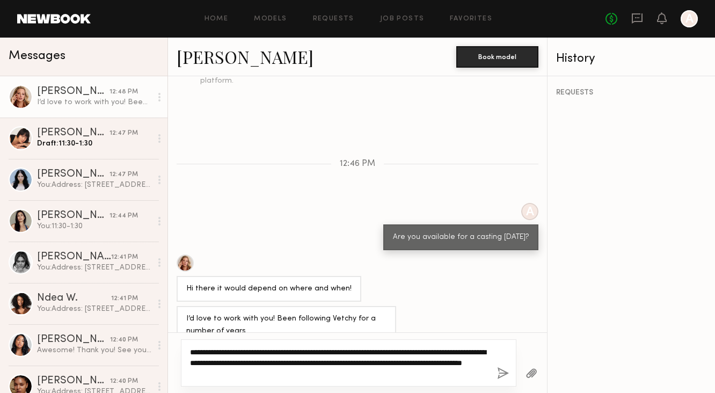
click at [194, 351] on textarea "**********" at bounding box center [339, 363] width 299 height 32
click at [421, 373] on textarea "**********" at bounding box center [339, 363] width 299 height 32
drag, startPoint x: 431, startPoint y: 376, endPoint x: 359, endPoint y: 372, distance: 72.1
click at [359, 372] on textarea "**********" at bounding box center [339, 363] width 299 height 32
type textarea "**********"
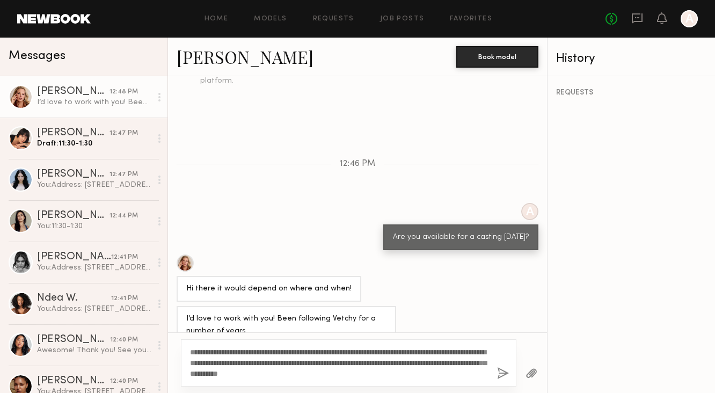
click at [507, 371] on button "button" at bounding box center [503, 373] width 12 height 13
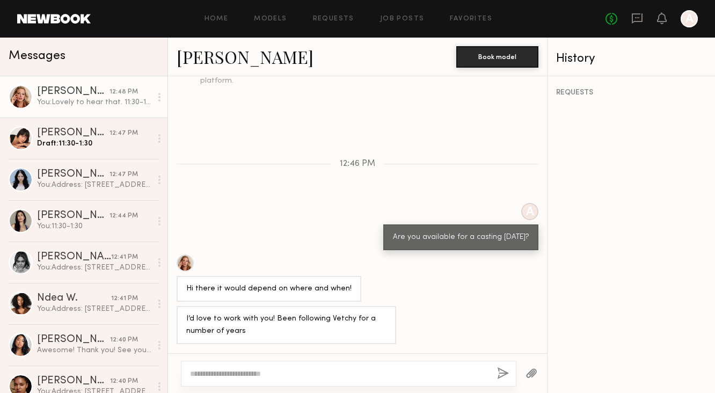
scroll to position [528, 0]
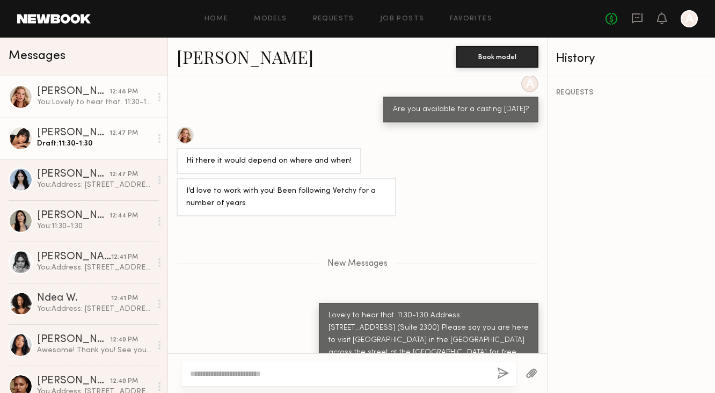
click at [67, 140] on div "Draft: 11:30-1:30" at bounding box center [94, 144] width 114 height 10
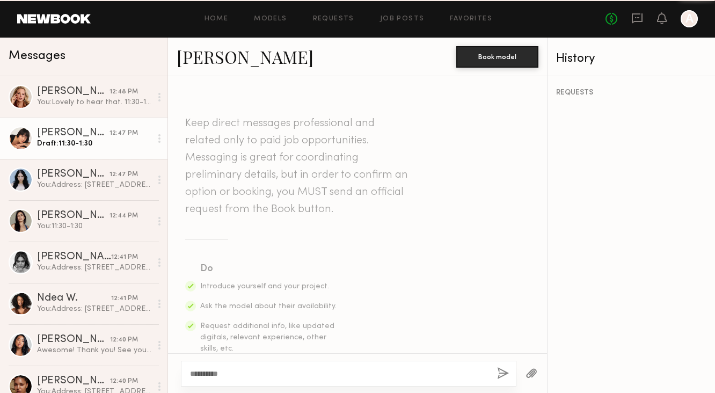
scroll to position [316, 0]
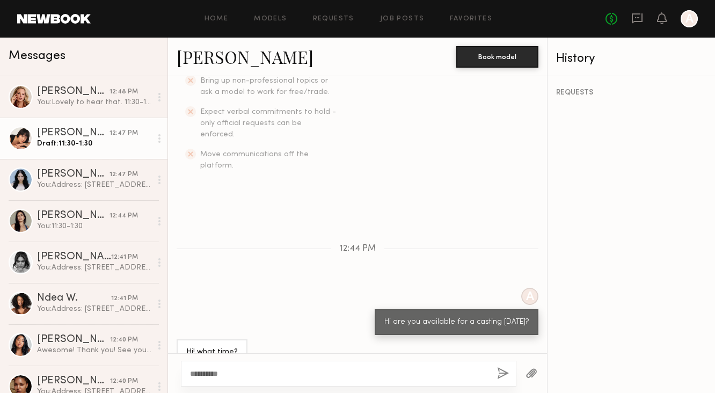
click at [508, 373] on button "button" at bounding box center [503, 373] width 12 height 13
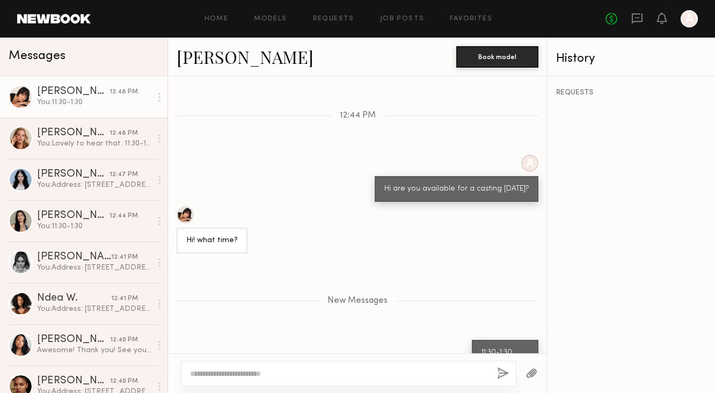
click at [316, 371] on textarea at bounding box center [339, 373] width 299 height 11
type textarea "**********"
click at [496, 374] on div "**********" at bounding box center [349, 374] width 336 height 26
click at [500, 372] on button "button" at bounding box center [503, 373] width 12 height 13
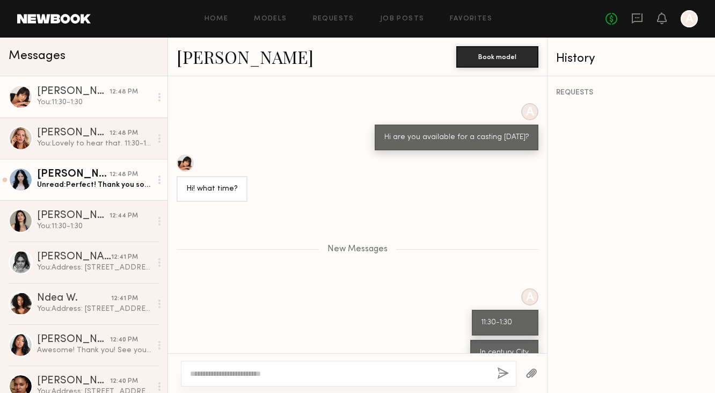
click at [92, 163] on link "Sophie L. 12:48 PM Unread: Perfect! Thank you so much!" at bounding box center [84, 179] width 168 height 41
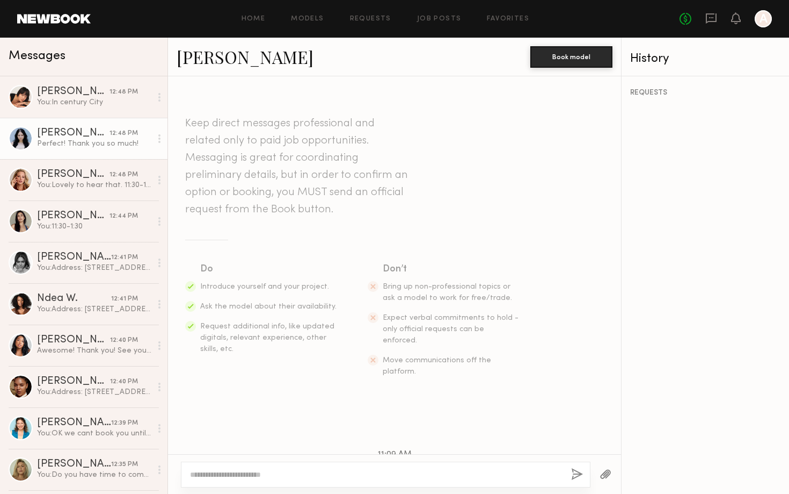
scroll to position [547, 0]
